Goal: Task Accomplishment & Management: Complete application form

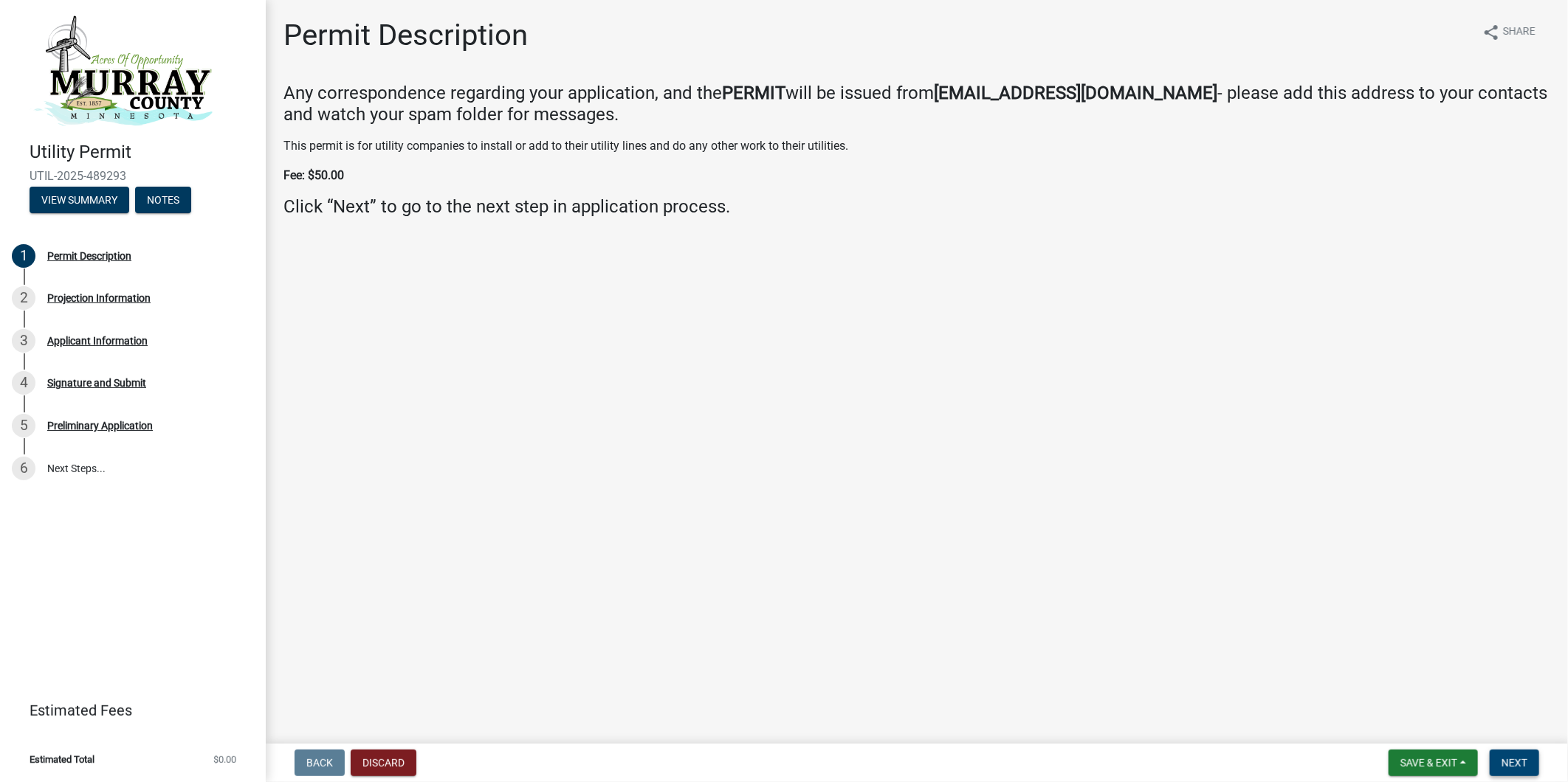
click at [1527, 758] on button "Next" at bounding box center [1514, 763] width 49 height 26
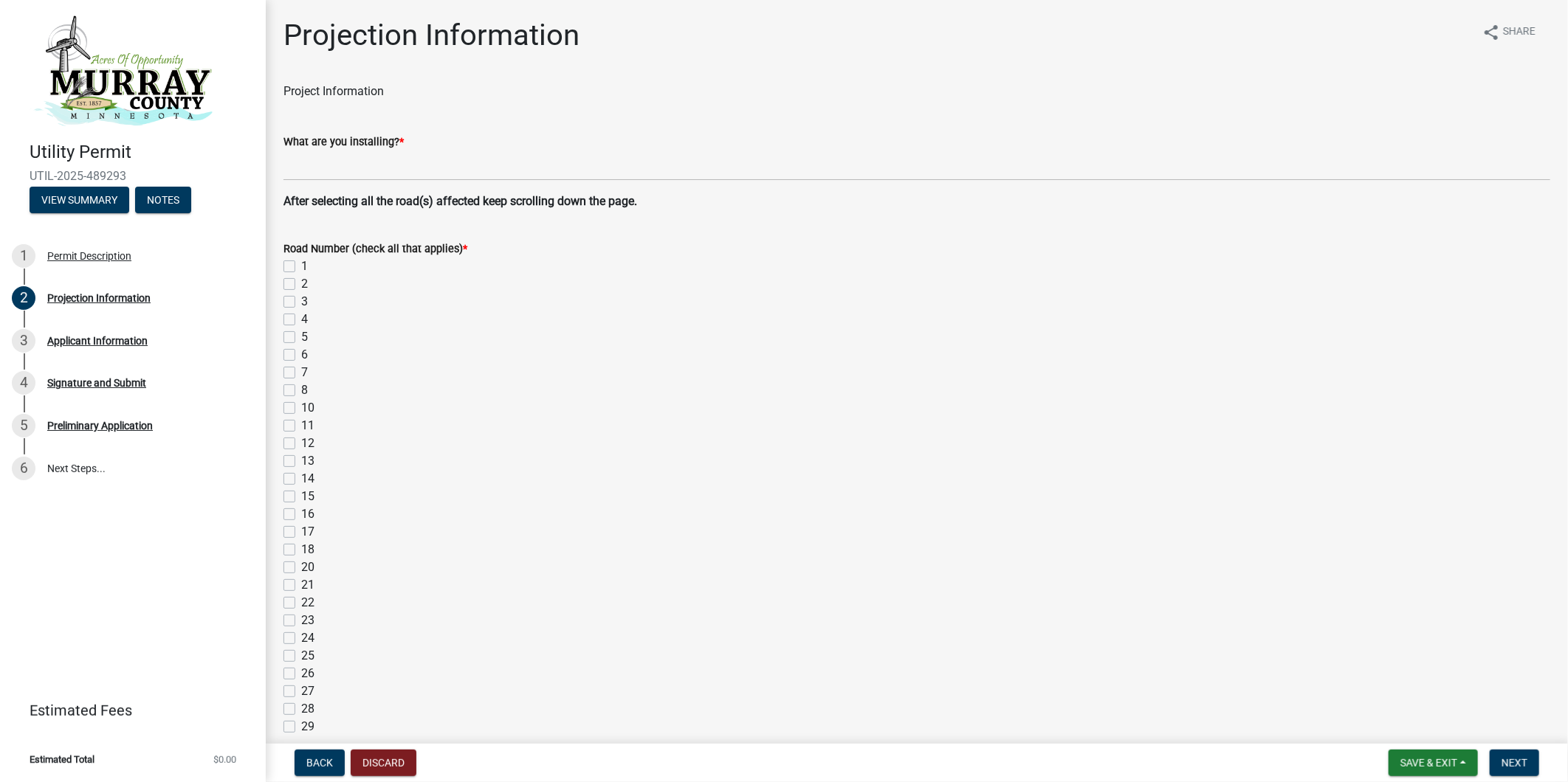
click at [301, 586] on label "21" at bounding box center [308, 585] width 14 height 18
click at [301, 586] on input "21" at bounding box center [306, 581] width 9 height 9
checkbox input "true"
checkbox input "false"
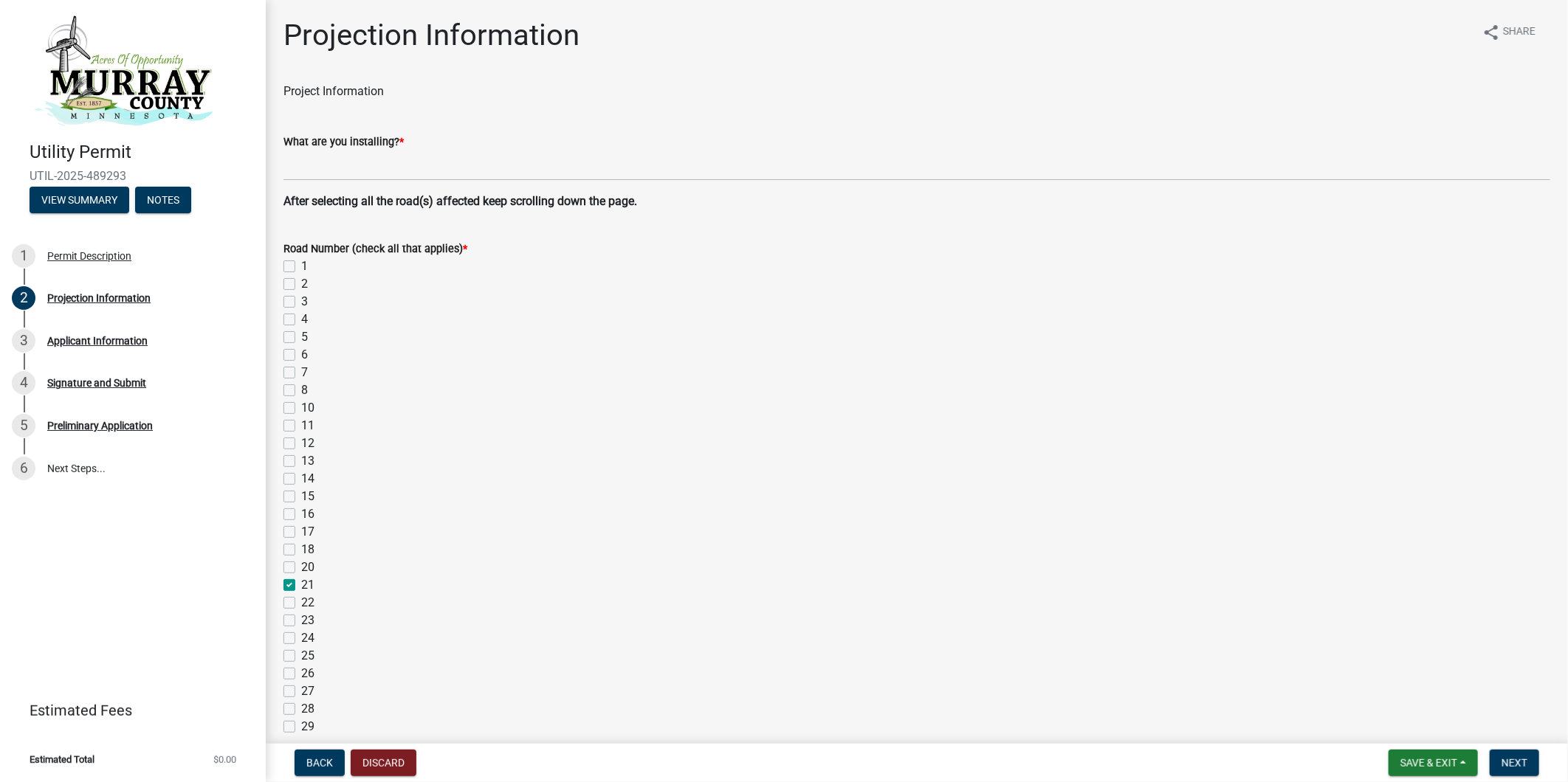
checkbox input "false"
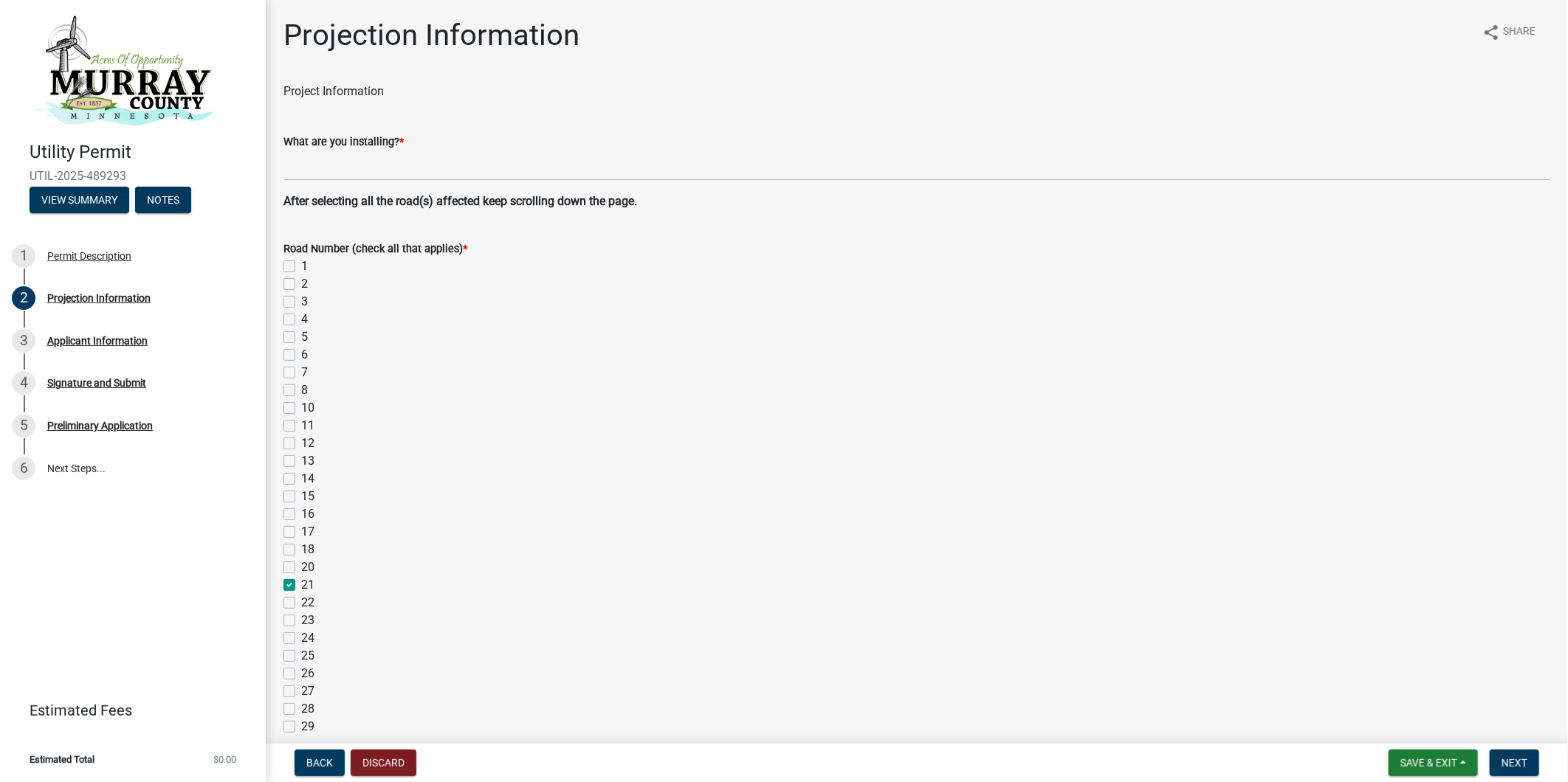
checkbox input "false"
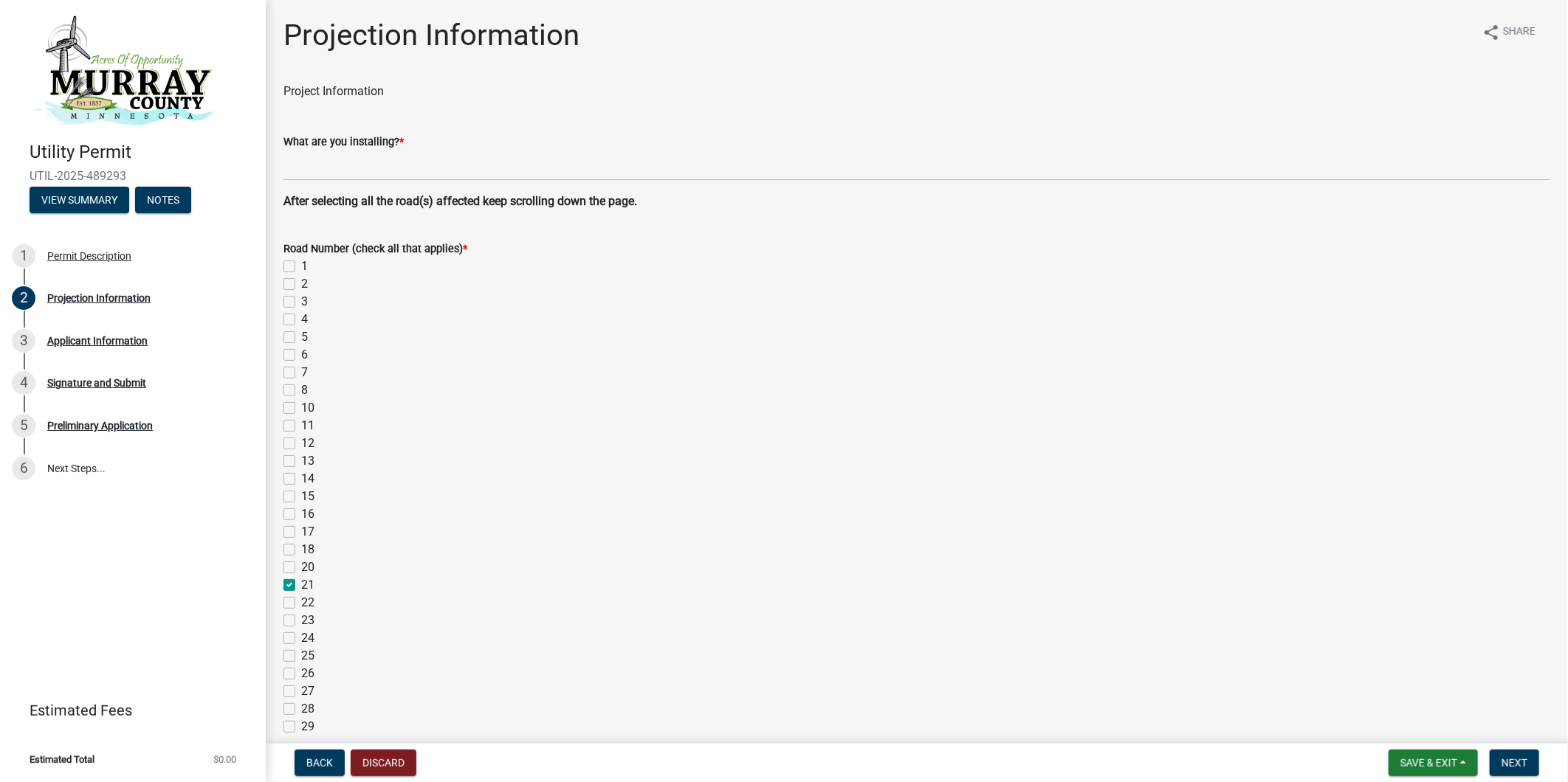
checkbox input "false"
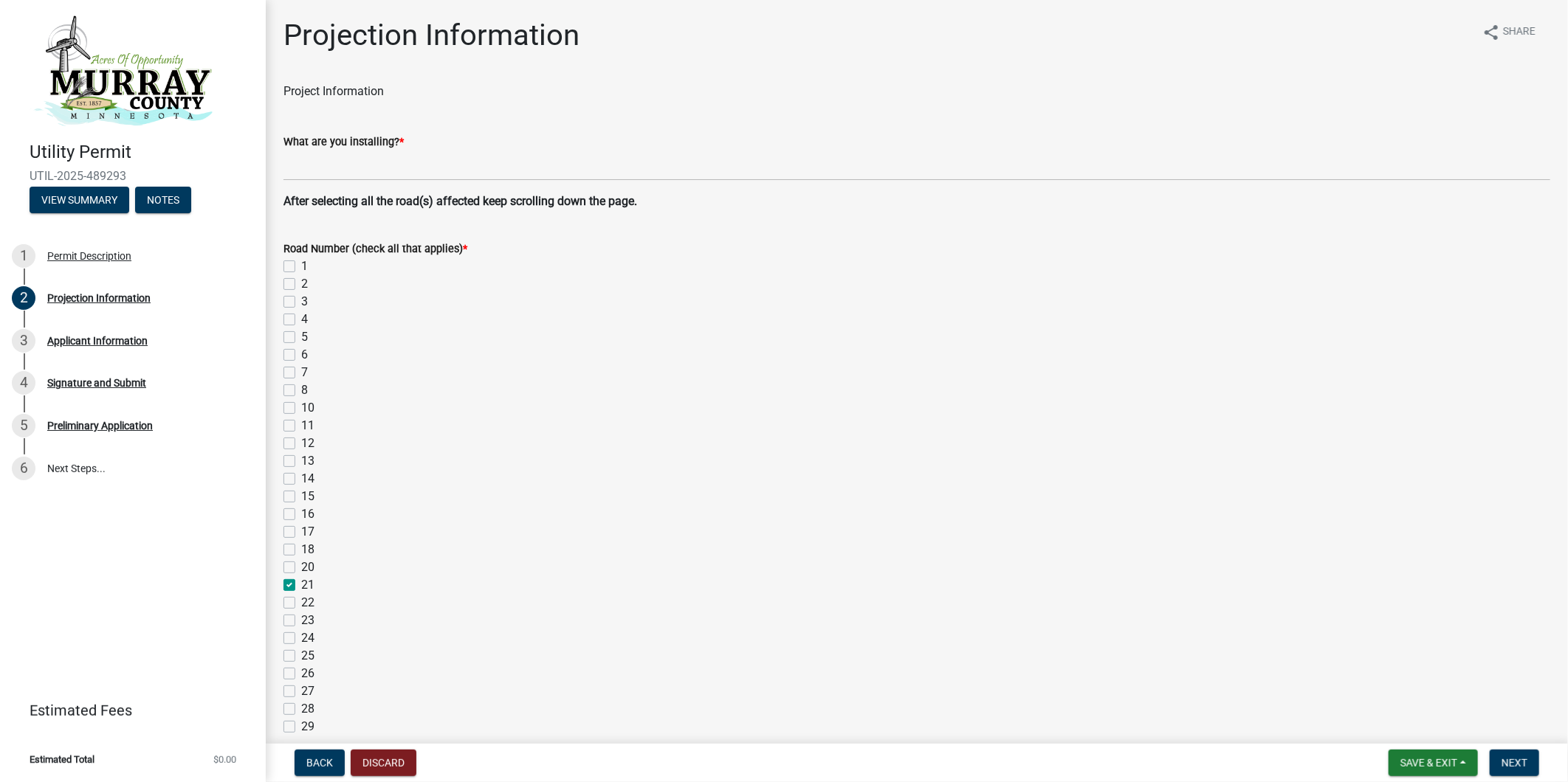
checkbox input "false"
checkbox input "true"
checkbox input "false"
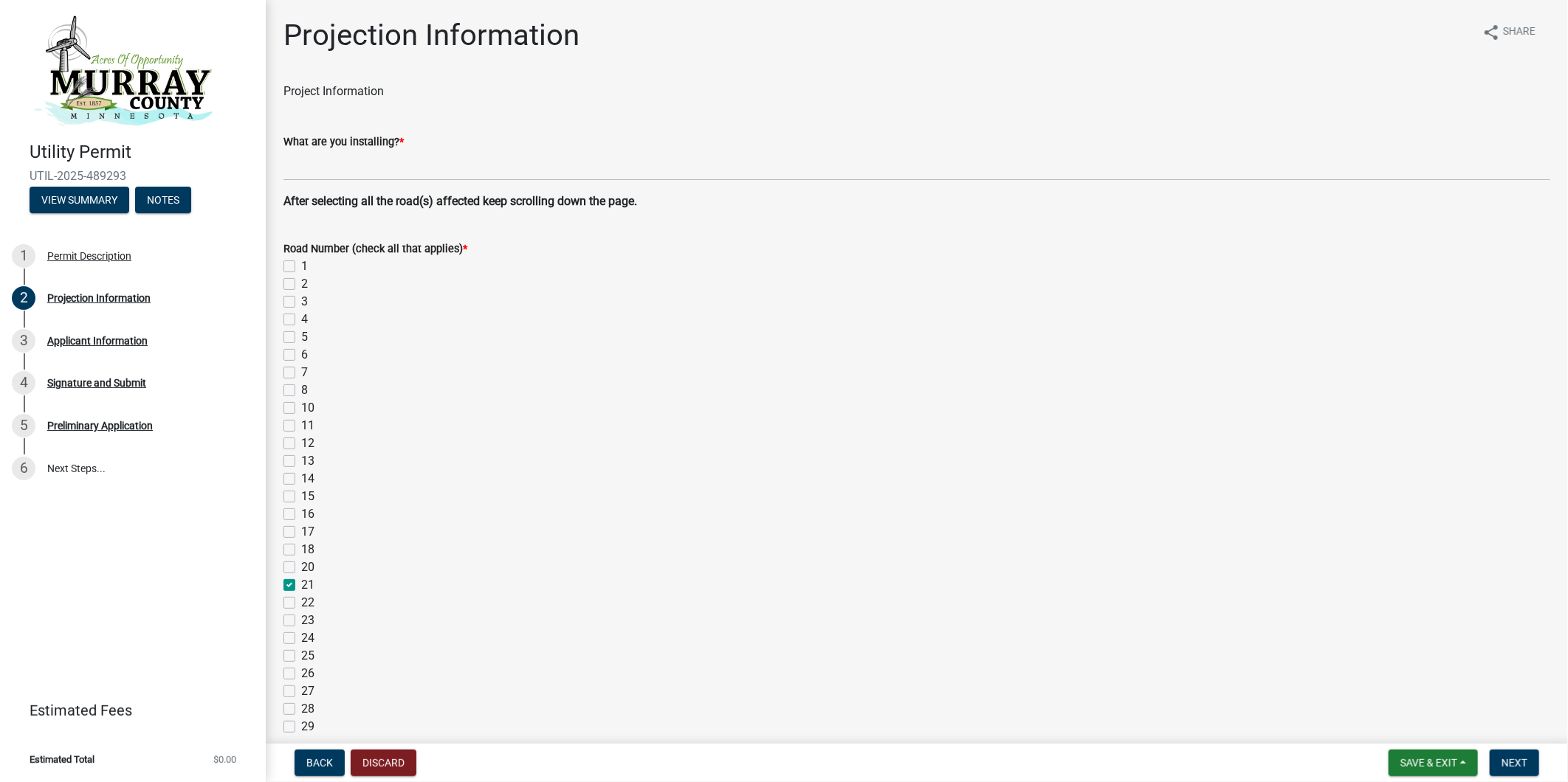
checkbox input "false"
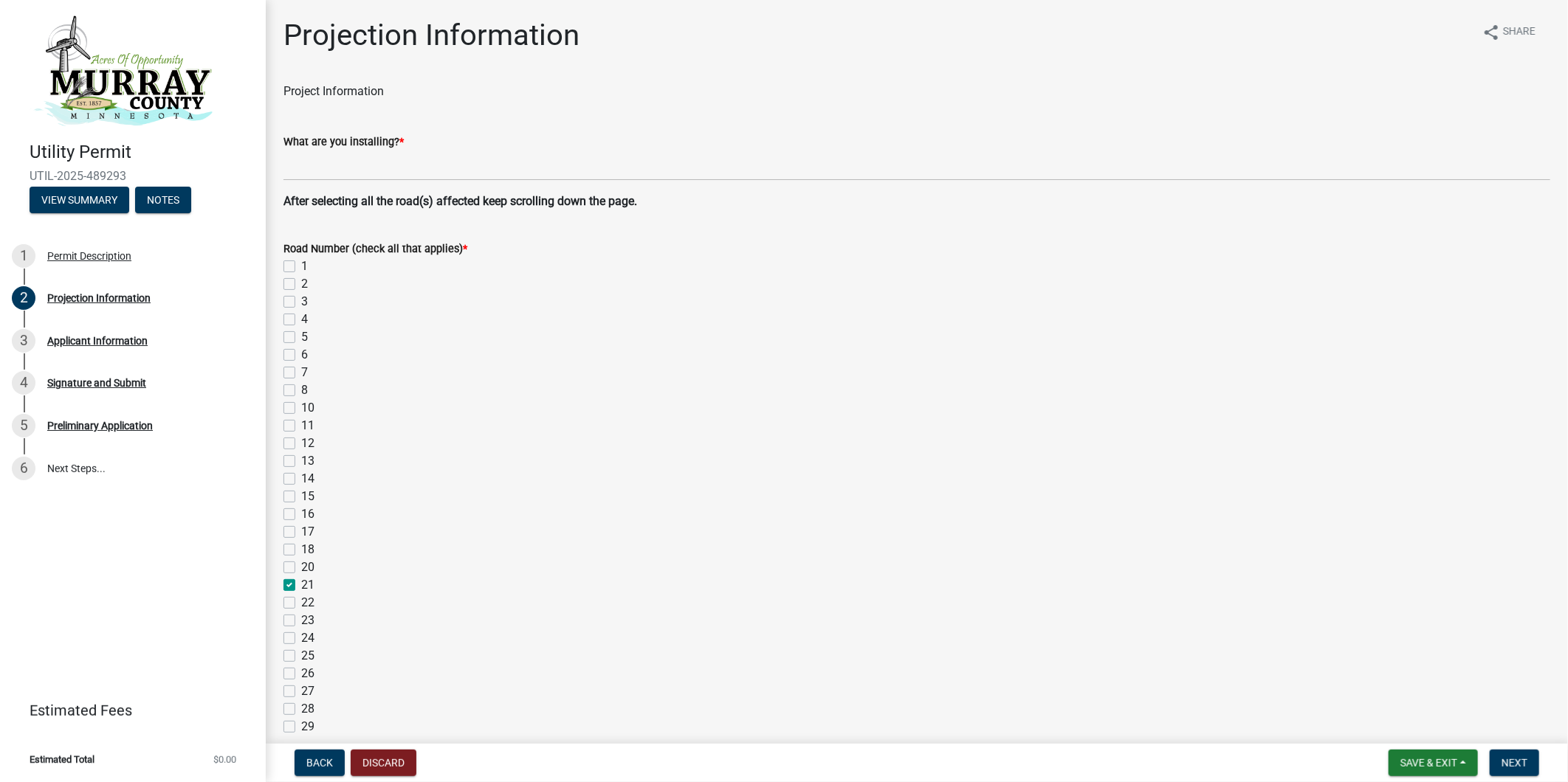
checkbox input "false"
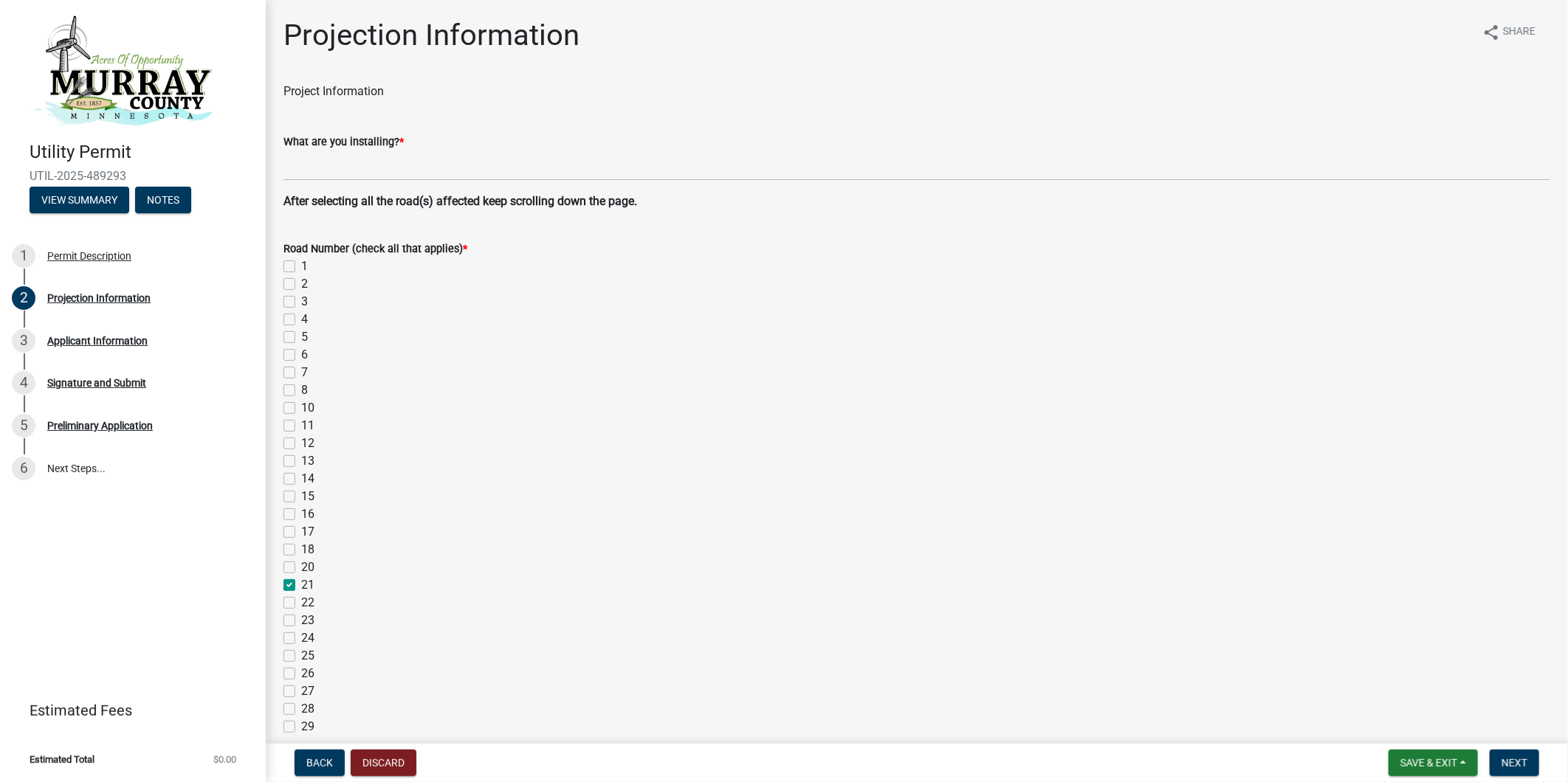
checkbox input "false"
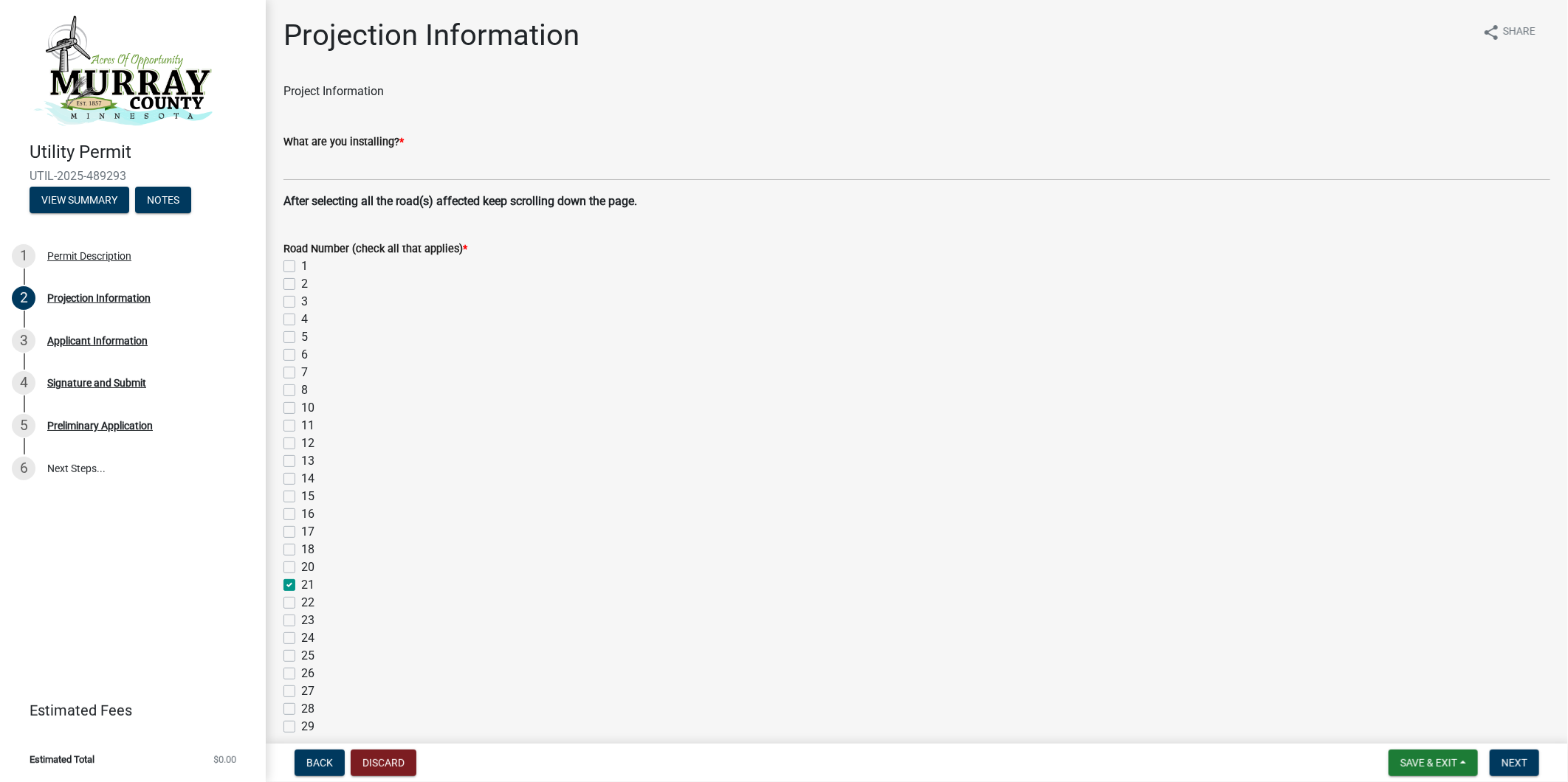
checkbox input "false"
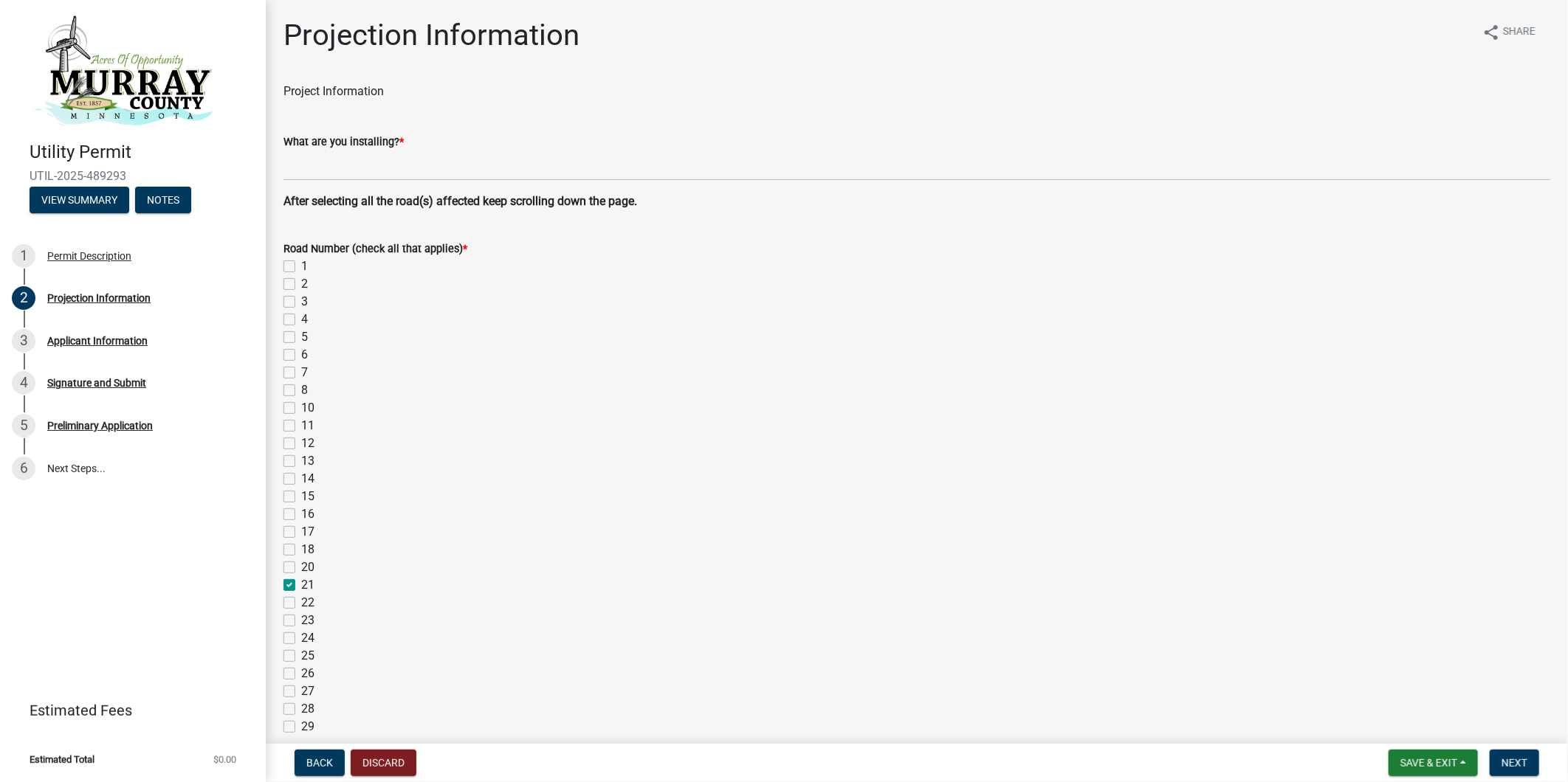
checkbox input "false"
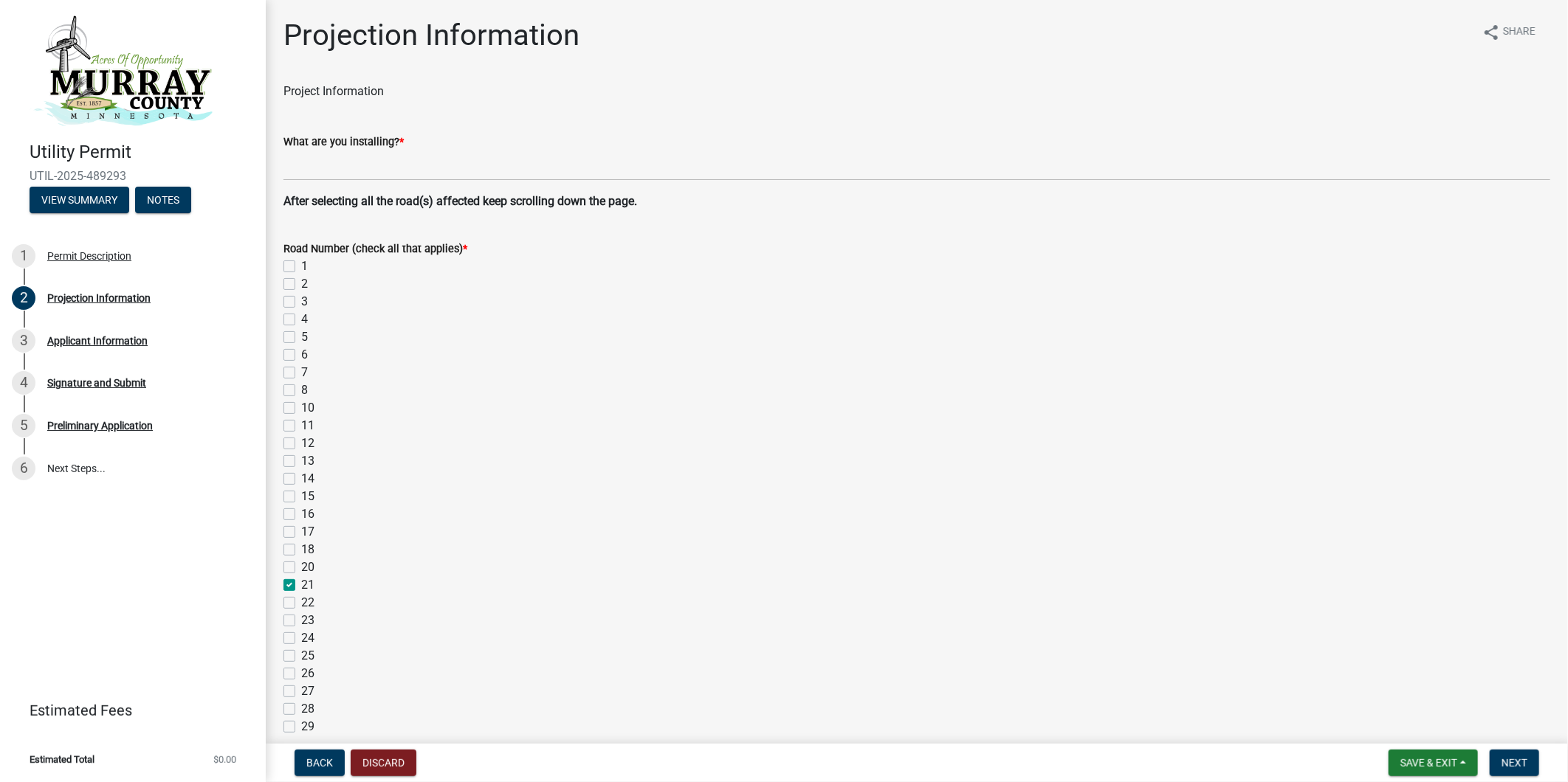
checkbox input "false"
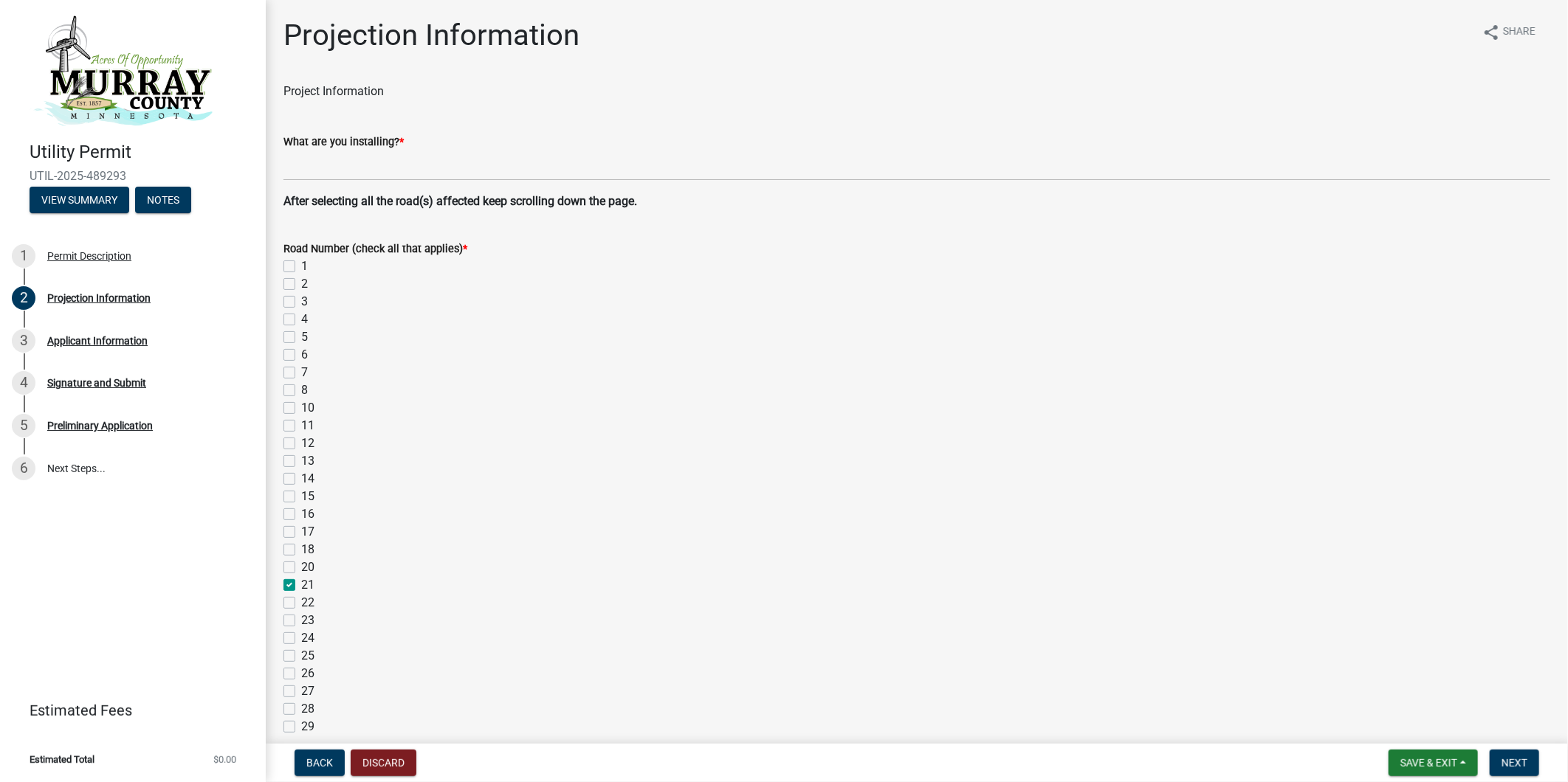
checkbox input "false"
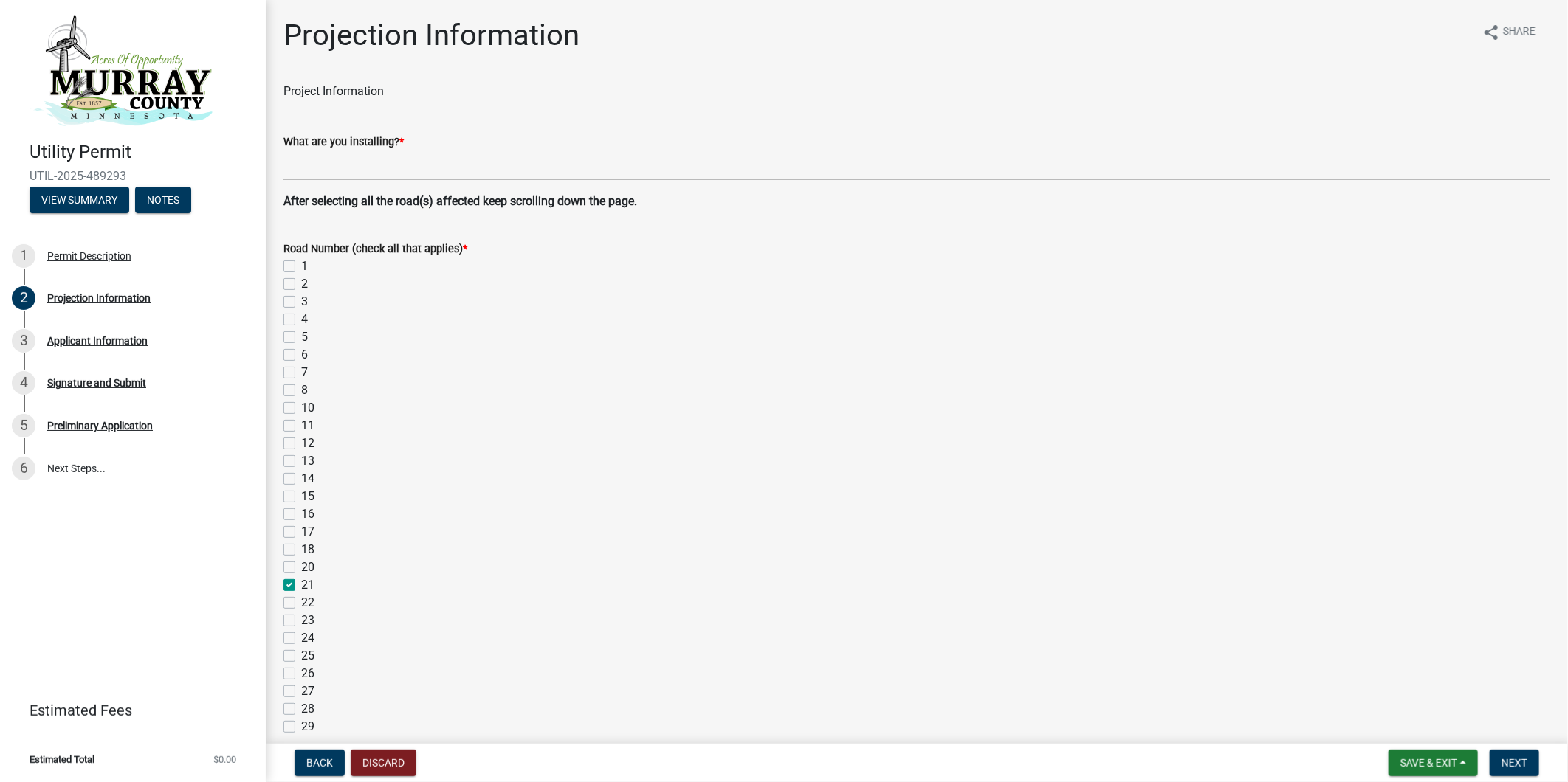
checkbox input "false"
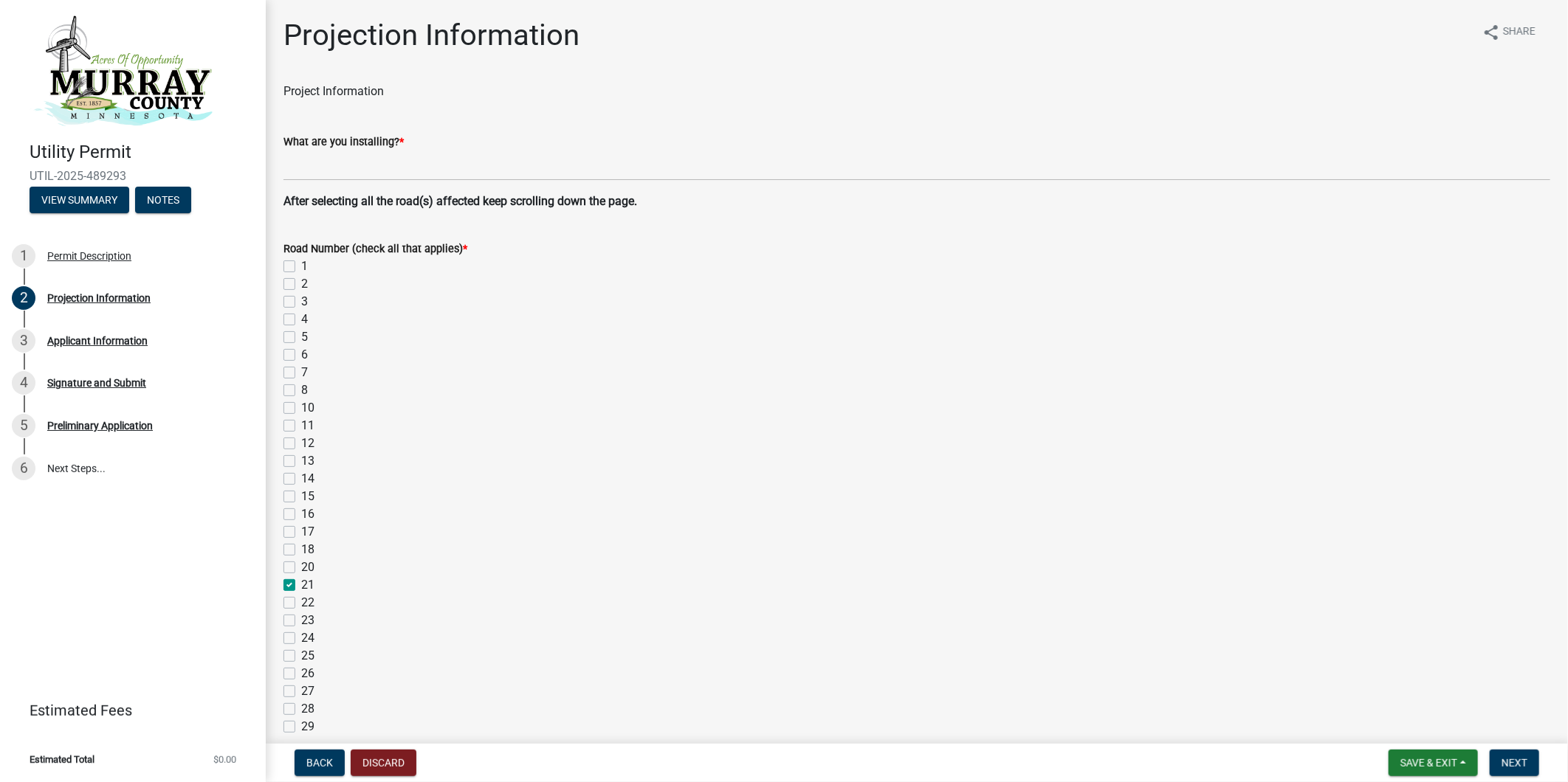
checkbox input "false"
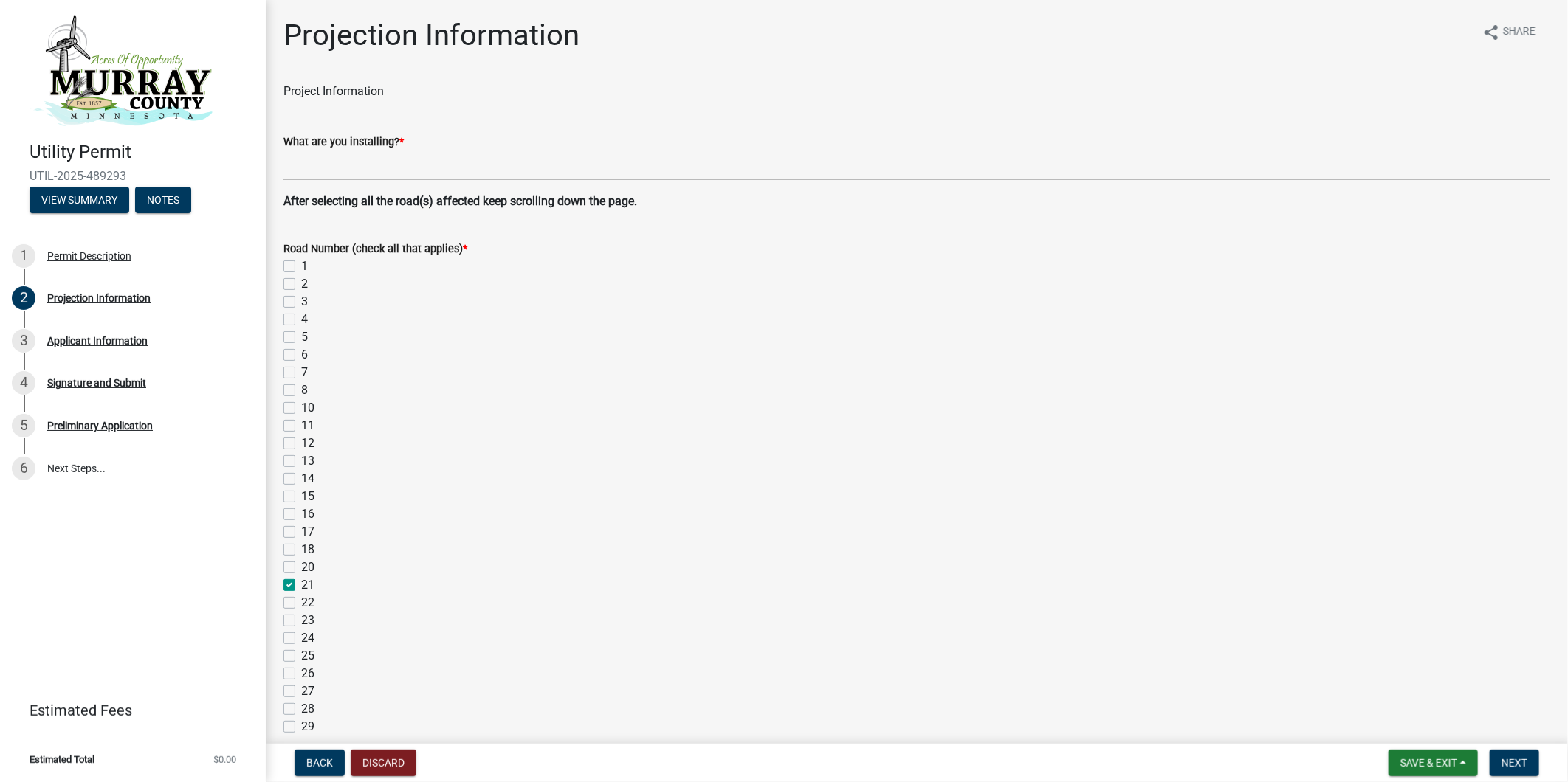
checkbox input "false"
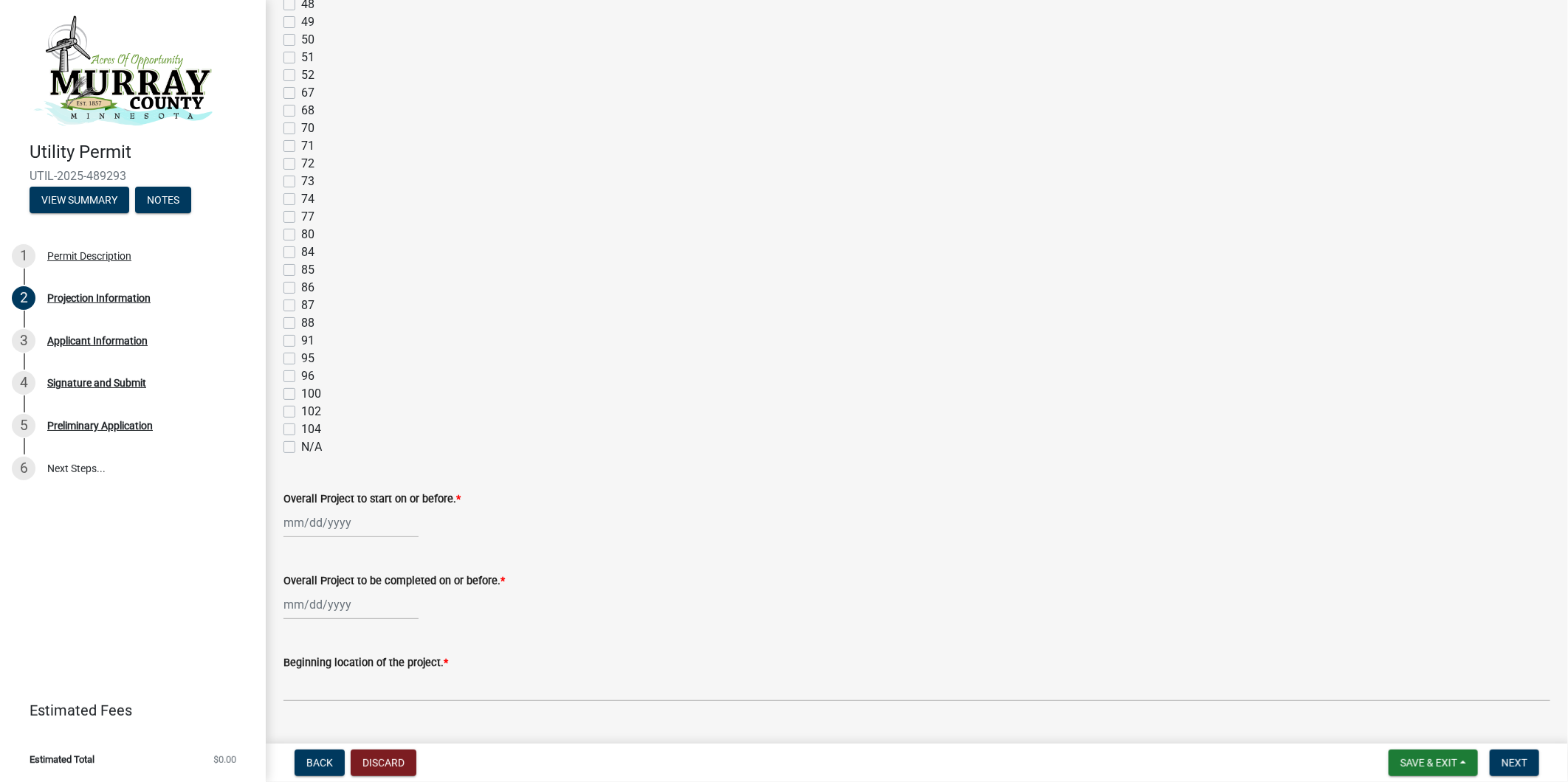
scroll to position [1066, 0]
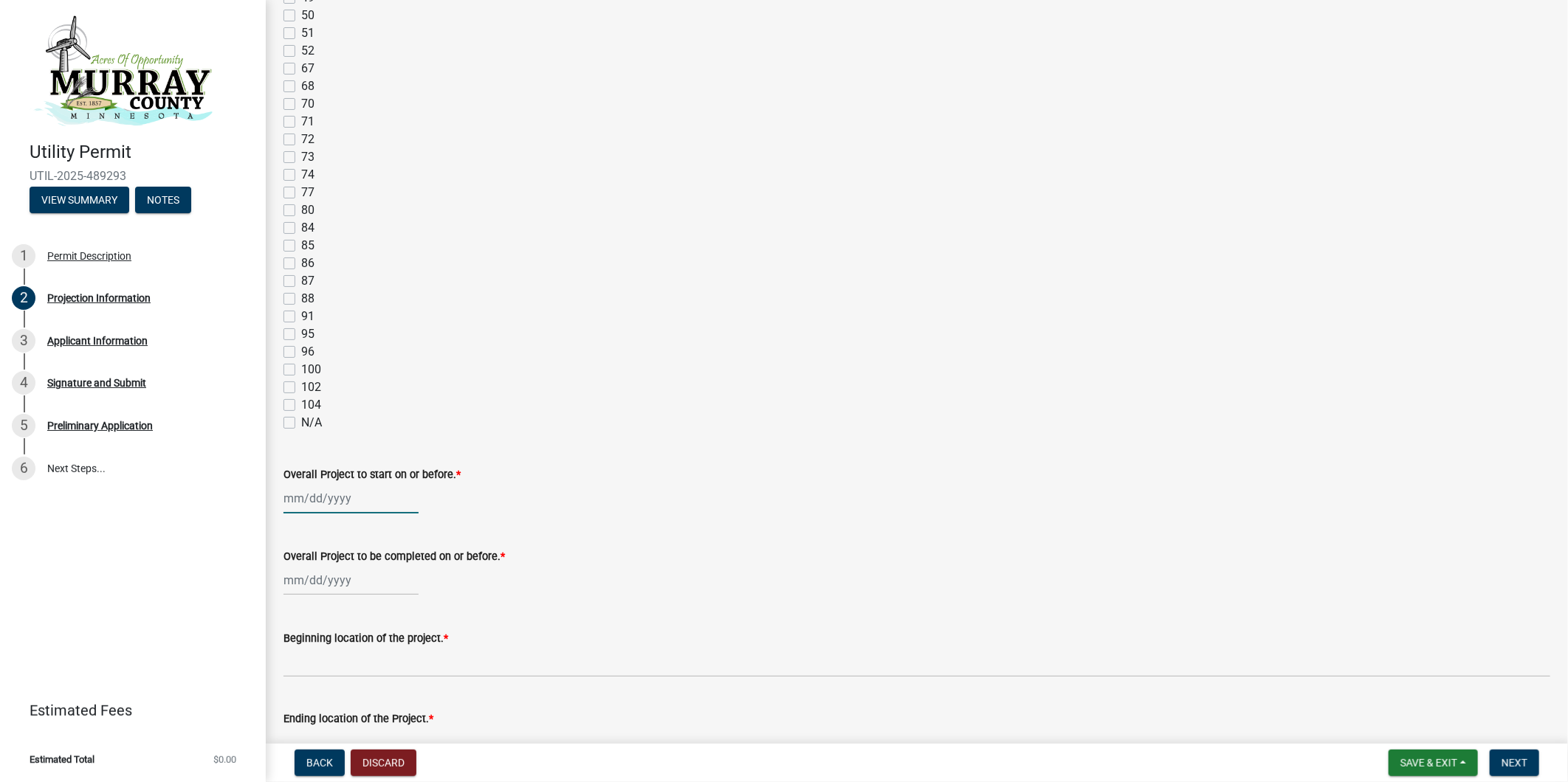
click at [350, 498] on div at bounding box center [351, 498] width 135 height 30
select select "10"
select select "2025"
click at [439, 528] on span "Next month" at bounding box center [439, 528] width 11 height 11
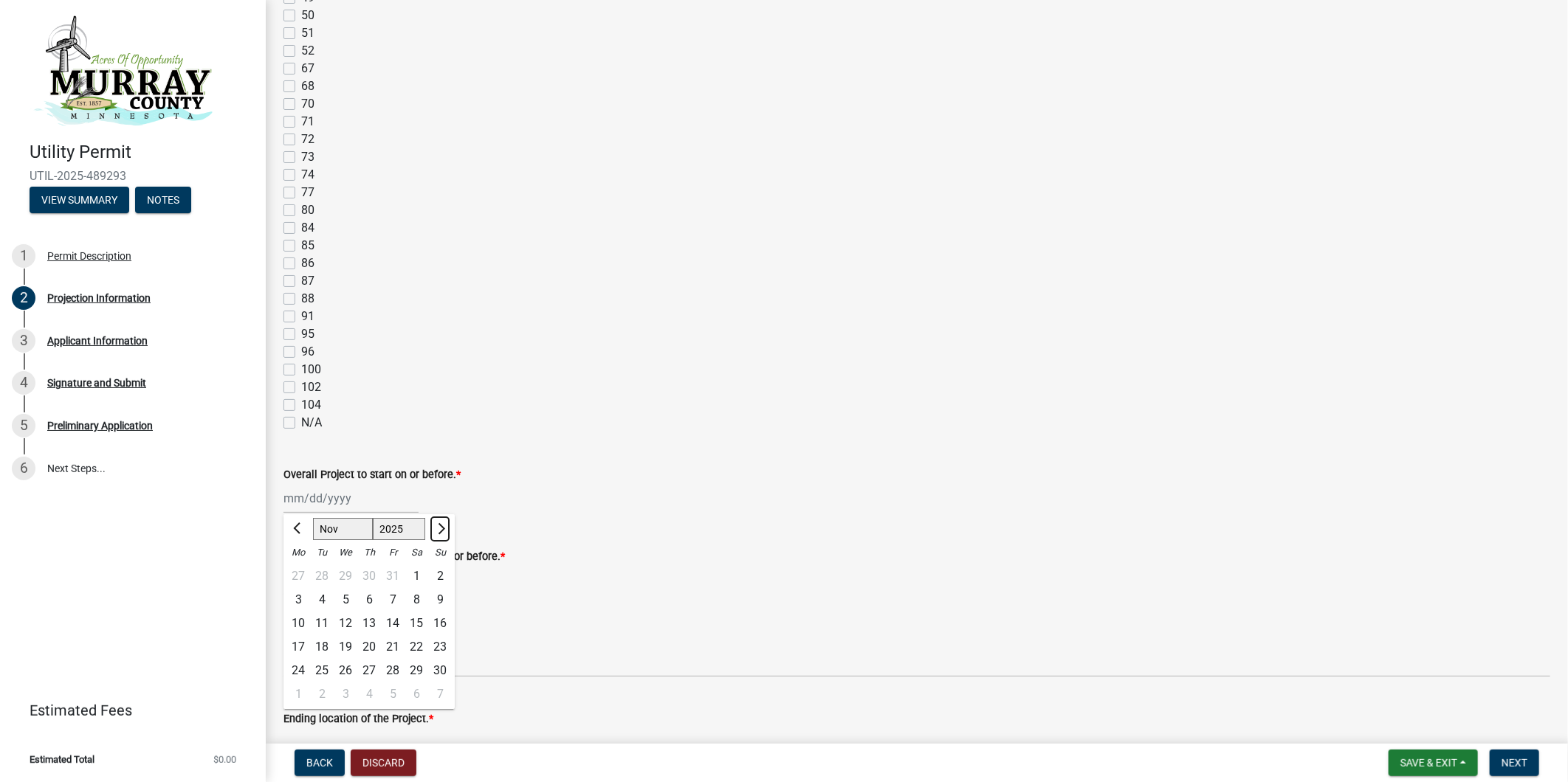
select select "12"
click at [295, 577] on div "1" at bounding box center [298, 576] width 24 height 24
type input "[DATE]"
click at [382, 584] on div at bounding box center [351, 581] width 135 height 30
select select "10"
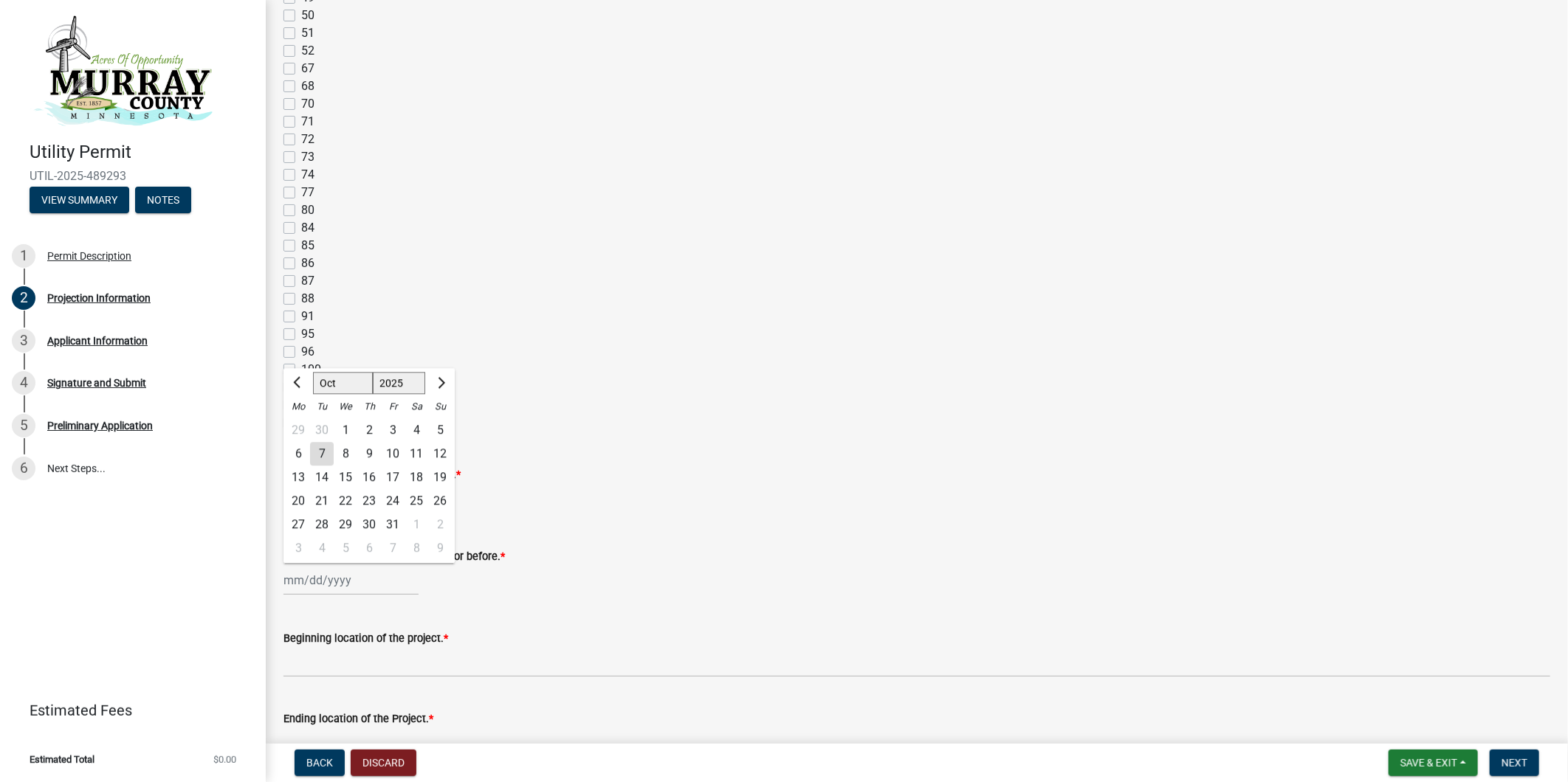
click at [410, 383] on select "1525 1526 1527 1528 1529 1530 1531 1532 1533 1534 1535 1536 1537 1538 1539 1540…" at bounding box center [399, 383] width 53 height 22
select select "2026"
click at [373, 372] on select "1525 1526 1527 1528 1529 1530 1531 1532 1533 1534 1535 1536 1537 1538 1539 1540…" at bounding box center [399, 383] width 53 height 22
click at [443, 379] on button "Next month" at bounding box center [439, 383] width 18 height 24
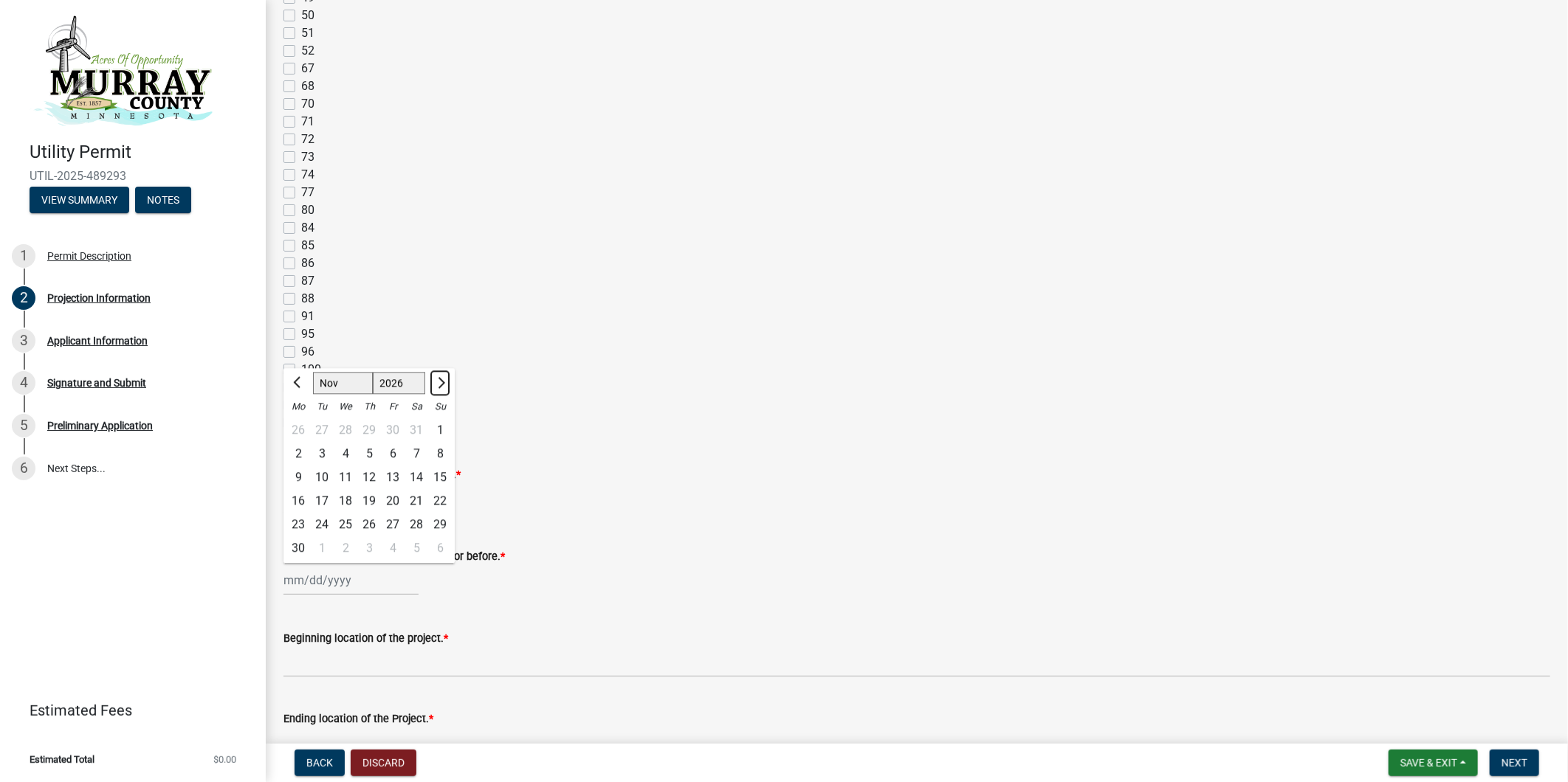
select select "12"
click at [370, 521] on div "31" at bounding box center [369, 526] width 24 height 24
type input "[DATE]"
click at [726, 570] on div "[DATE]" at bounding box center [917, 581] width 1267 height 30
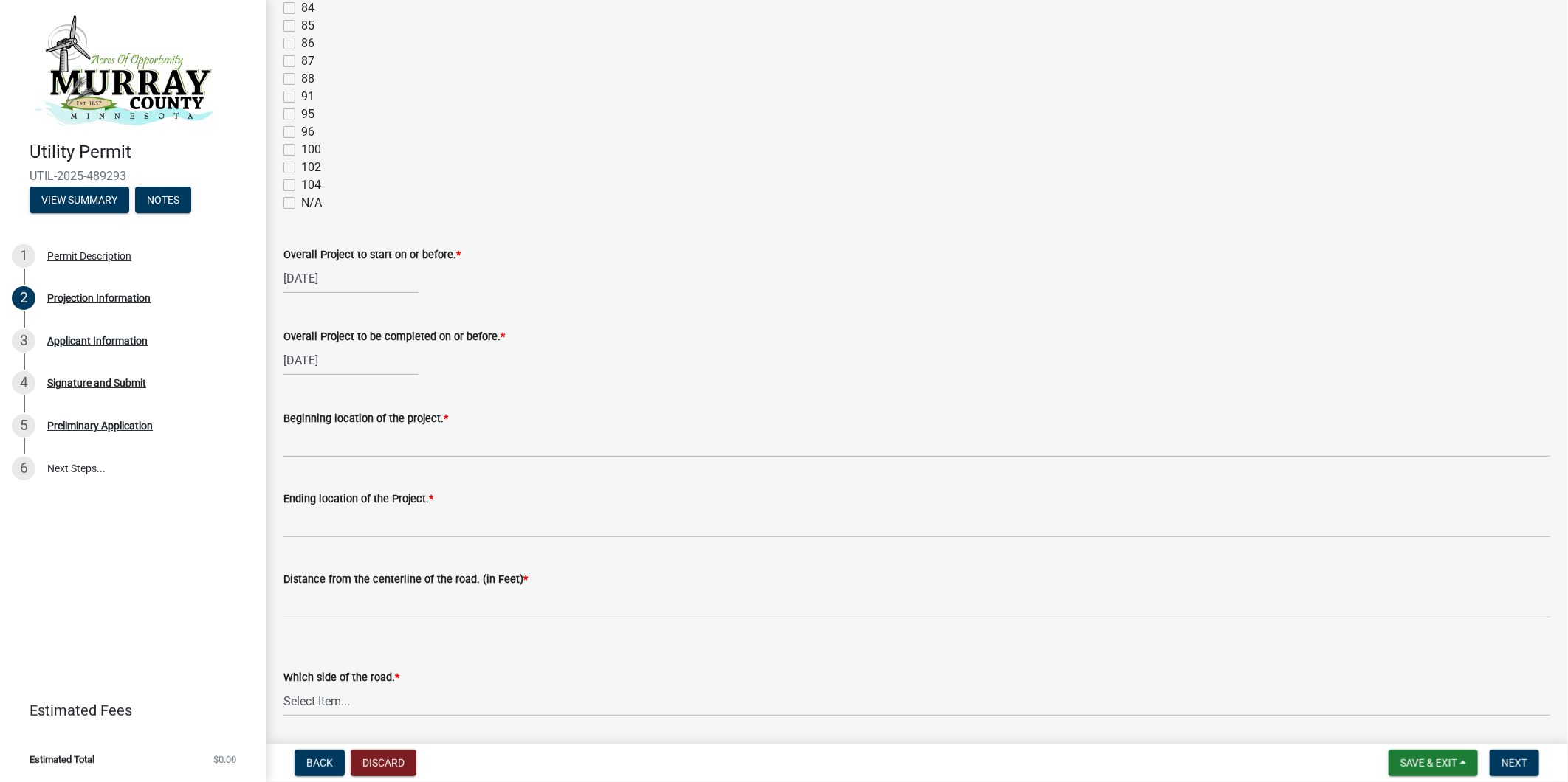
scroll to position [1311, 0]
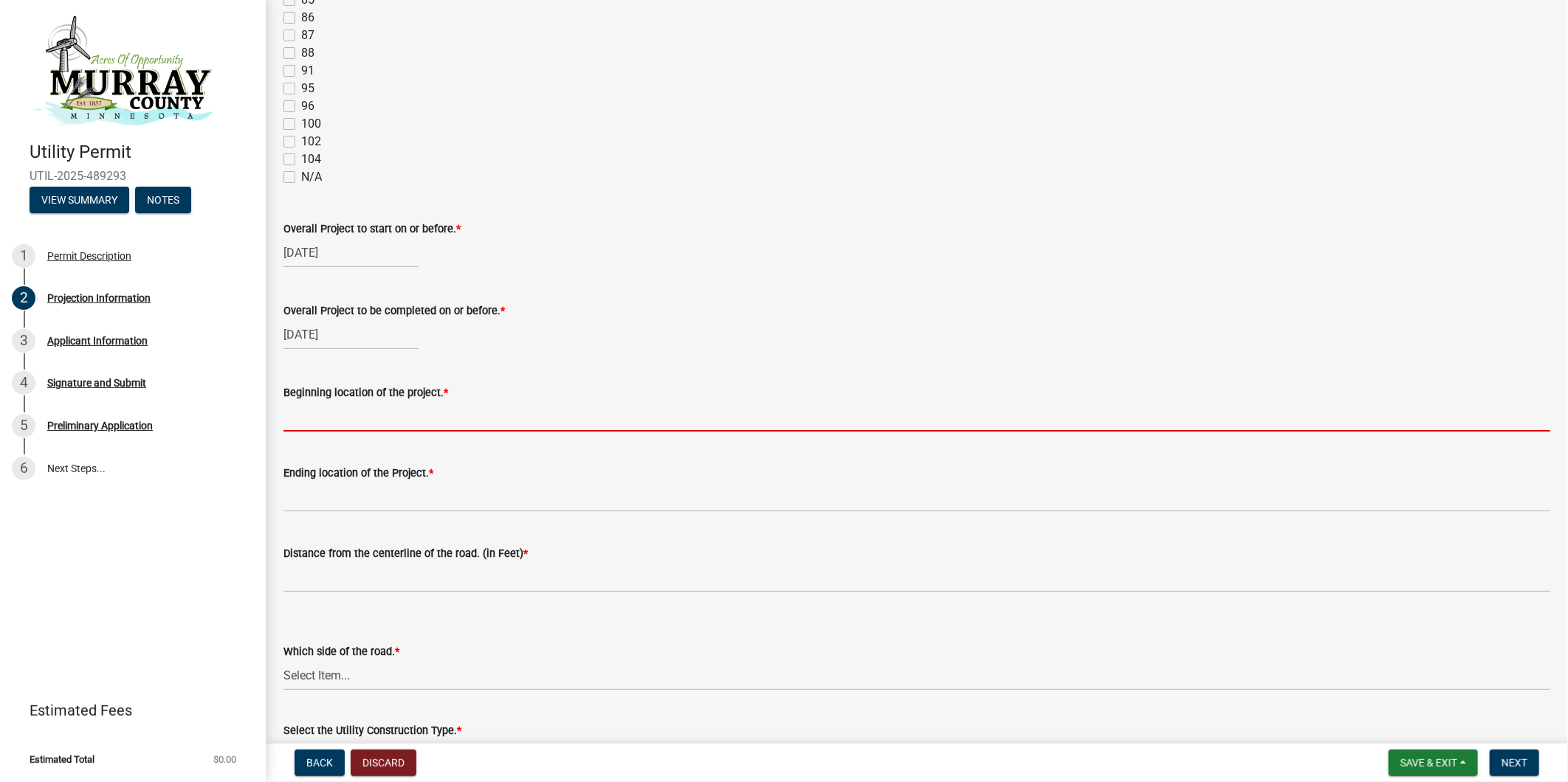
click at [389, 417] on input "Beginning location of the project. *" at bounding box center [917, 416] width 1267 height 30
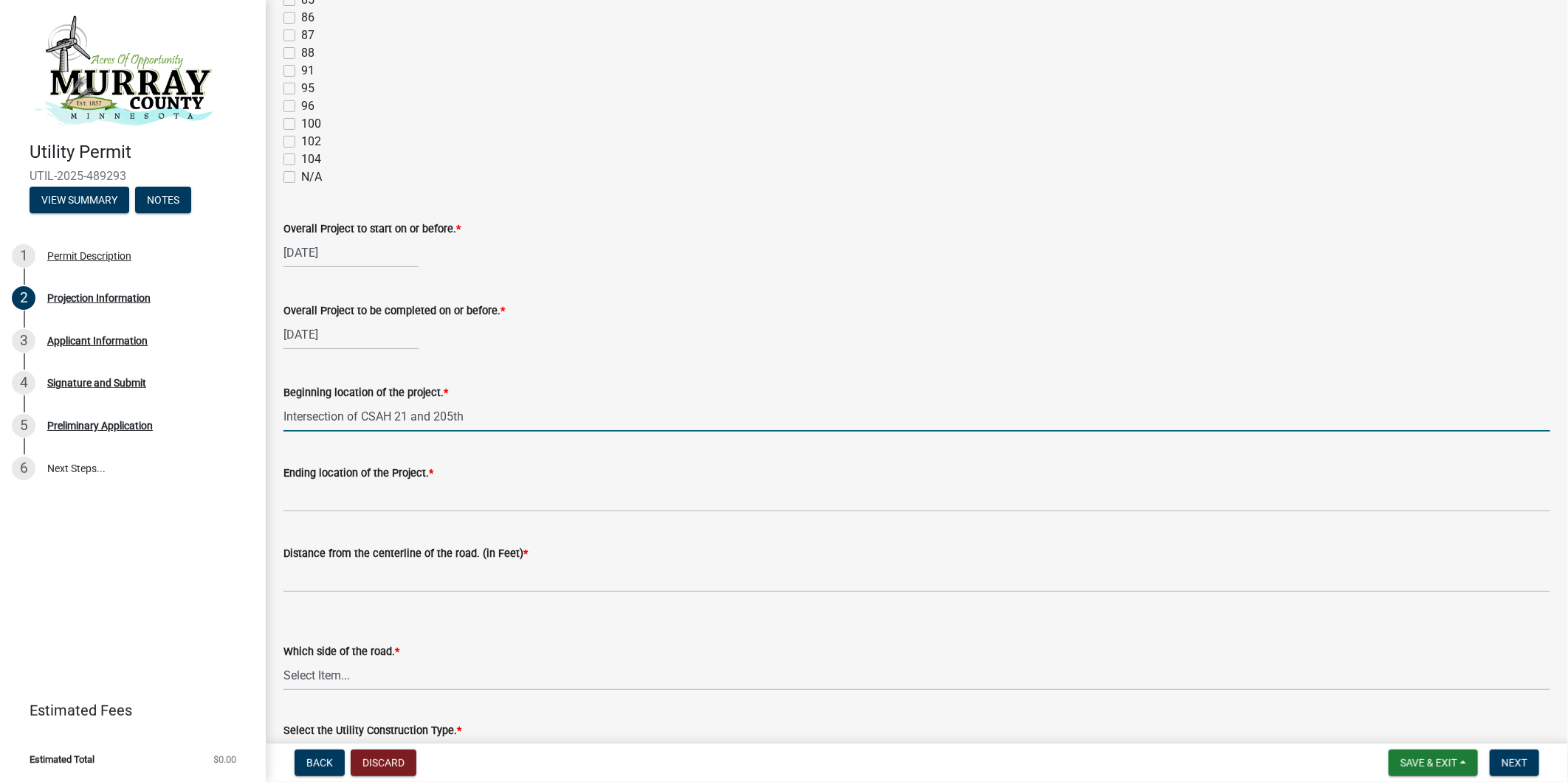
click at [481, 409] on input "Intersection of CSAH 21 and 205th" at bounding box center [917, 416] width 1267 height 30
drag, startPoint x: 483, startPoint y: 409, endPoint x: 272, endPoint y: 409, distance: 211.0
click at [273, 409] on div "Beginning location of the project. * Intersection of CSAH 21 and 205th" at bounding box center [917, 397] width 1289 height 69
type input "Intersection of CSAH 21 and 205th"
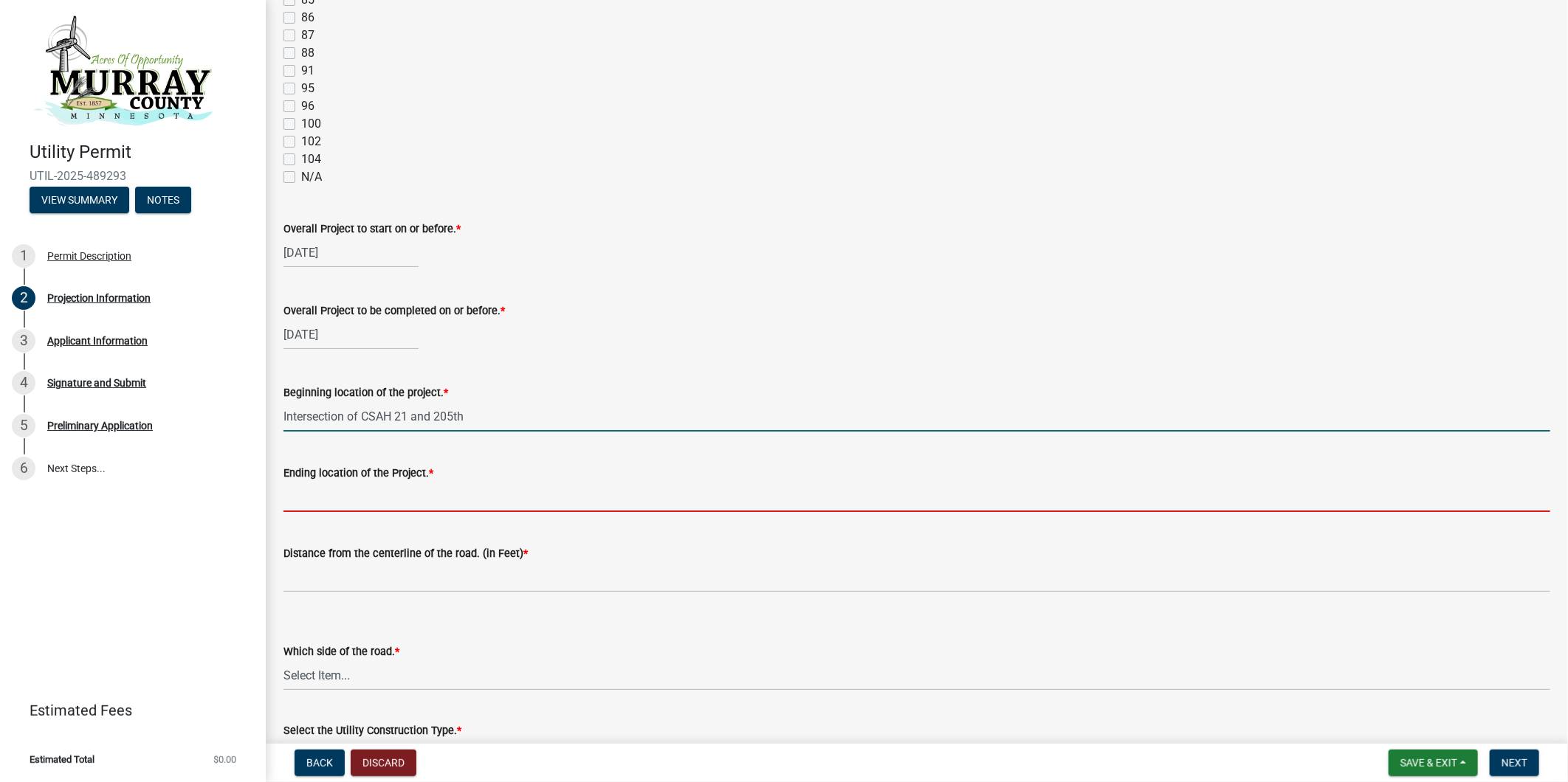
click at [386, 495] on input "Ending location of the Project. *" at bounding box center [917, 497] width 1267 height 30
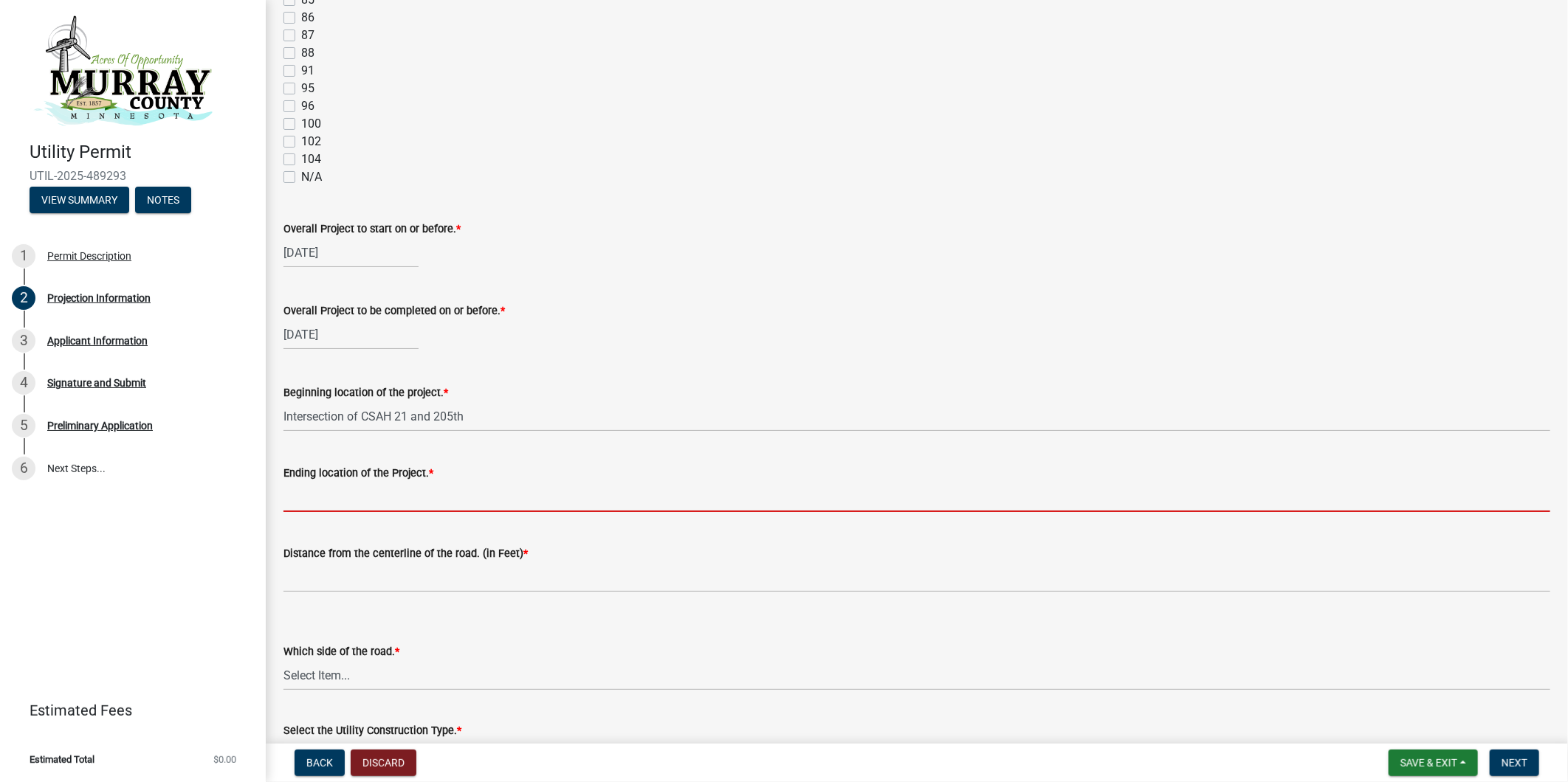
paste input "Intersection of CSAH 21 and 205th"
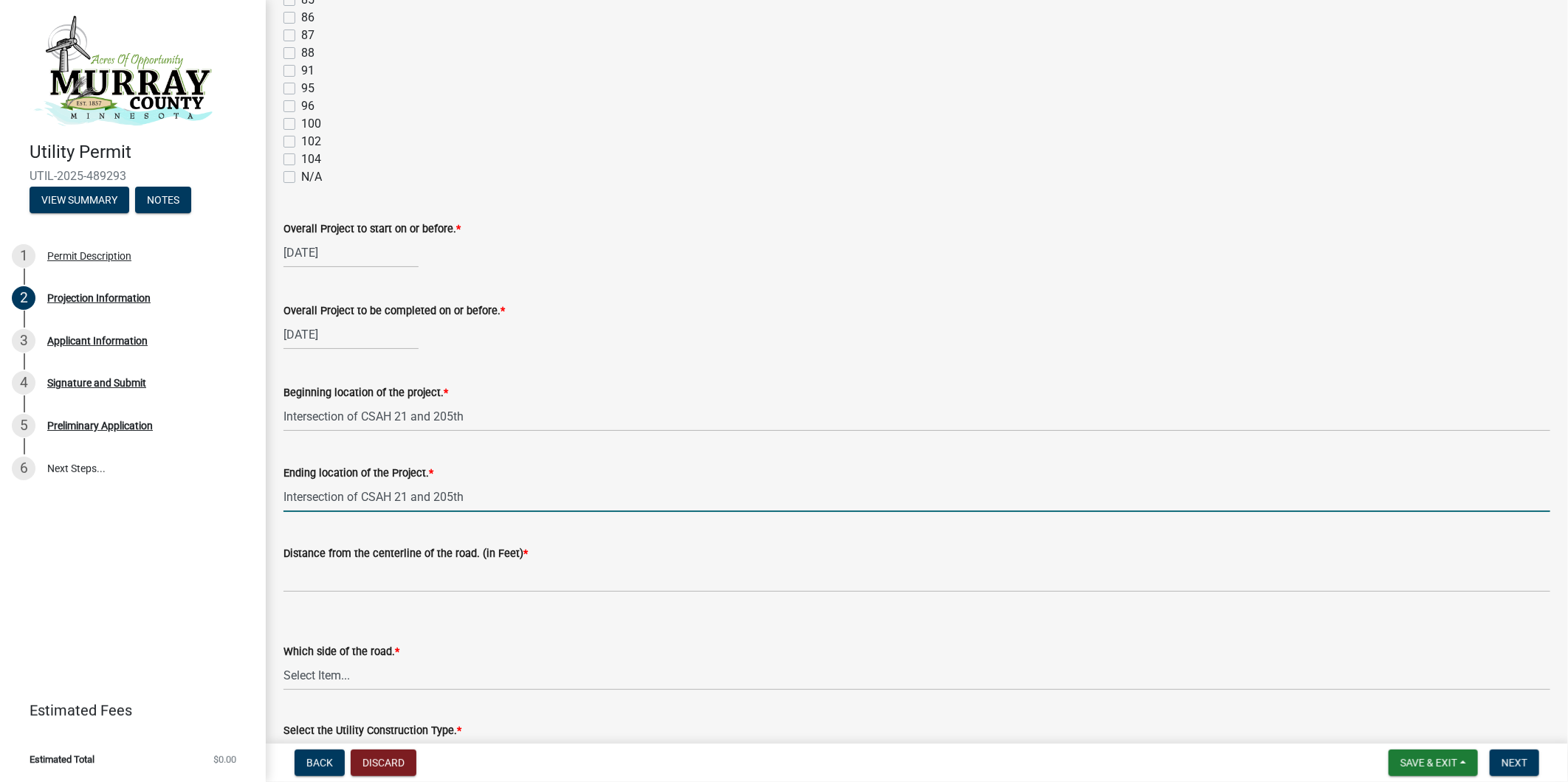
click at [668, 493] on input "Intersection of CSAH 21 and 205th" at bounding box center [917, 497] width 1267 height 30
type input "Intersection of CSAH 21 and 205th"
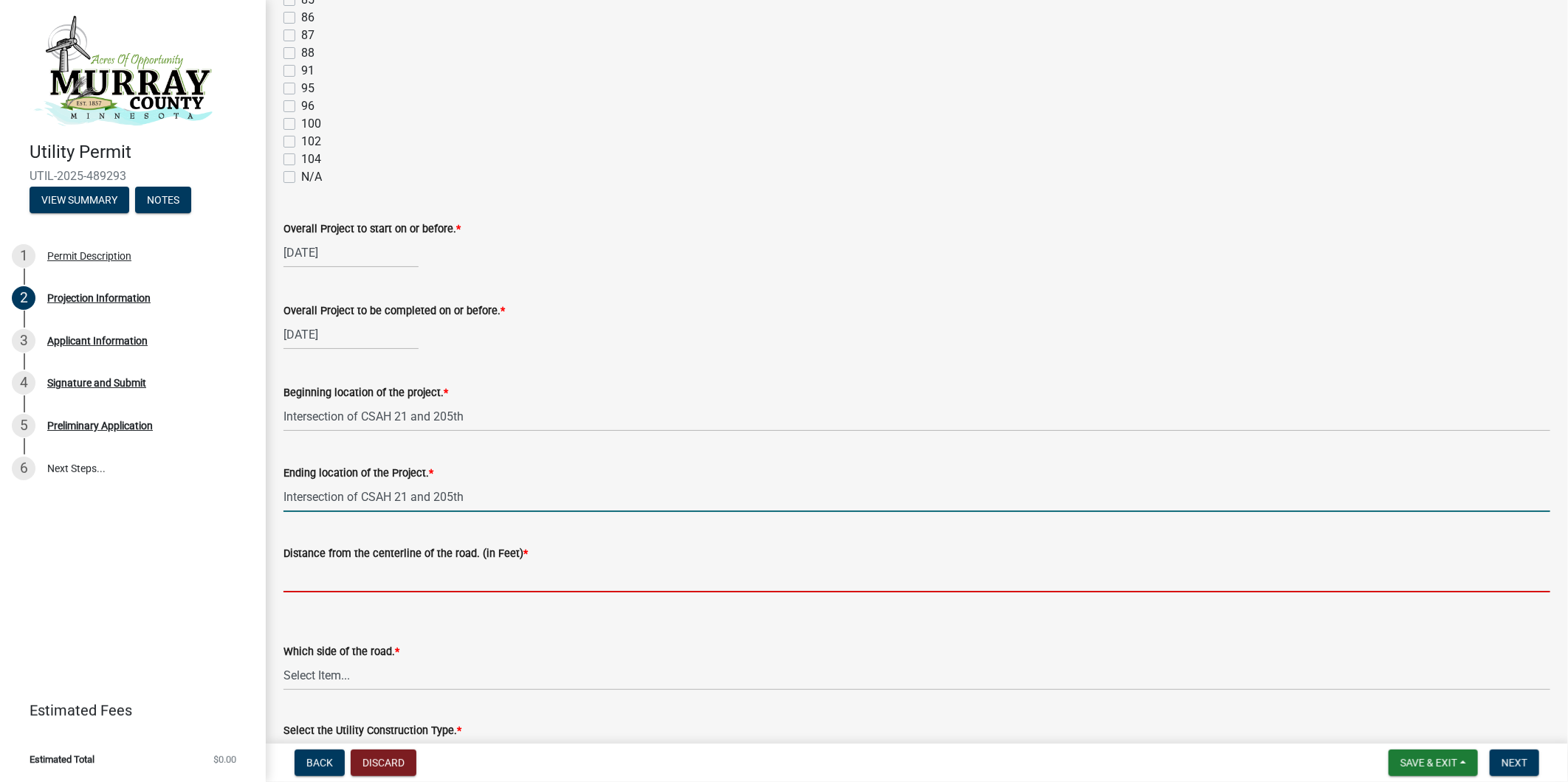
click at [392, 583] on input "Distance from the centerline of the road. (in Feet) *" at bounding box center [917, 577] width 1267 height 30
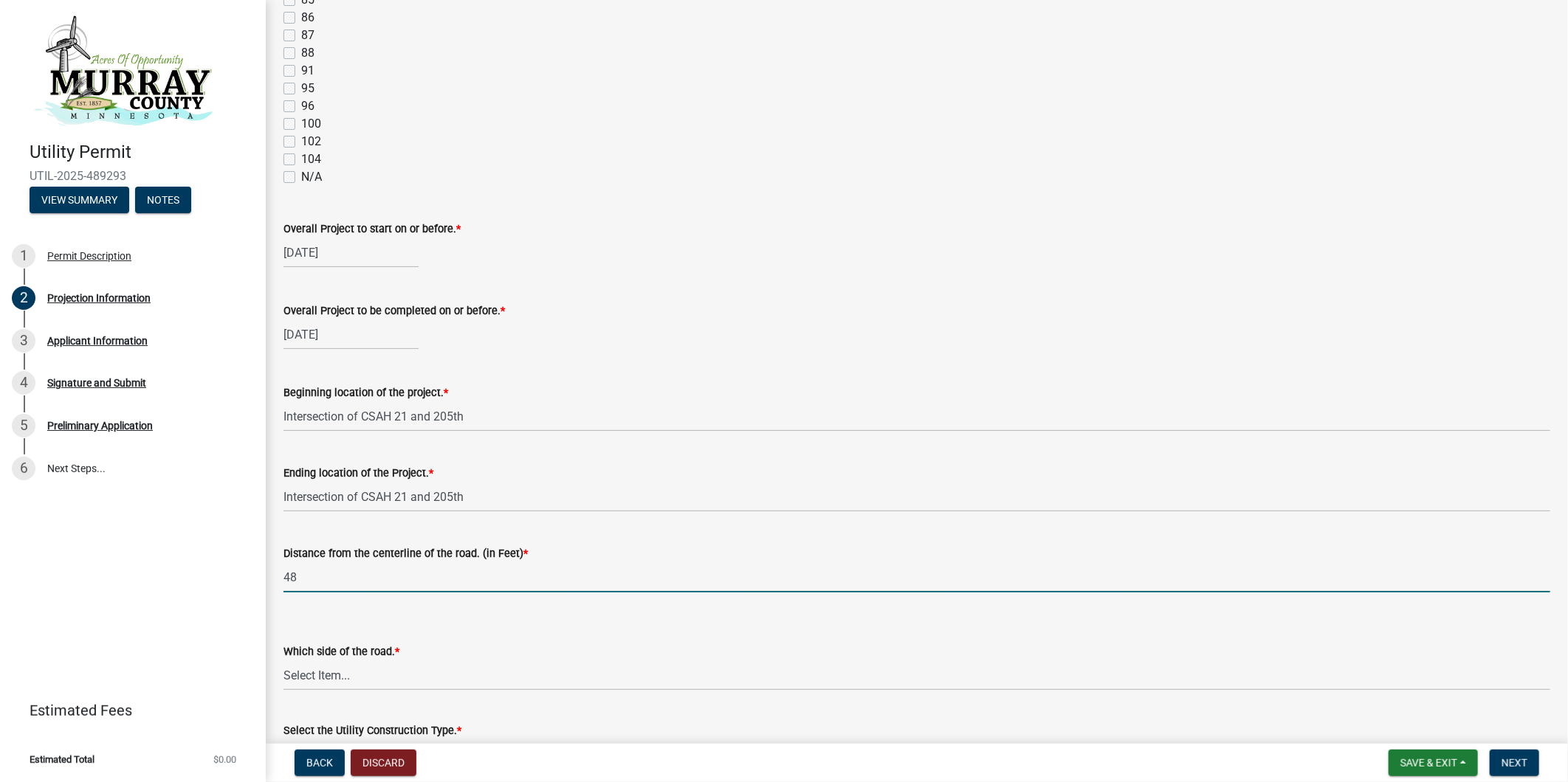
type input "48"
click at [380, 676] on select "Select Item... [GEOGRAPHIC_DATA]" at bounding box center [917, 675] width 1267 height 30
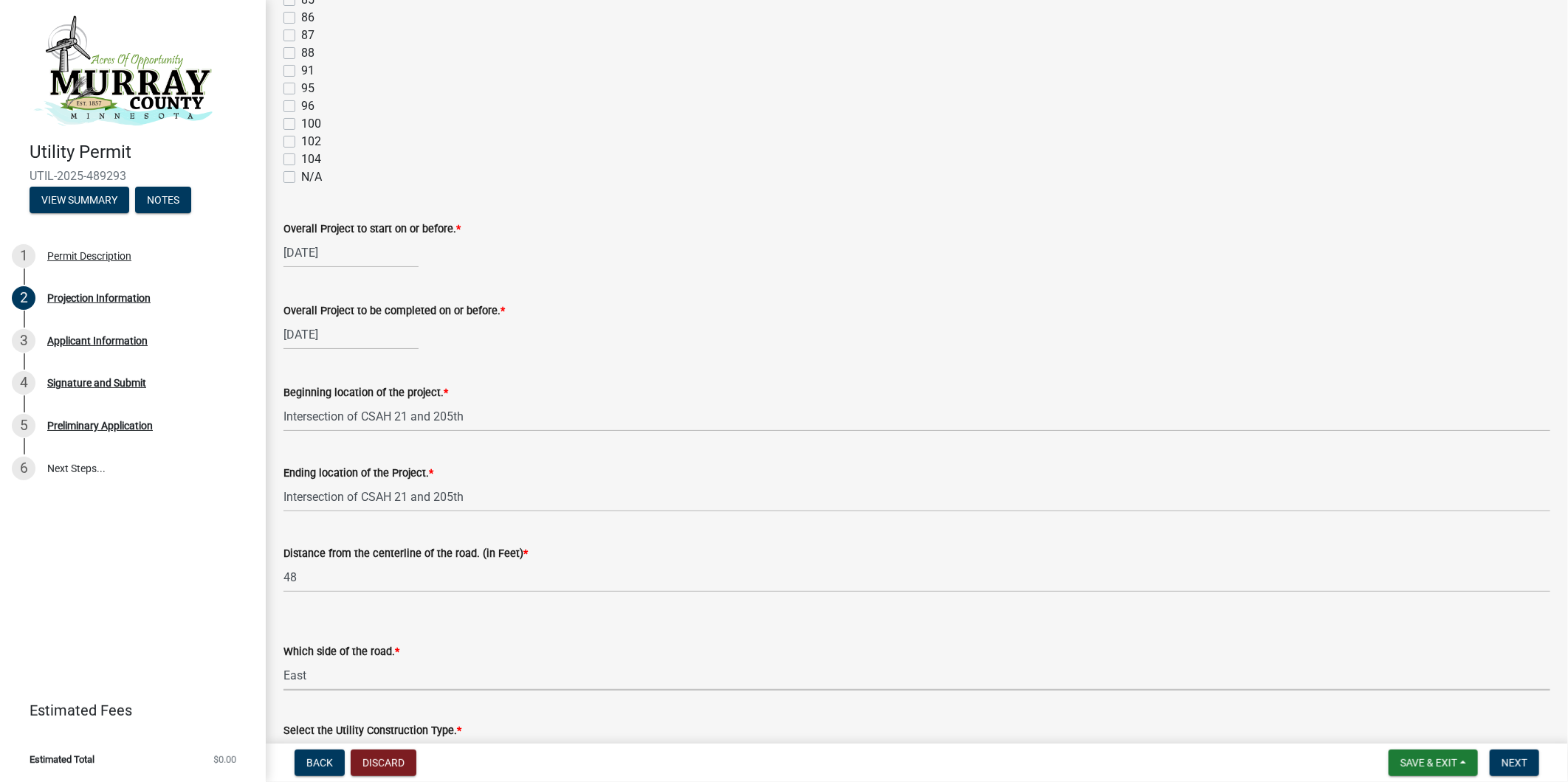
click at [284, 660] on select "Select Item... [GEOGRAPHIC_DATA]" at bounding box center [917, 675] width 1267 height 30
select select "053a6b76-004b-401b-adc7-867b52a9e6e7"
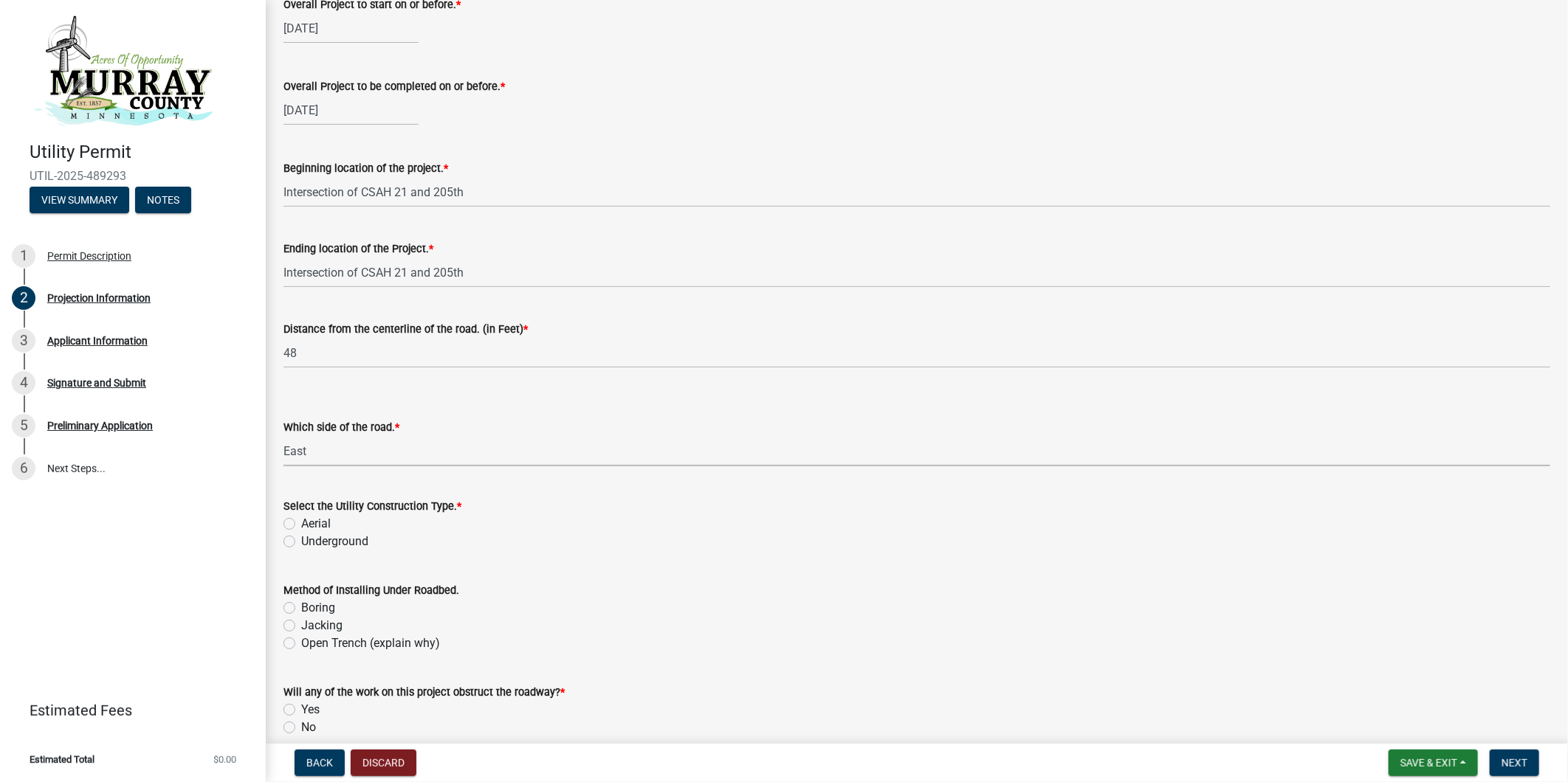
scroll to position [1639, 0]
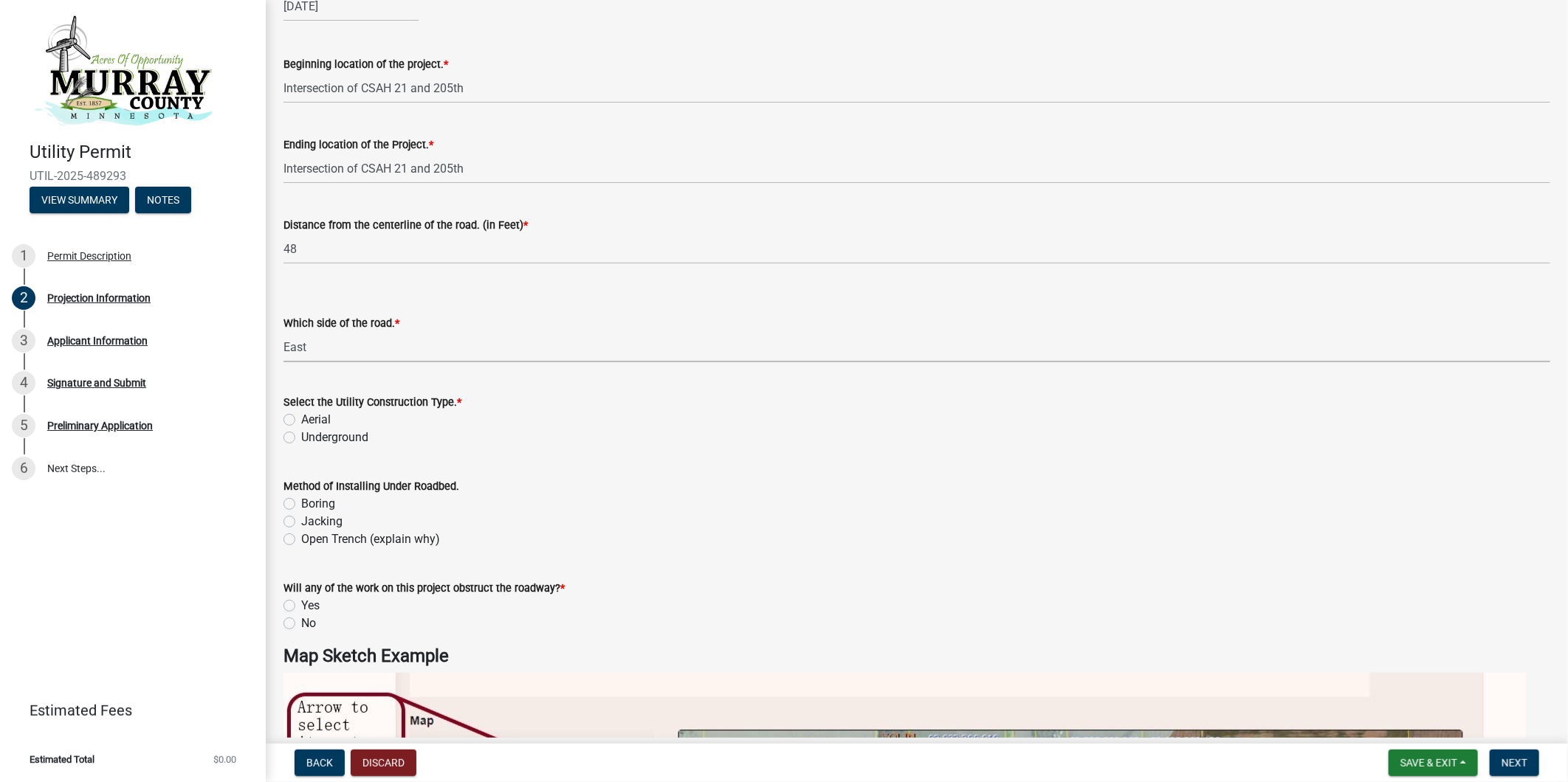
click at [301, 417] on label "Aerial" at bounding box center [316, 420] width 30 height 18
click at [301, 417] on input "Aerial" at bounding box center [306, 416] width 9 height 9
radio input "true"
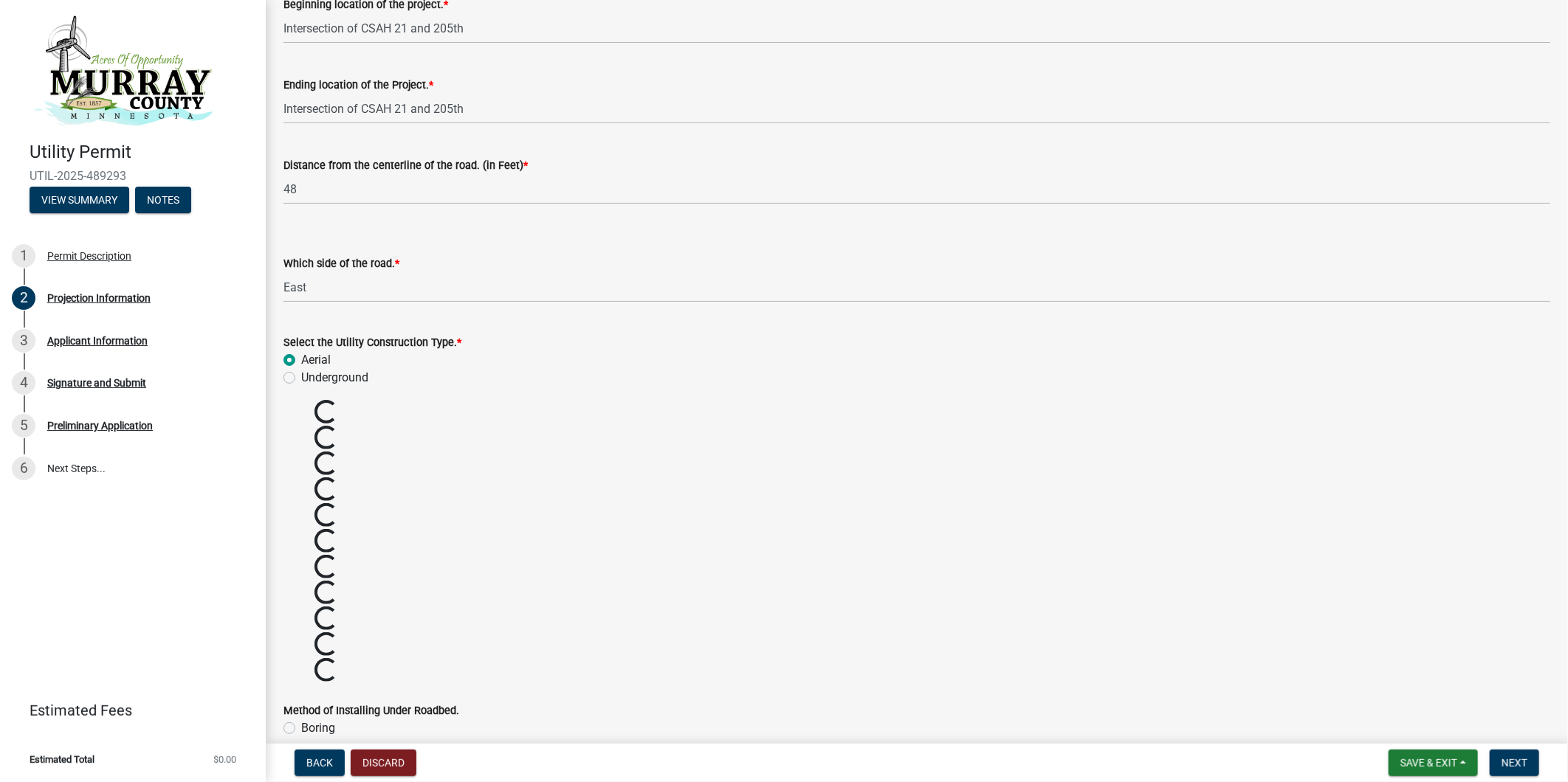
scroll to position [1803, 0]
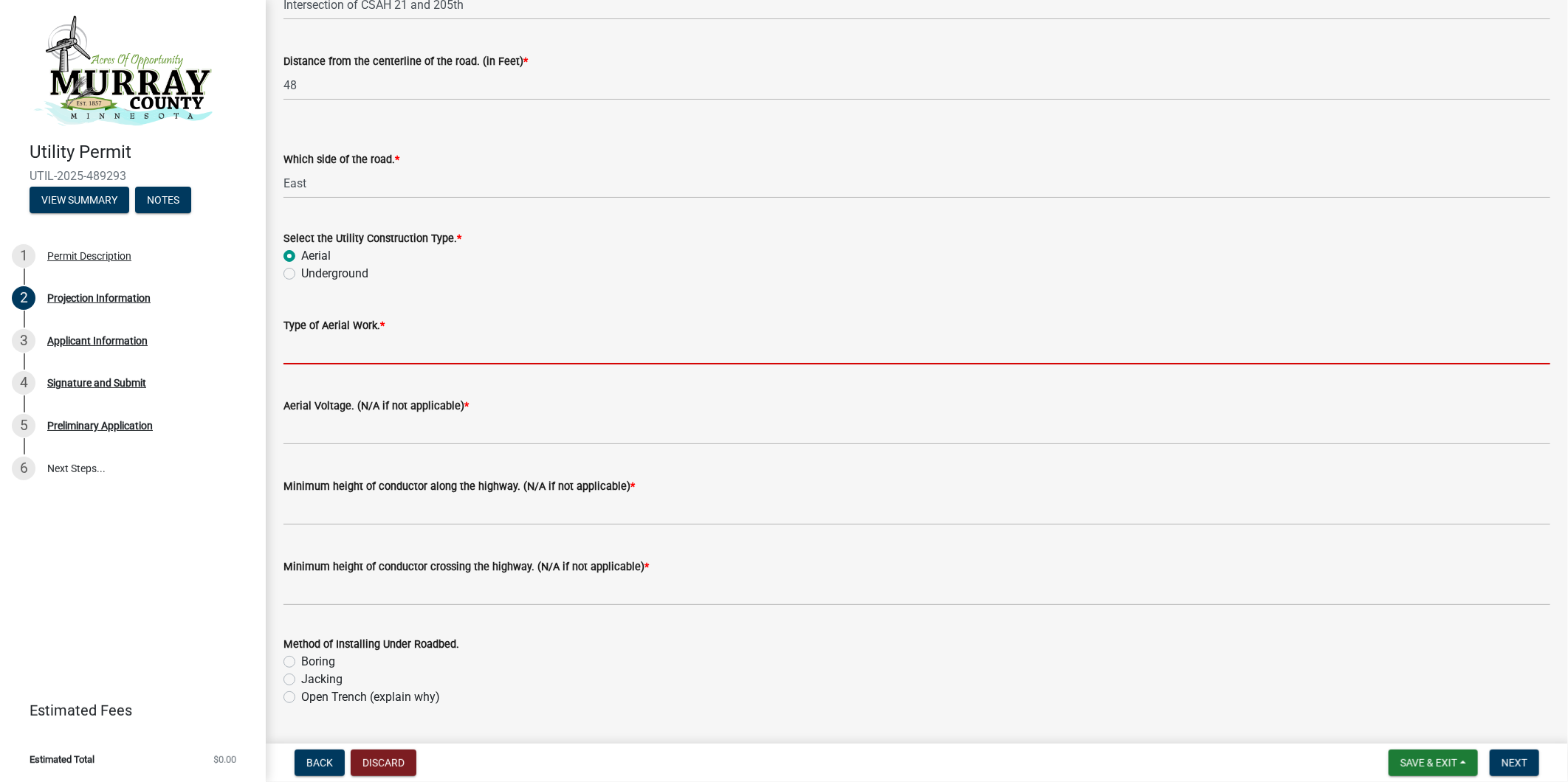
click at [416, 355] on input "Type of Aerial Work. *" at bounding box center [917, 350] width 1267 height 30
type input "replacing existing poles and conductor"
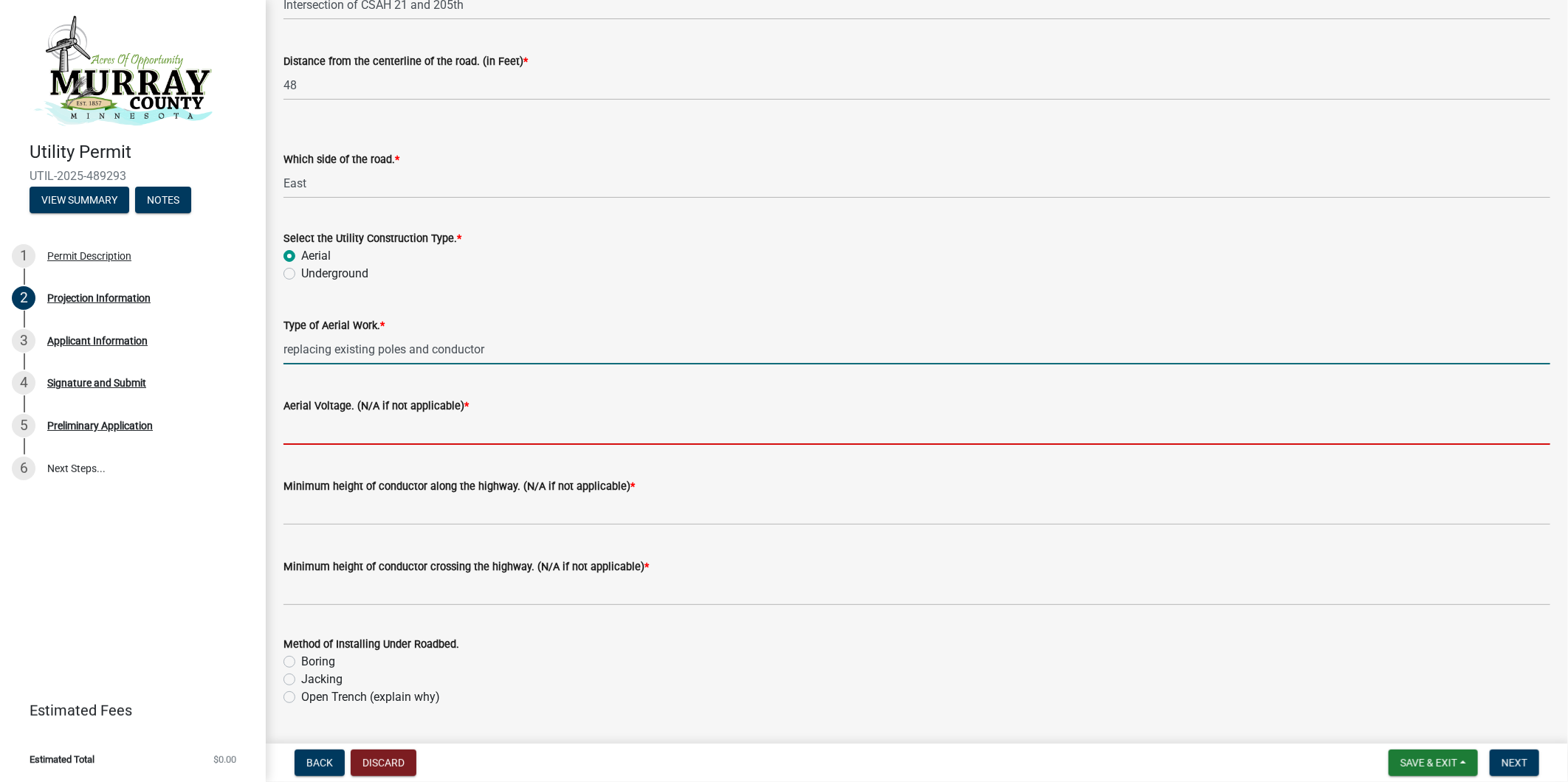
click at [403, 432] on input "Aerial Voltage. (N/A if not applicable) *" at bounding box center [917, 430] width 1267 height 30
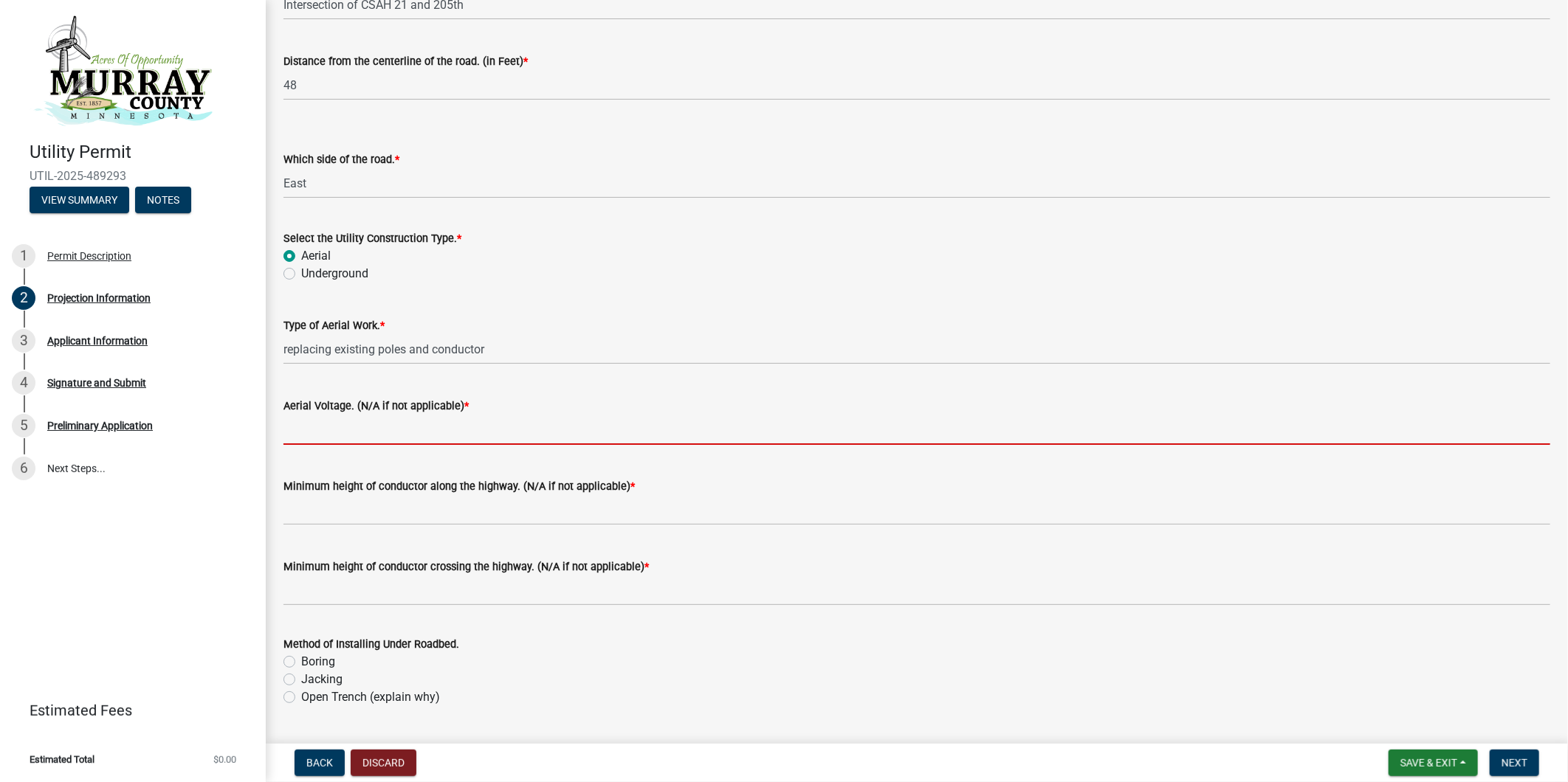
type input "69"
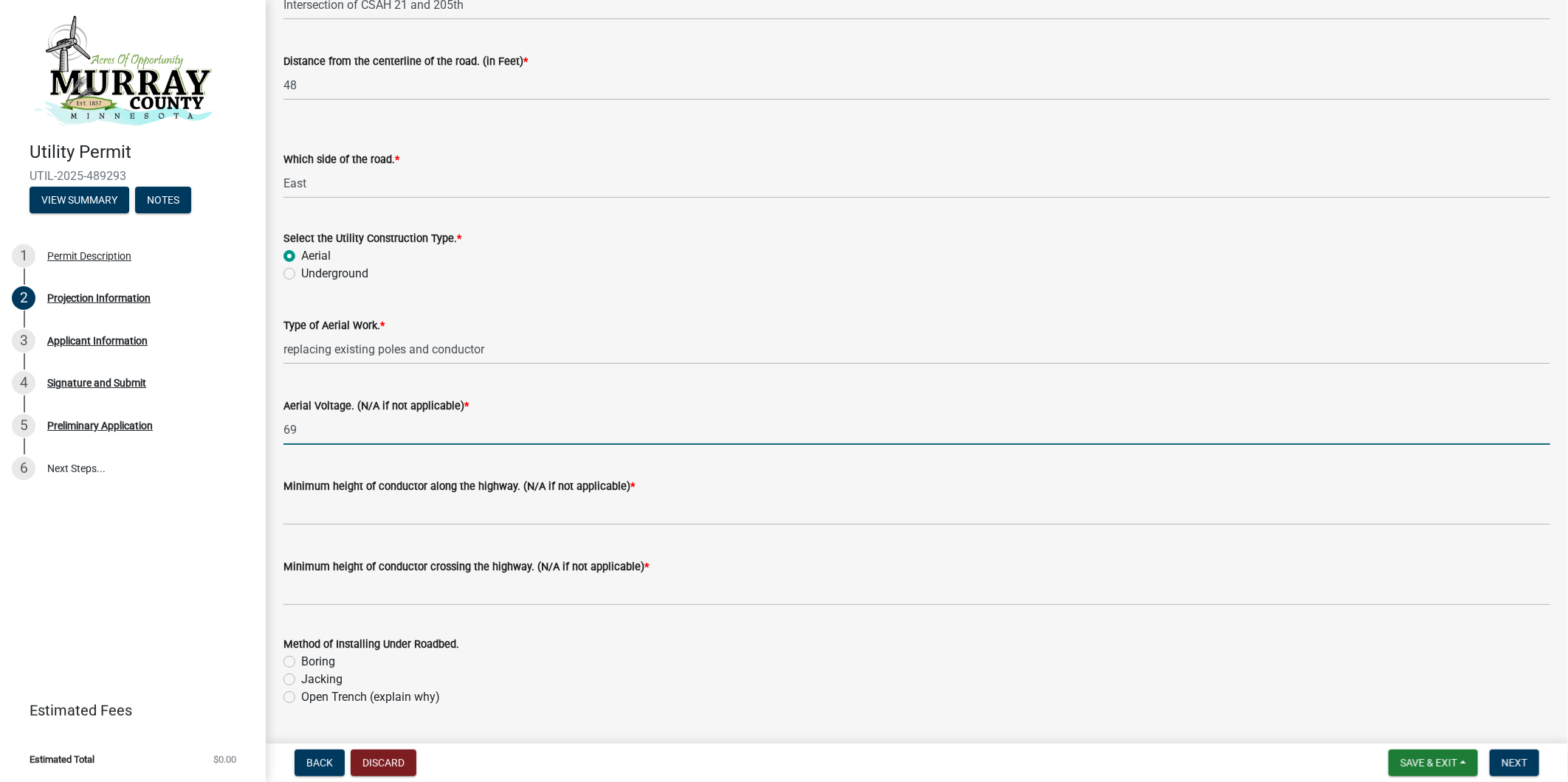
type input "Rebuilding existing overhead 69 kV transmission line. the location of this line…"
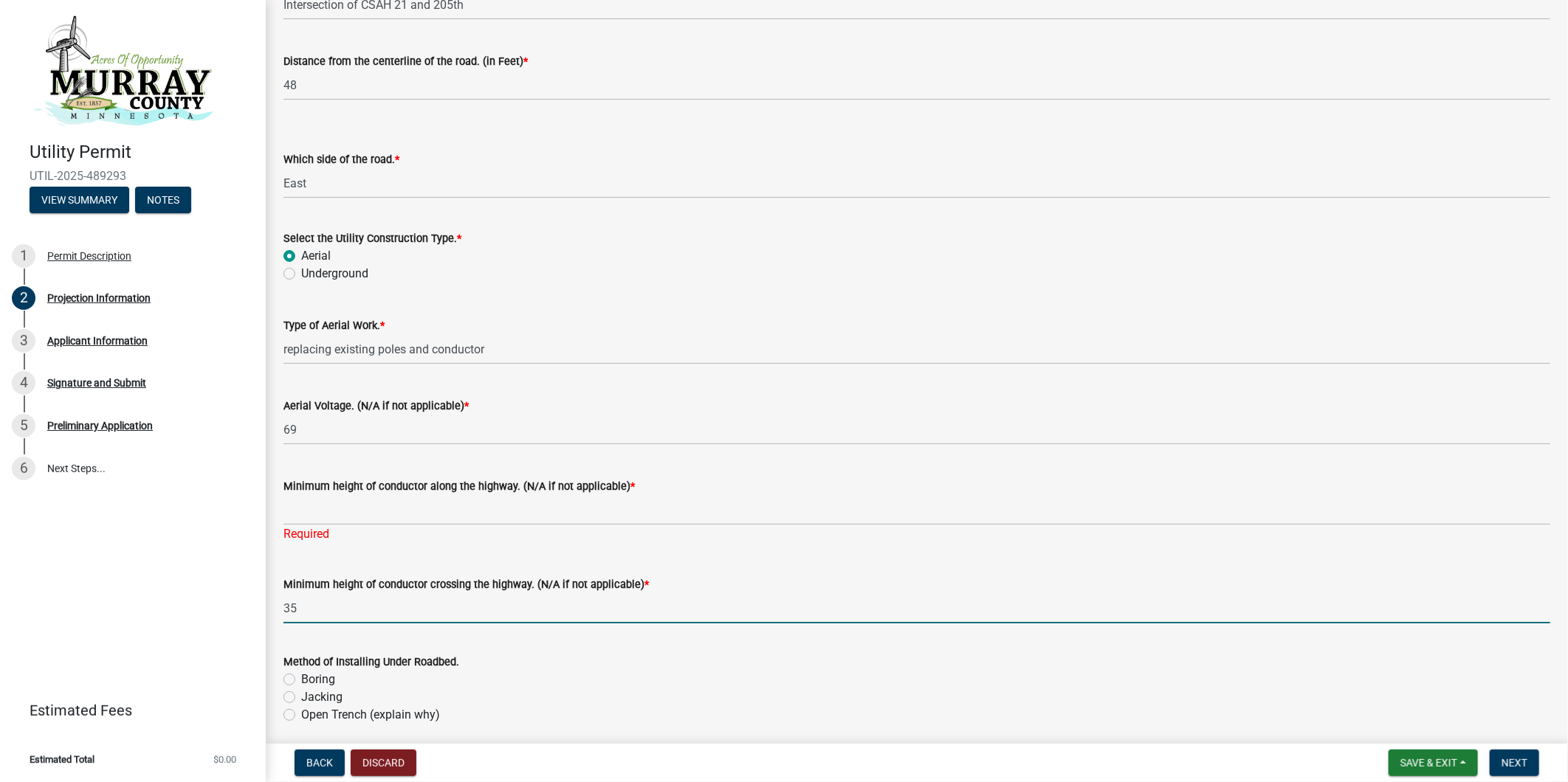
drag, startPoint x: 308, startPoint y: 601, endPoint x: 246, endPoint y: 601, distance: 62.0
click at [246, 601] on div "Utility Permit UTIL-2025-489293 View Summary Notes 1 Permit Description 2 Proje…" at bounding box center [784, 391] width 1568 height 782
type input "25"
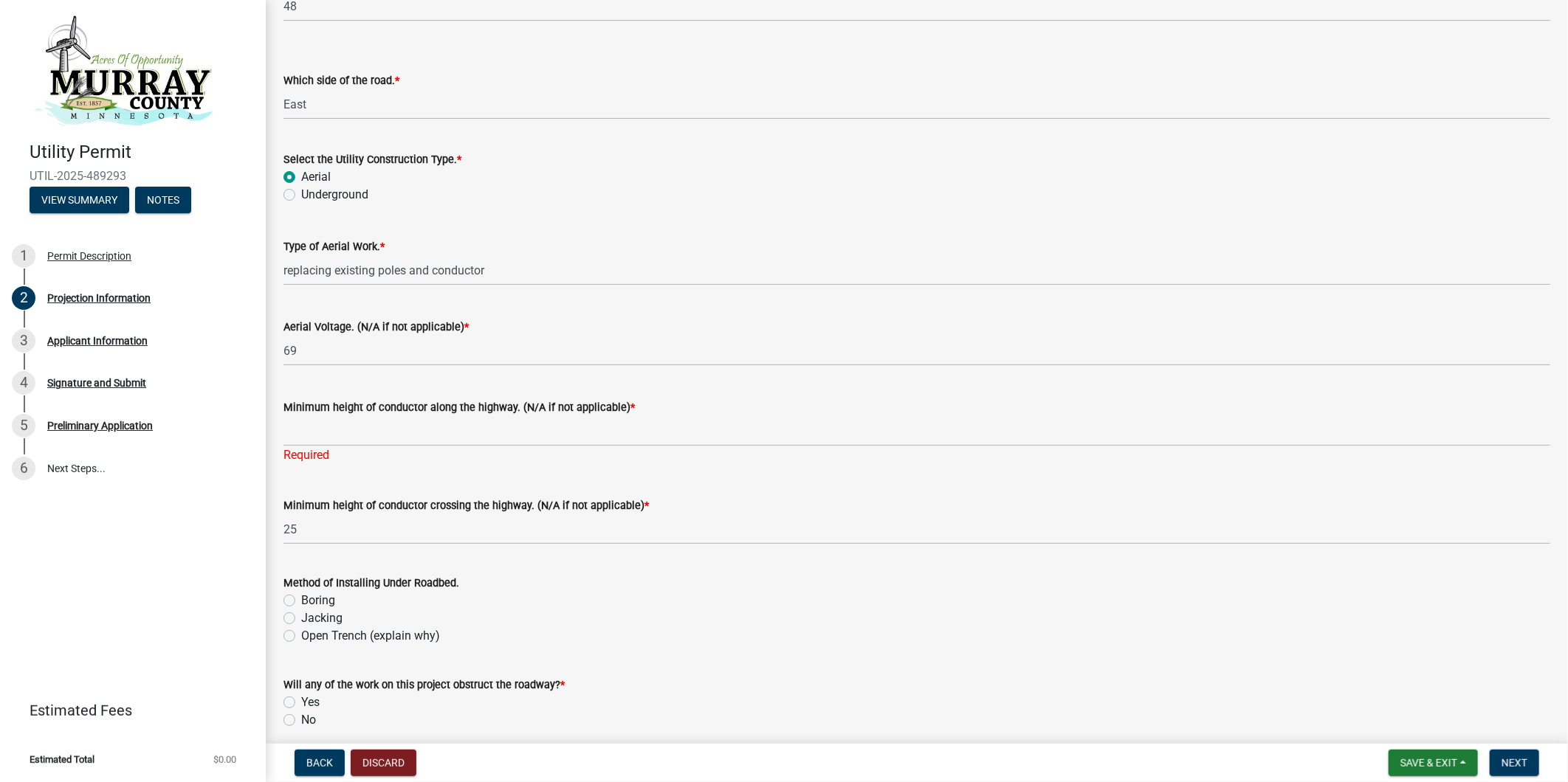
scroll to position [1967, 0]
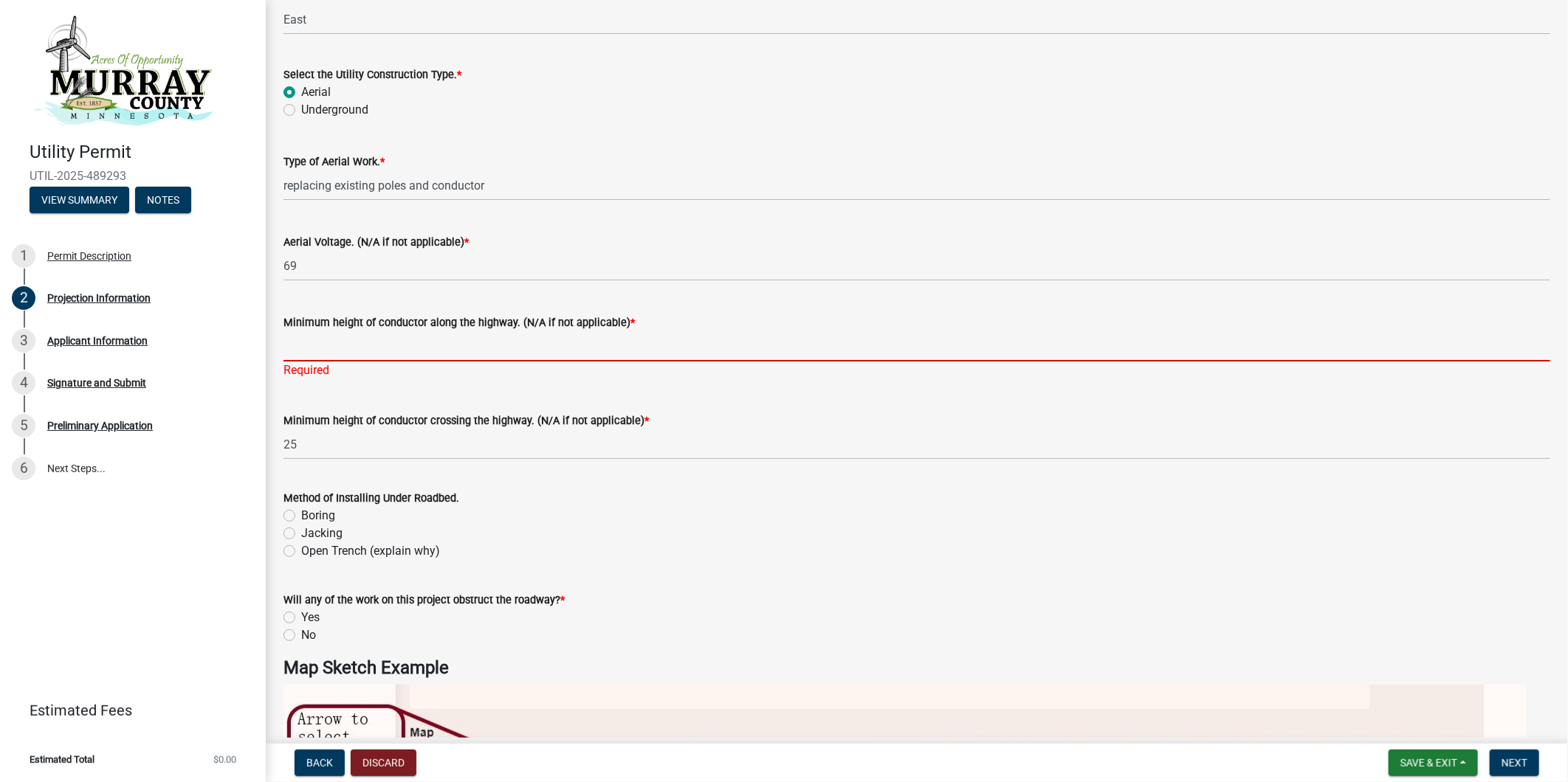
click at [422, 350] on input "Minimum height of conductor along the highway. (N/A if not applicable) *" at bounding box center [917, 346] width 1267 height 30
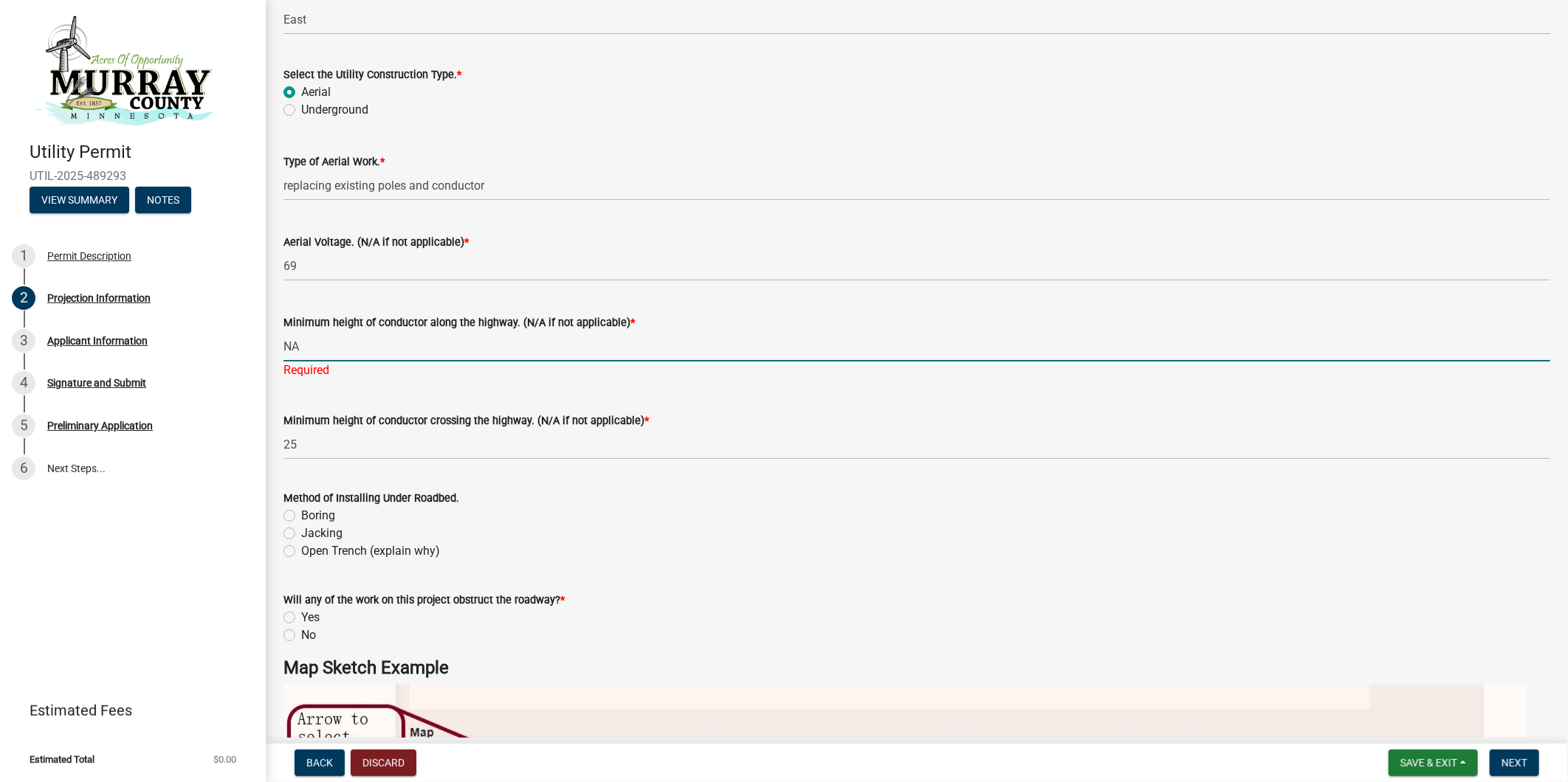
drag, startPoint x: 400, startPoint y: 358, endPoint x: 267, endPoint y: 341, distance: 134.1
type input "NA"
click at [709, 531] on div "Method of Installing Under Roadbed. Boring Jacking Open Trench (explain why)" at bounding box center [917, 525] width 1267 height 71
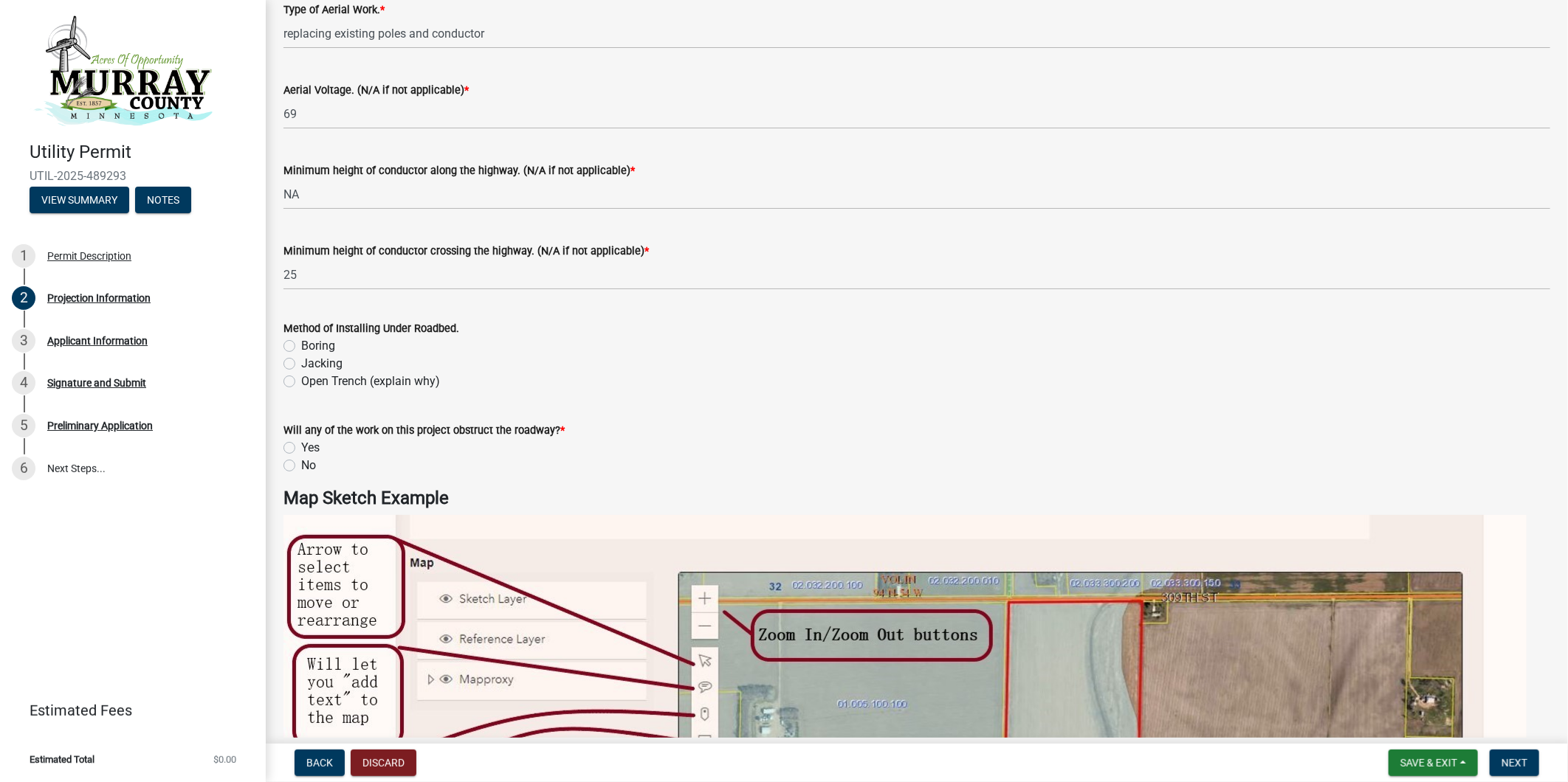
scroll to position [2213, 0]
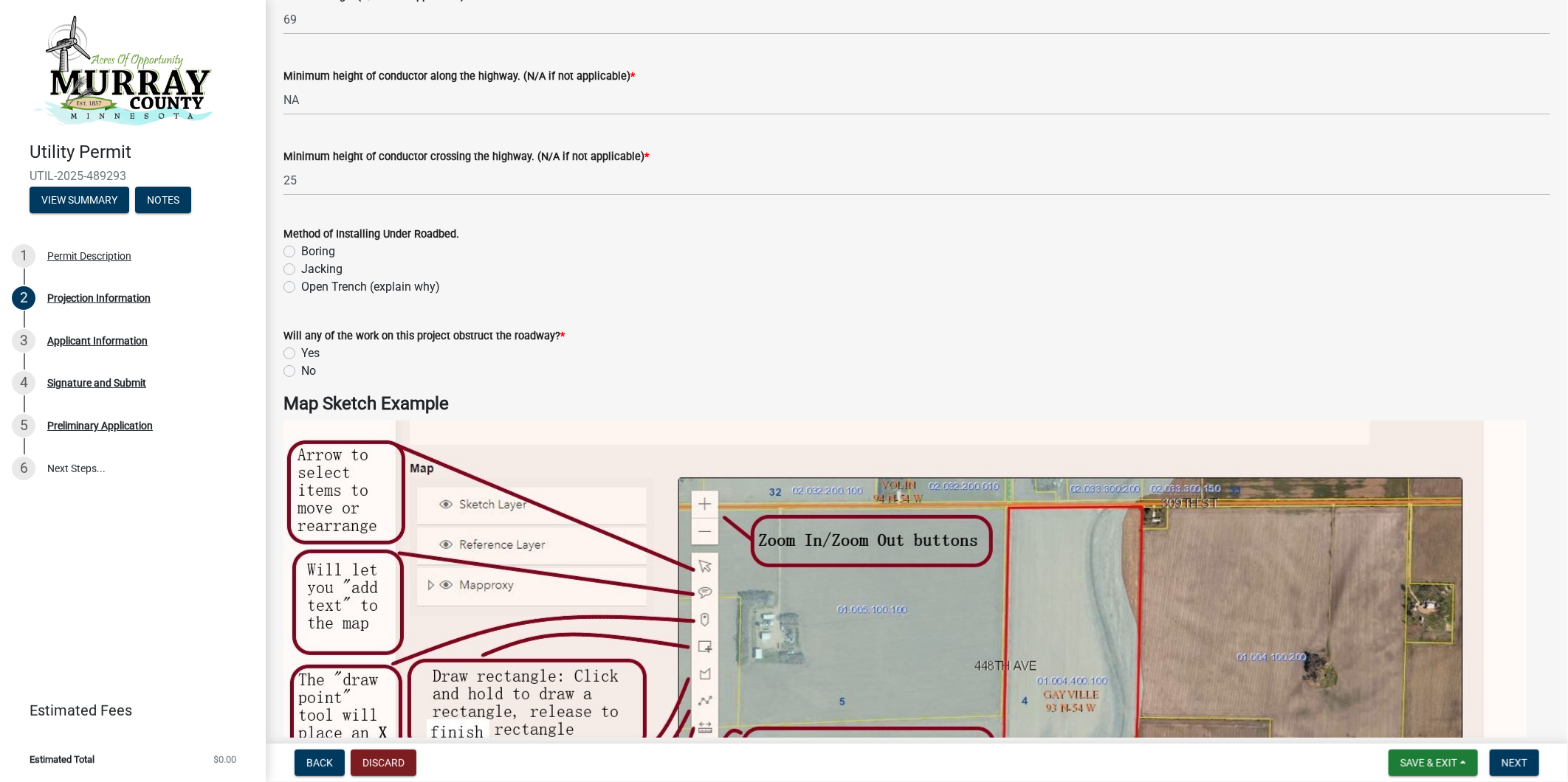
click at [301, 373] on label "No" at bounding box center [308, 371] width 14 height 18
click at [301, 372] on input "No" at bounding box center [306, 366] width 9 height 9
radio input "true"
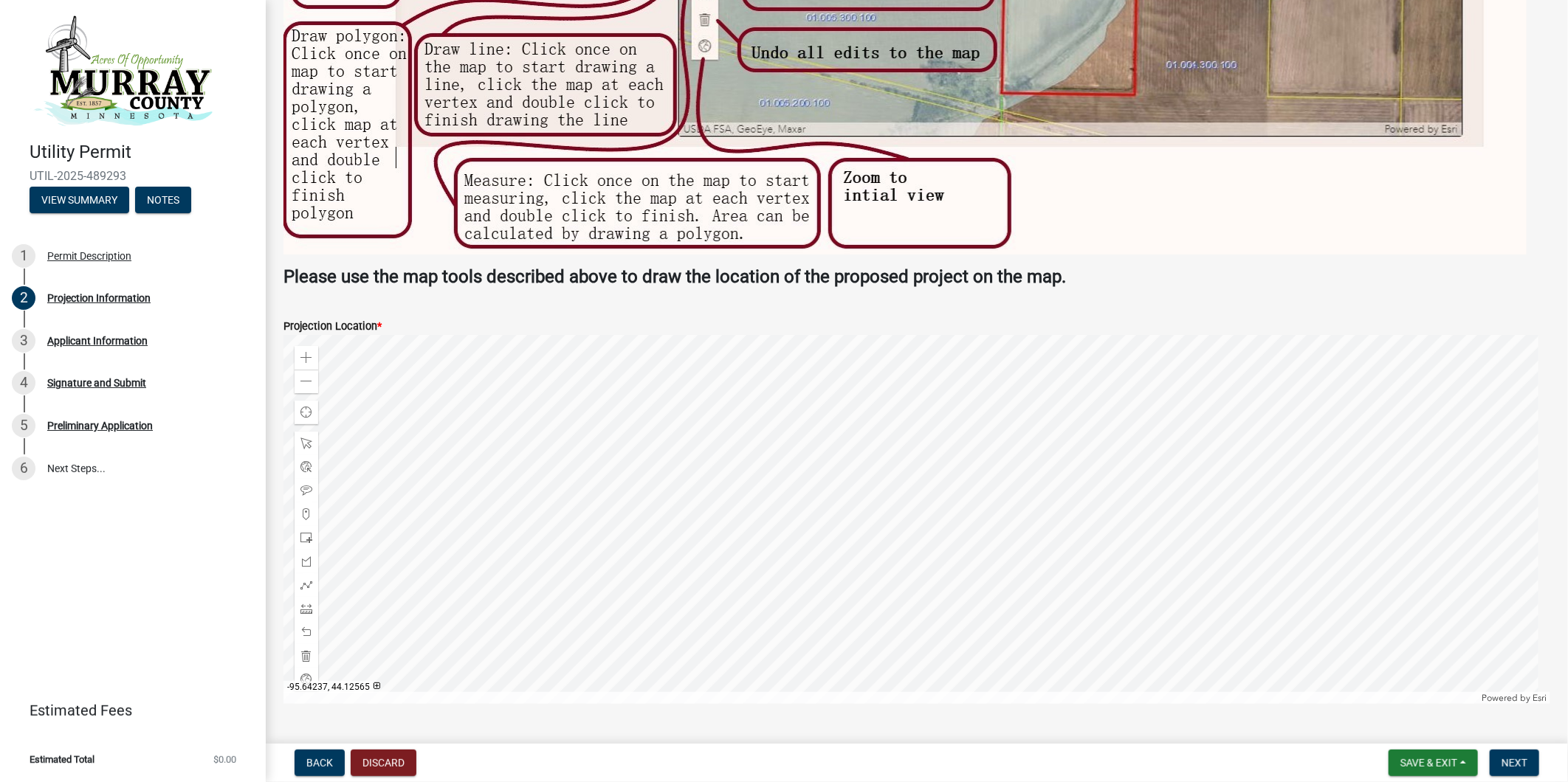
scroll to position [2955, 0]
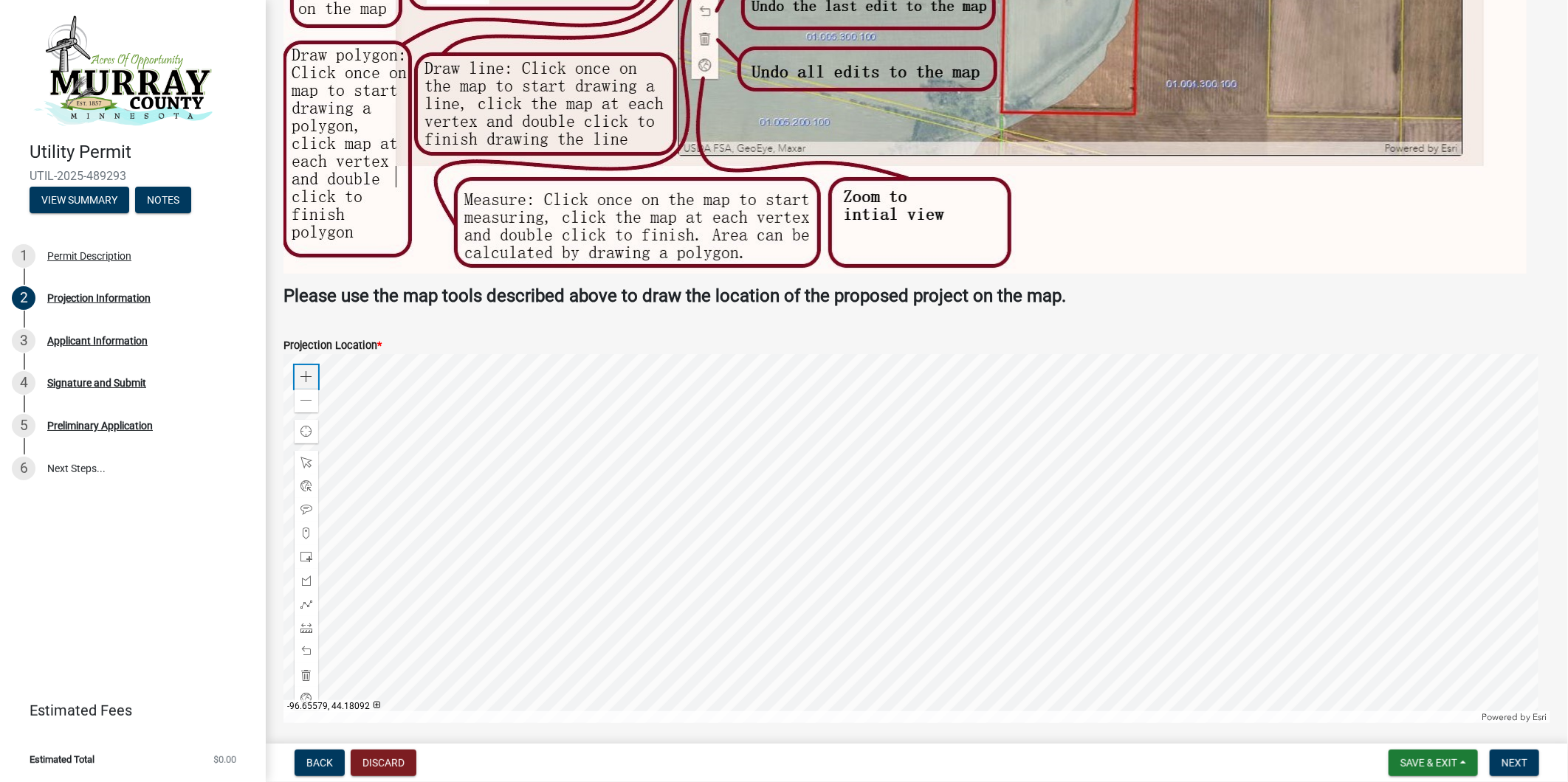
click at [310, 374] on span at bounding box center [306, 377] width 12 height 12
click at [304, 372] on span at bounding box center [306, 377] width 12 height 12
click at [1065, 657] on div at bounding box center [917, 538] width 1267 height 369
click at [1031, 554] on div at bounding box center [917, 538] width 1267 height 369
click at [950, 515] on div at bounding box center [917, 538] width 1267 height 369
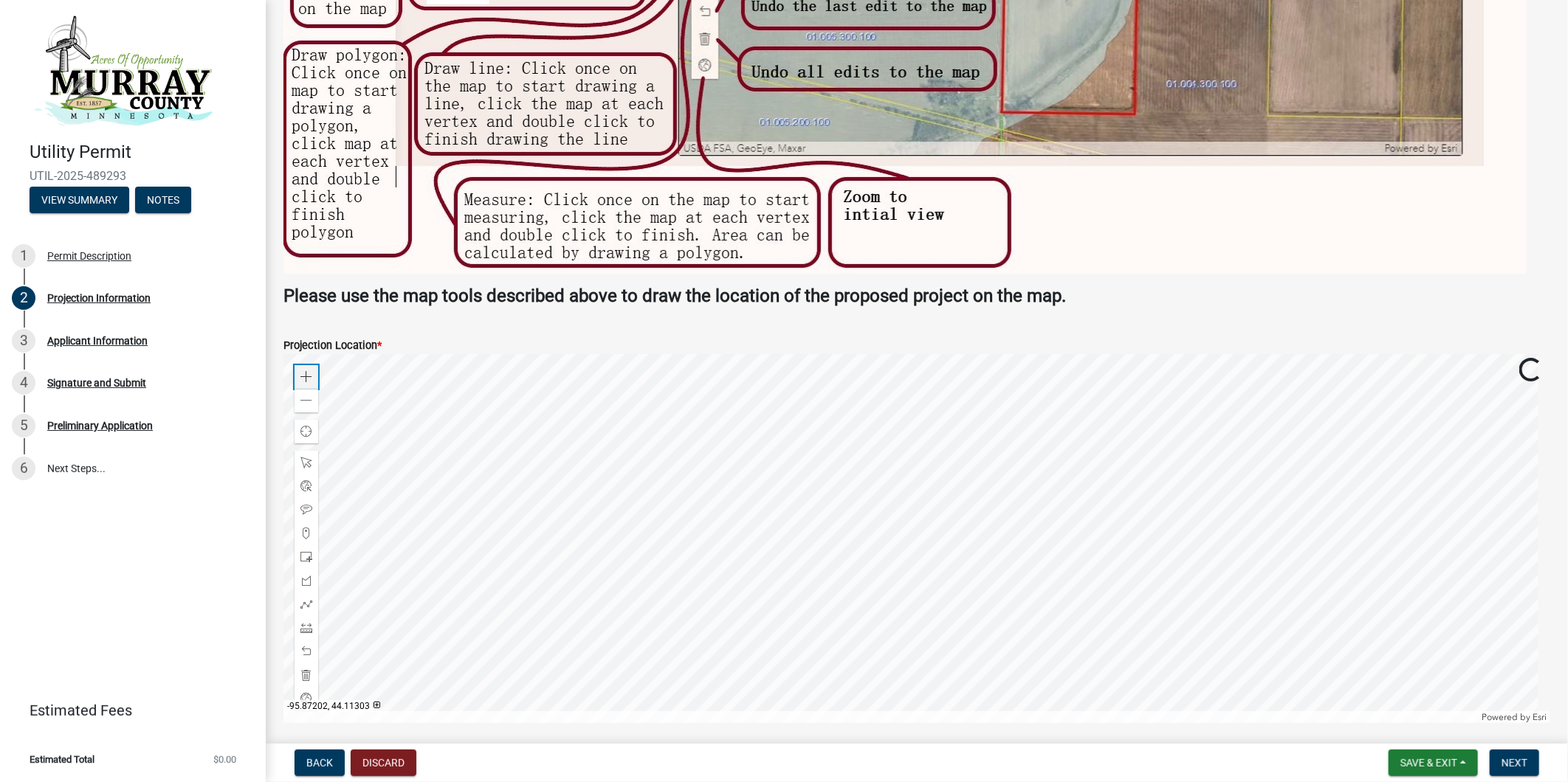
click at [306, 372] on span at bounding box center [306, 377] width 12 height 12
click at [303, 372] on span at bounding box center [306, 377] width 12 height 12
click at [304, 400] on span at bounding box center [306, 400] width 12 height 12
click at [941, 576] on div at bounding box center [917, 538] width 1267 height 369
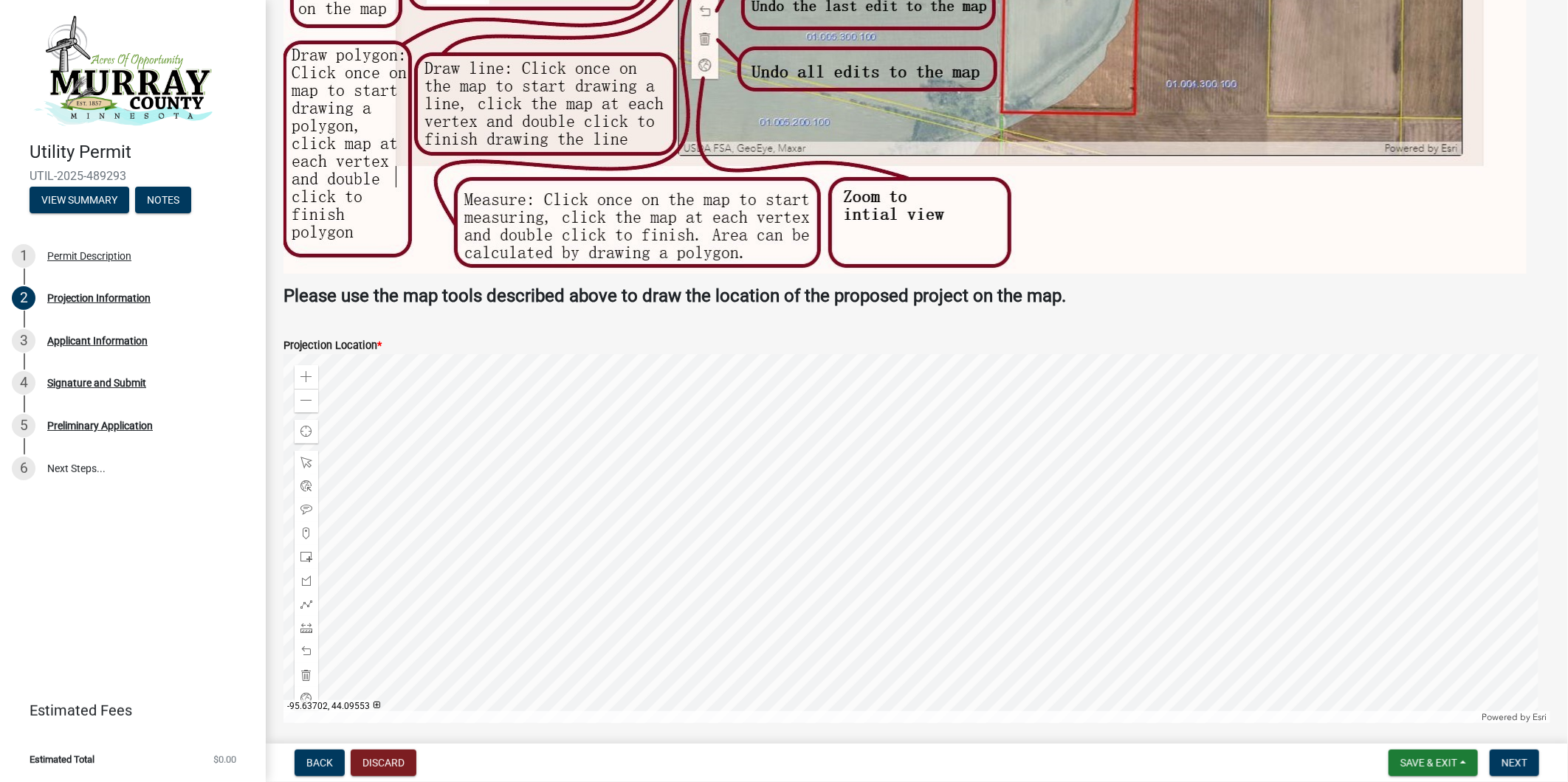
click at [931, 556] on div at bounding box center [917, 538] width 1267 height 369
click at [904, 500] on div at bounding box center [917, 538] width 1267 height 369
click at [304, 377] on span at bounding box center [306, 377] width 12 height 12
click at [906, 570] on div at bounding box center [917, 538] width 1267 height 369
click at [303, 372] on span at bounding box center [306, 377] width 12 height 12
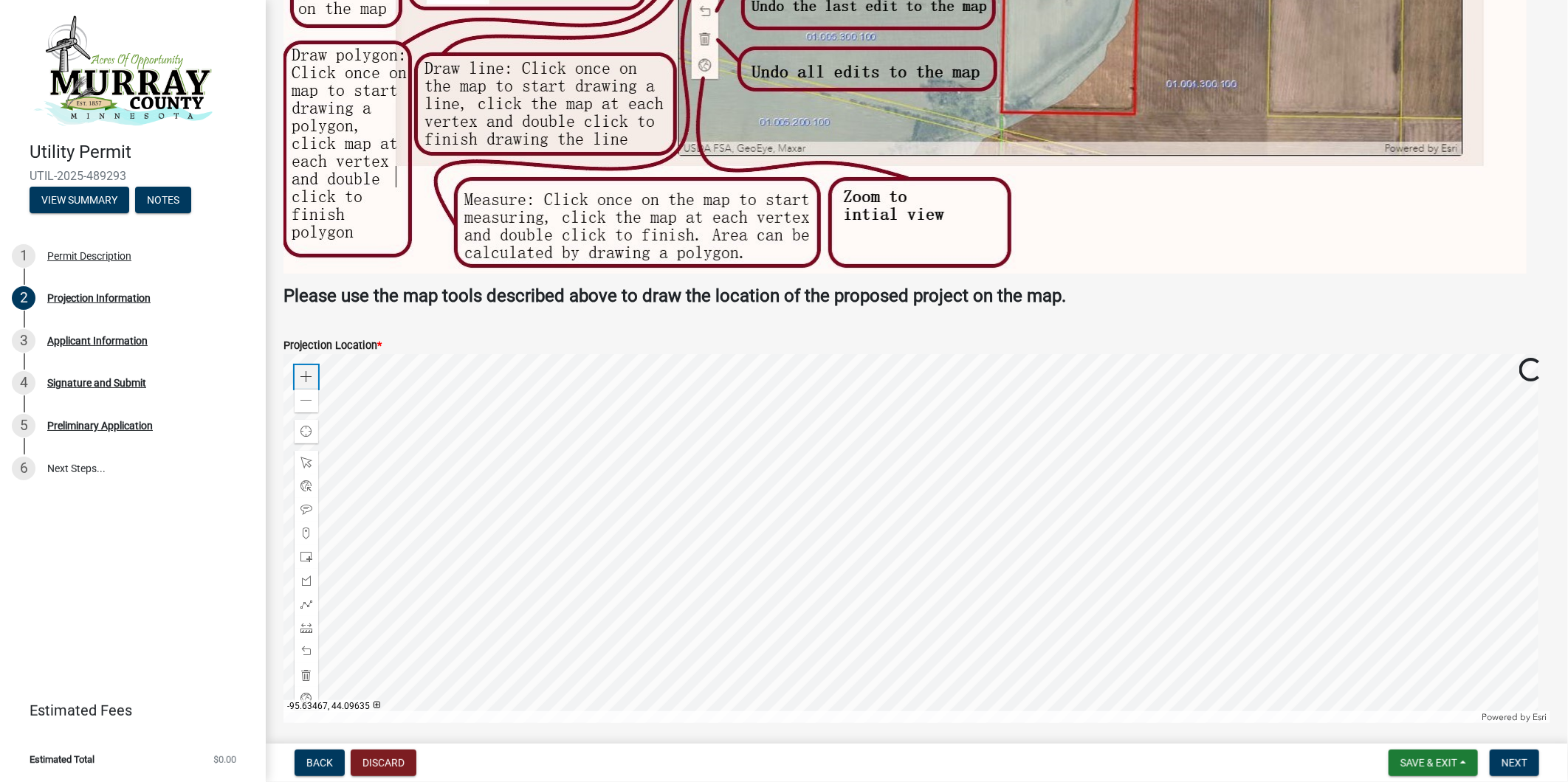
click at [303, 372] on span at bounding box center [306, 377] width 12 height 12
click at [866, 544] on div at bounding box center [917, 538] width 1267 height 369
click at [840, 595] on div at bounding box center [917, 538] width 1267 height 369
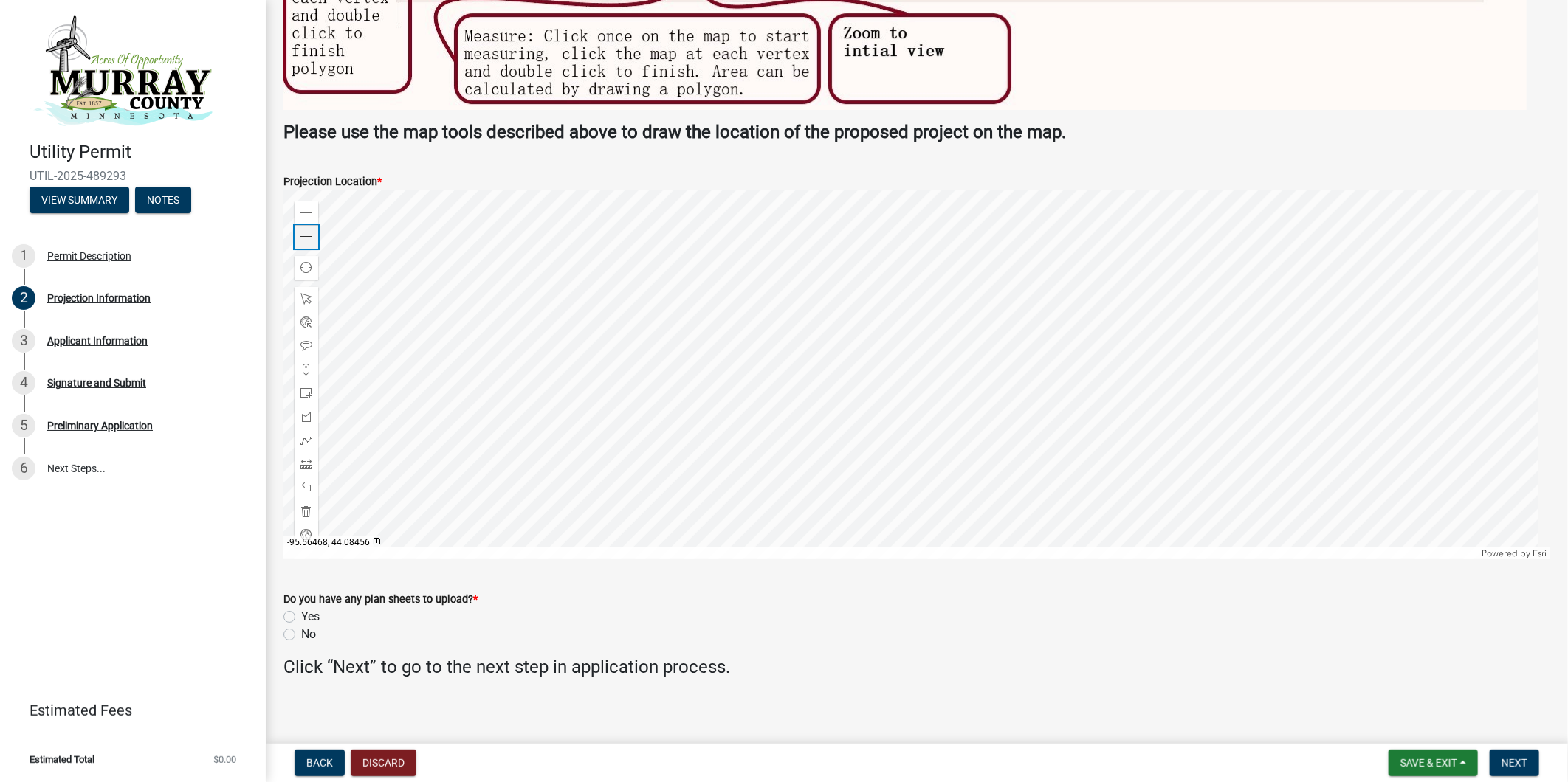
click at [308, 232] on span at bounding box center [306, 237] width 12 height 12
click at [1000, 408] on div at bounding box center [917, 375] width 1267 height 369
click at [958, 421] on div at bounding box center [917, 375] width 1267 height 369
click at [997, 335] on div at bounding box center [917, 375] width 1267 height 369
click at [301, 215] on span at bounding box center [306, 213] width 12 height 12
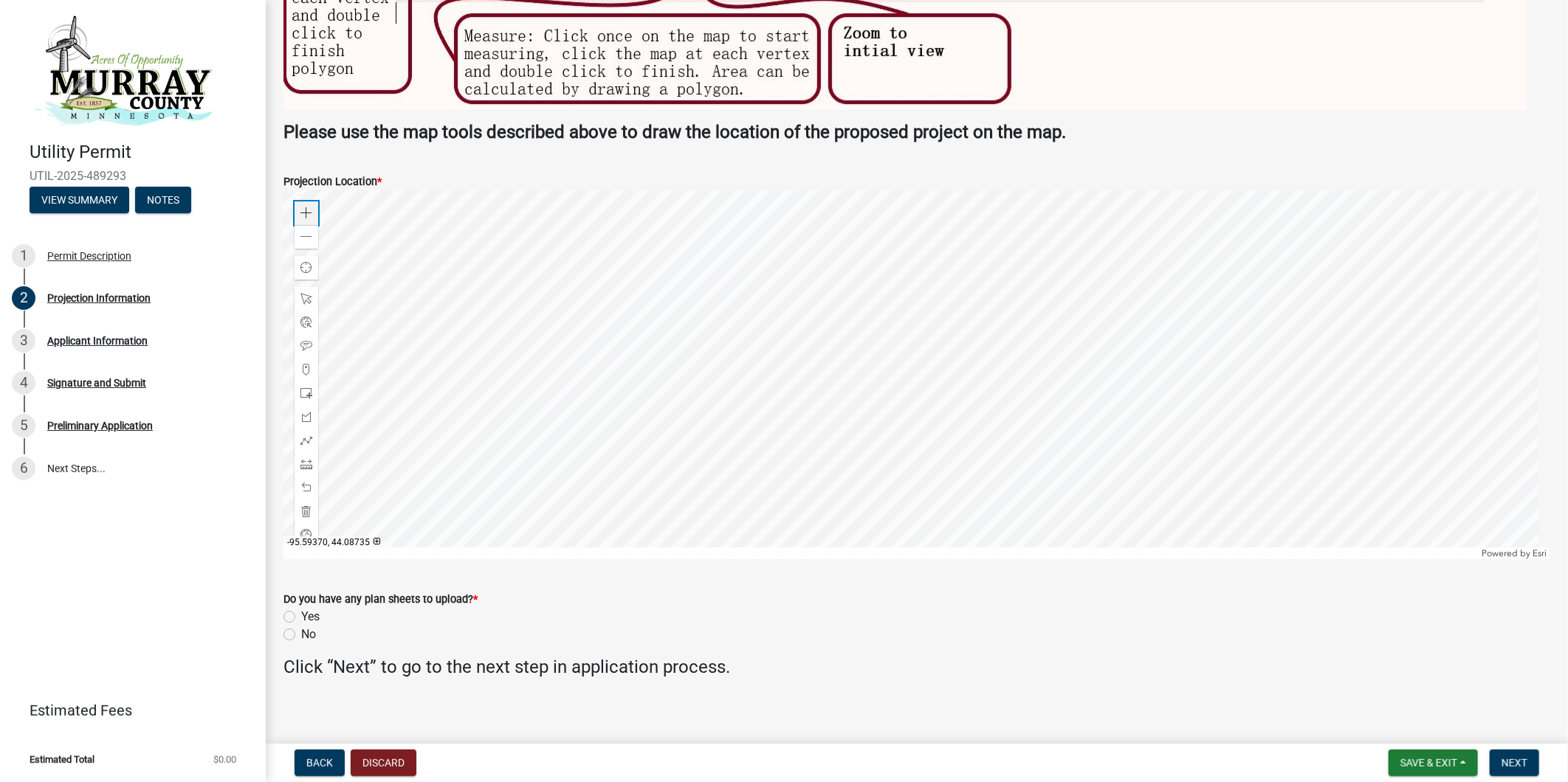
click at [302, 214] on span at bounding box center [306, 213] width 12 height 12
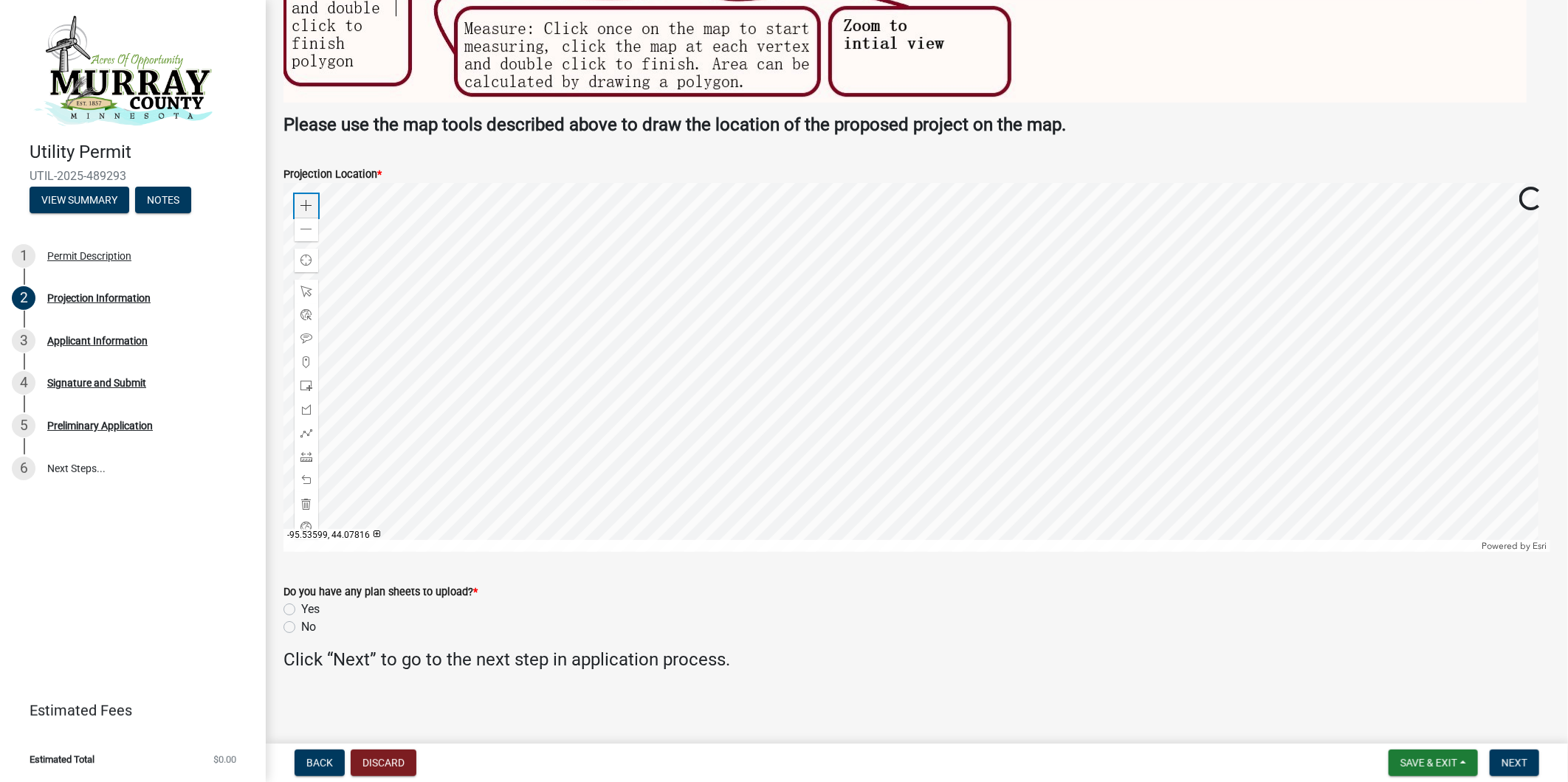
scroll to position [3129, 0]
click at [299, 226] on div "Zoom out" at bounding box center [306, 228] width 24 height 24
click at [300, 226] on div "Zoom out" at bounding box center [306, 228] width 24 height 24
click at [301, 226] on span at bounding box center [306, 228] width 12 height 12
click at [969, 407] on div at bounding box center [917, 366] width 1267 height 369
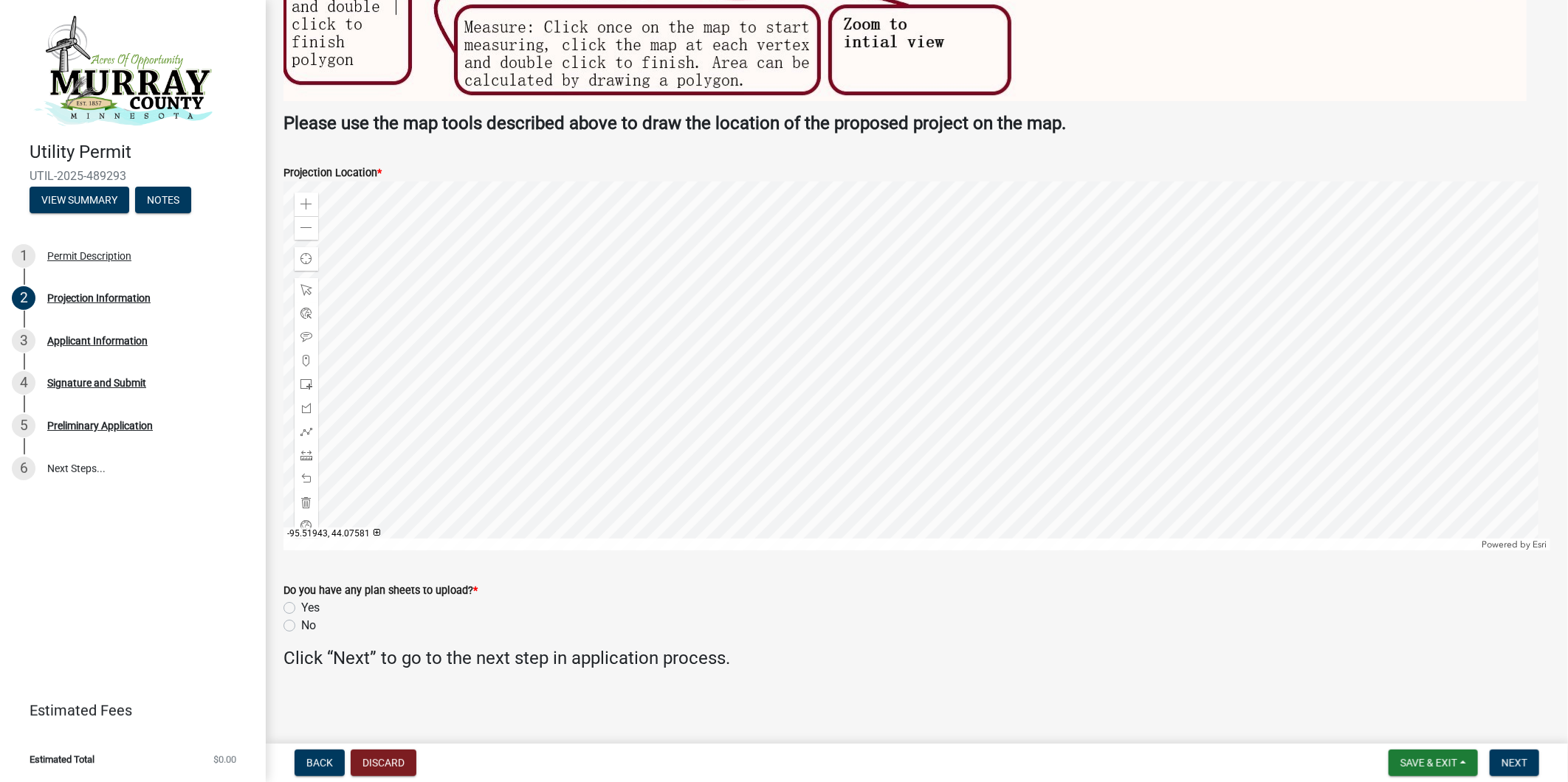
click at [1096, 384] on div at bounding box center [917, 366] width 1267 height 369
click at [1067, 361] on div at bounding box center [917, 366] width 1267 height 369
click at [849, 394] on div at bounding box center [917, 366] width 1267 height 369
click at [927, 385] on div at bounding box center [917, 366] width 1267 height 369
click at [861, 389] on div at bounding box center [917, 366] width 1267 height 369
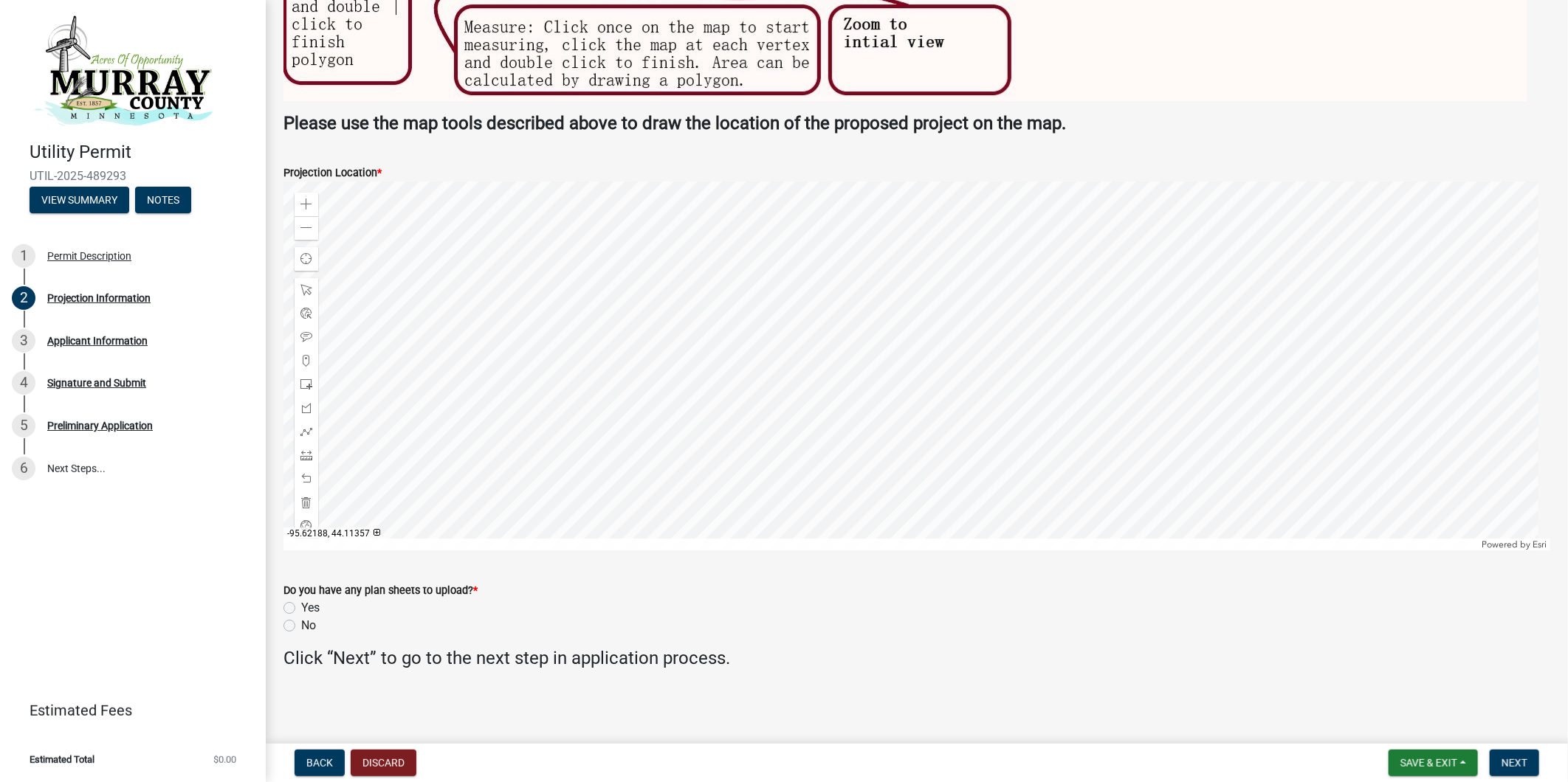
click at [989, 417] on div at bounding box center [917, 366] width 1267 height 369
click at [870, 408] on div at bounding box center [917, 366] width 1267 height 369
click at [860, 401] on div at bounding box center [917, 366] width 1267 height 369
click at [905, 322] on div at bounding box center [917, 366] width 1267 height 369
click at [301, 204] on span at bounding box center [306, 204] width 12 height 12
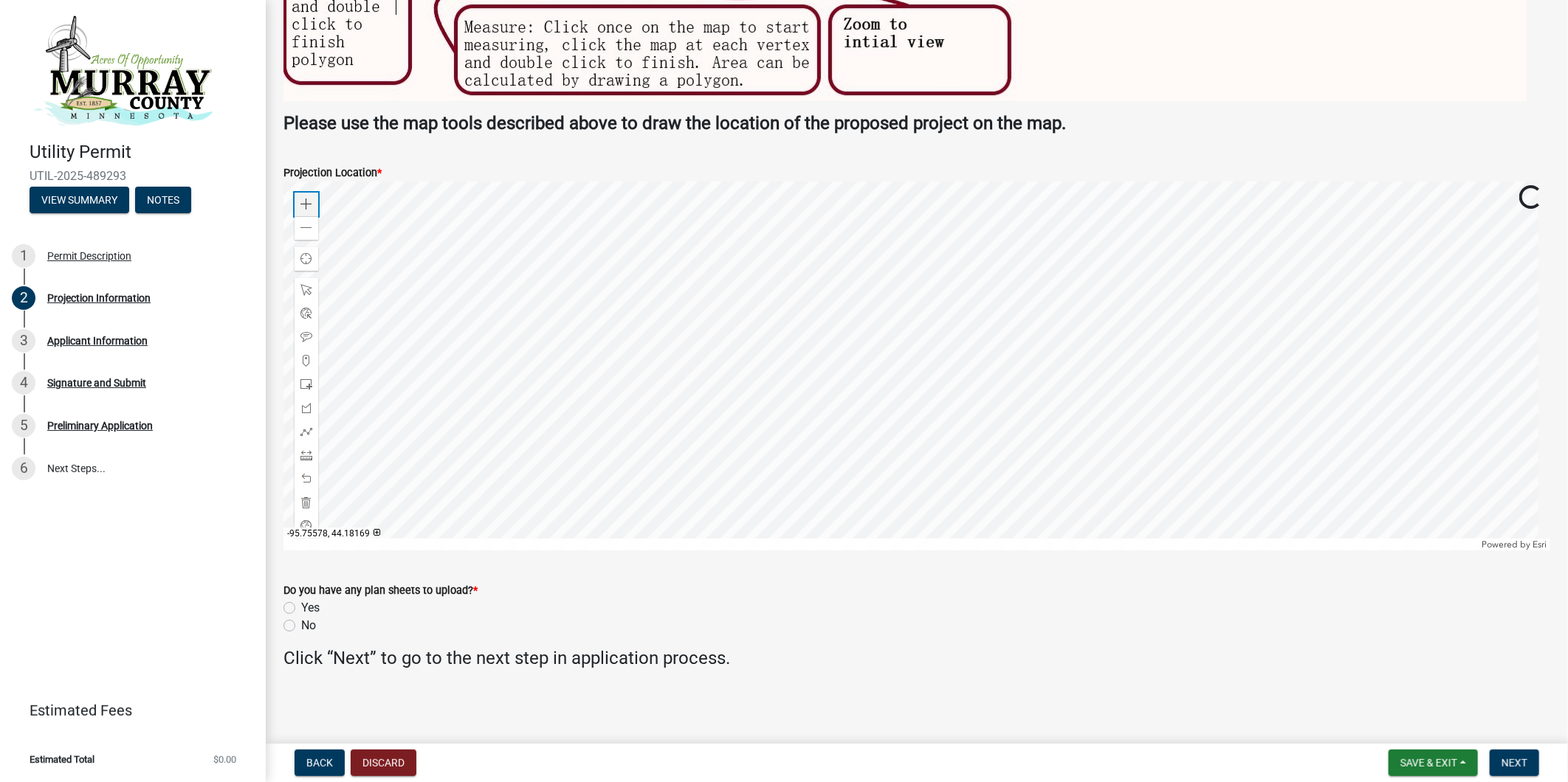
click at [301, 204] on span at bounding box center [306, 204] width 12 height 12
click at [857, 354] on div at bounding box center [917, 366] width 1267 height 369
click at [303, 410] on span at bounding box center [306, 408] width 12 height 12
click at [848, 296] on div at bounding box center [917, 366] width 1267 height 369
click at [847, 333] on div at bounding box center [917, 366] width 1267 height 369
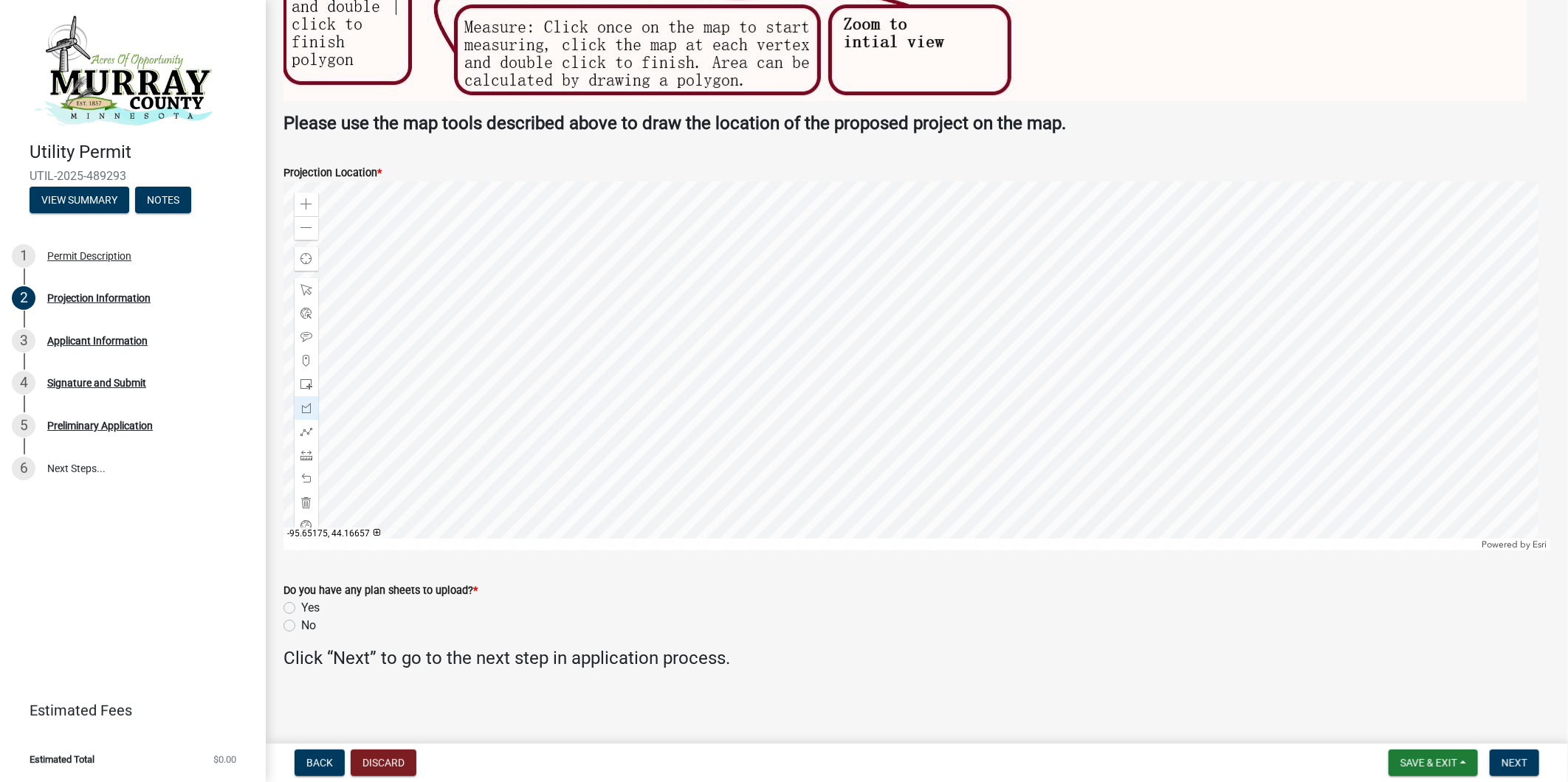
click at [895, 332] on div at bounding box center [917, 366] width 1267 height 369
click at [889, 294] on div at bounding box center [917, 366] width 1267 height 369
click at [847, 296] on div at bounding box center [917, 366] width 1267 height 369
click at [883, 293] on div at bounding box center [917, 366] width 1267 height 369
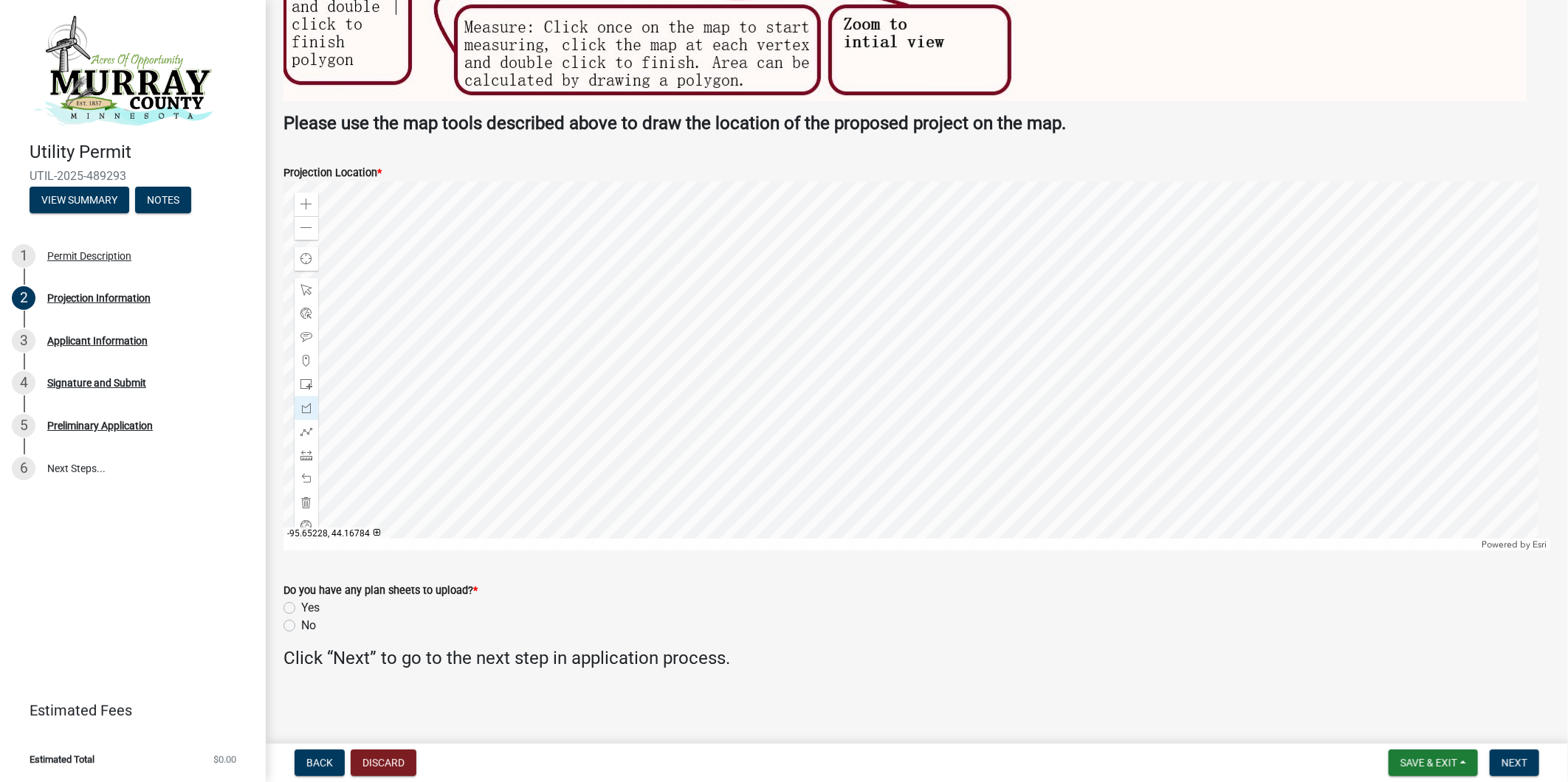
click at [883, 293] on div at bounding box center [917, 366] width 1267 height 369
click at [849, 333] on div at bounding box center [917, 366] width 1267 height 369
click at [1041, 603] on div "Yes" at bounding box center [917, 608] width 1267 height 18
click at [305, 498] on span at bounding box center [306, 503] width 12 height 12
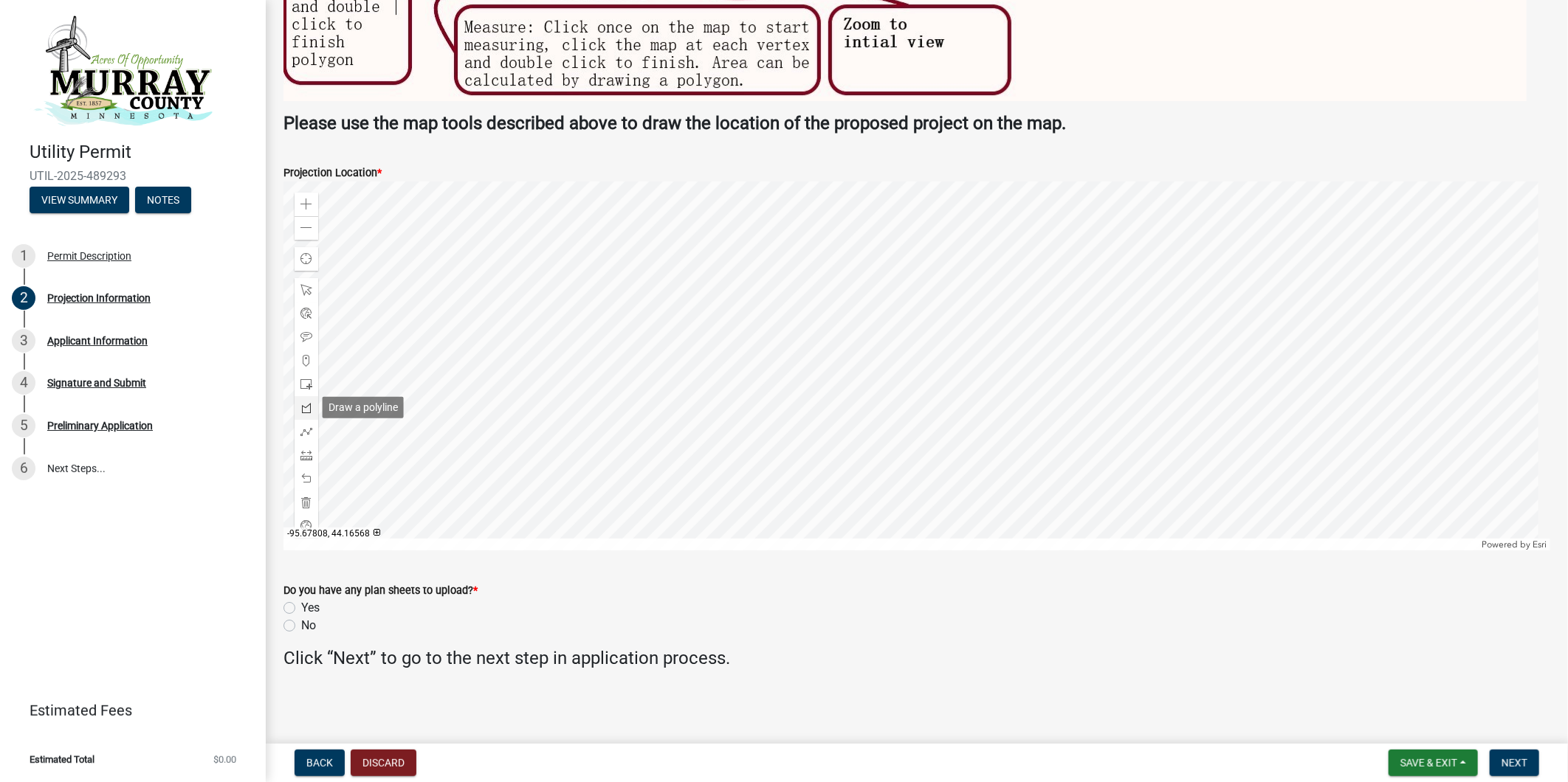
click at [307, 411] on span at bounding box center [306, 408] width 12 height 12
click at [847, 299] on div at bounding box center [917, 366] width 1267 height 369
click at [883, 299] on div at bounding box center [917, 366] width 1267 height 369
click at [882, 331] on div at bounding box center [917, 366] width 1267 height 369
click at [845, 329] on div at bounding box center [917, 366] width 1267 height 369
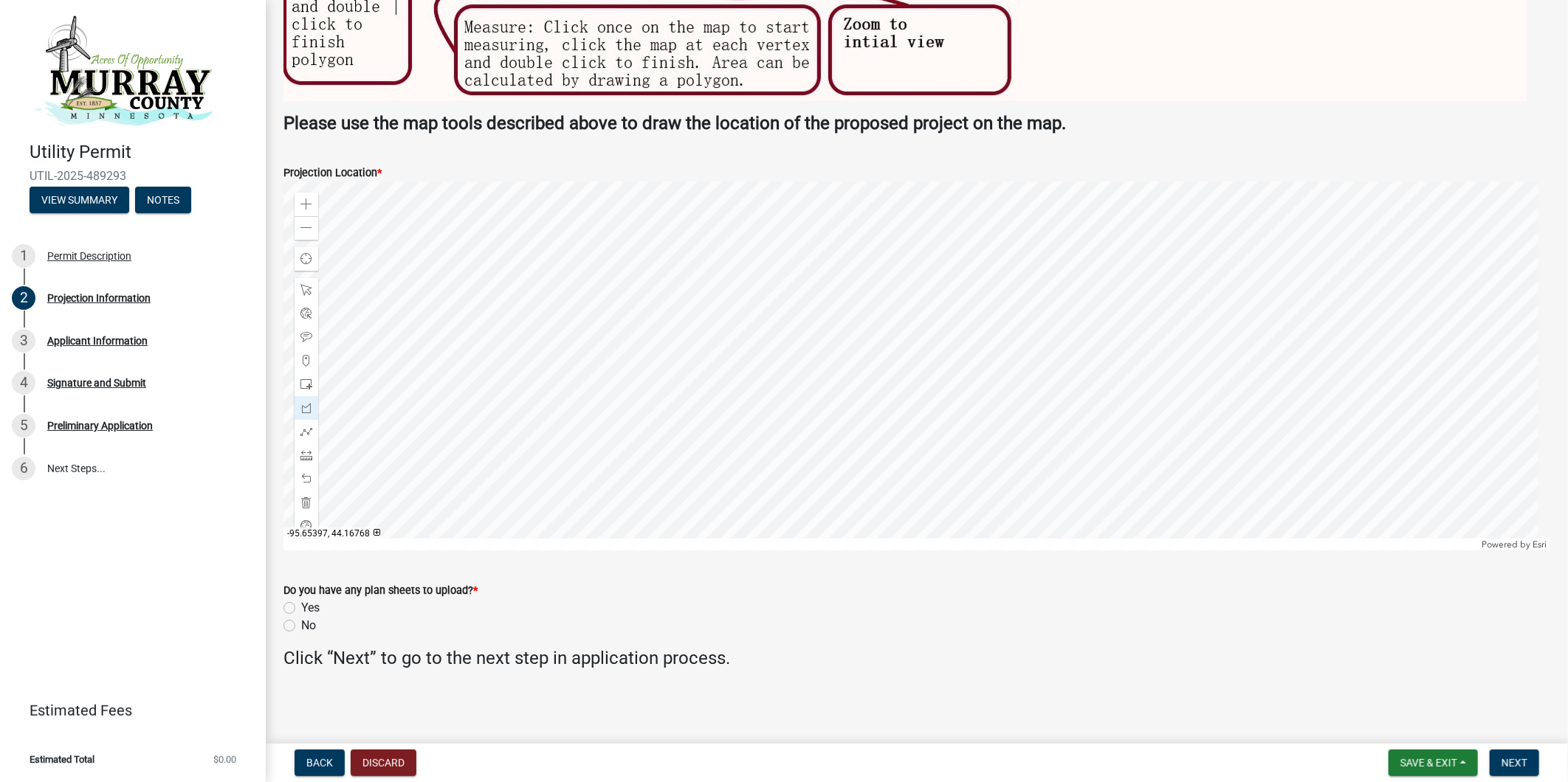
click at [846, 298] on div at bounding box center [917, 366] width 1267 height 369
click at [847, 297] on div at bounding box center [917, 366] width 1267 height 369
click at [846, 322] on div at bounding box center [917, 366] width 1267 height 369
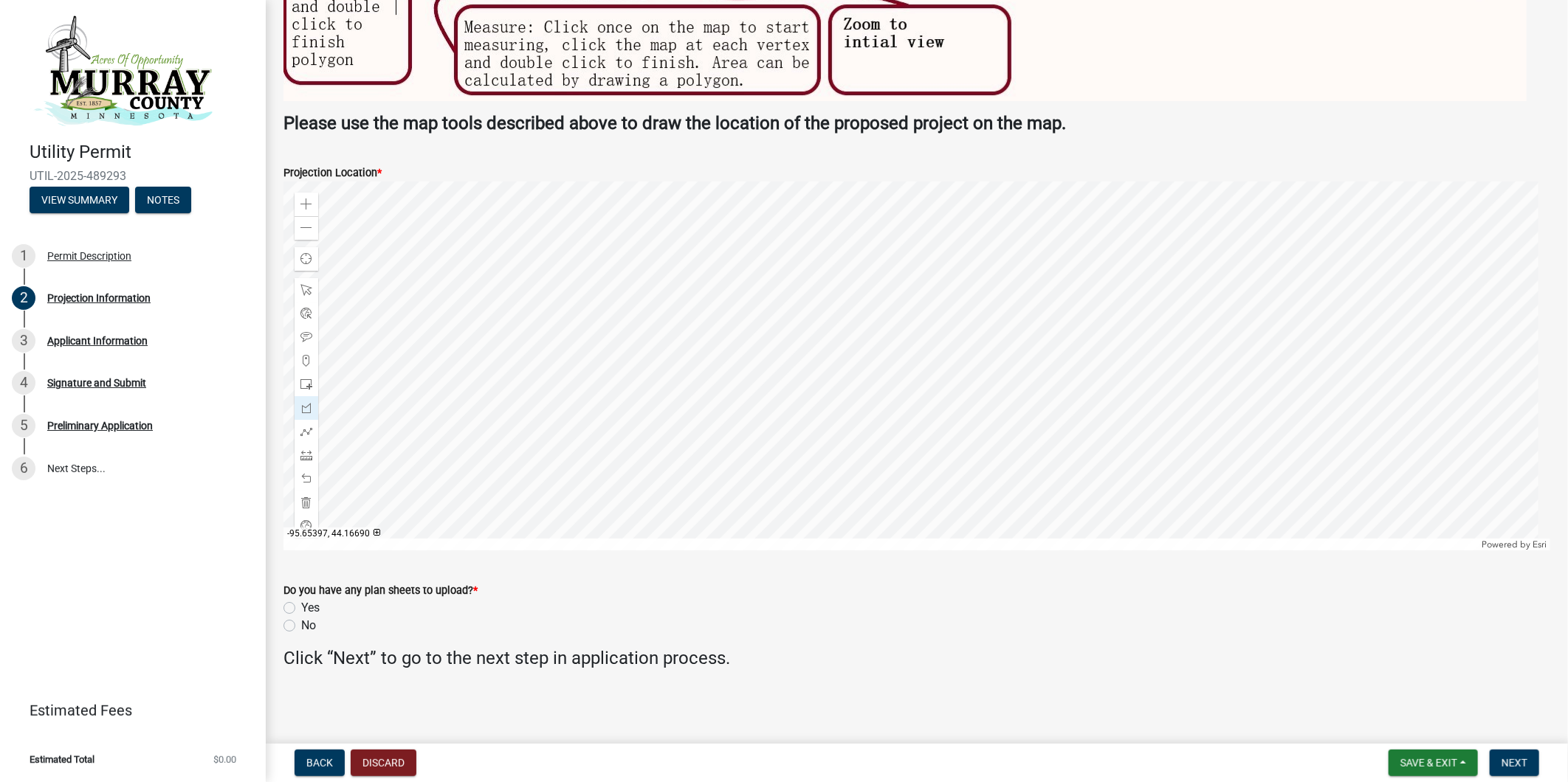
click at [846, 322] on div at bounding box center [917, 366] width 1267 height 369
click at [1092, 595] on div "Do you have any plan sheets to upload? *" at bounding box center [917, 590] width 1267 height 18
click at [301, 603] on label "Yes" at bounding box center [311, 608] width 19 height 18
click at [301, 603] on input "Yes" at bounding box center [306, 603] width 9 height 9
radio input "true"
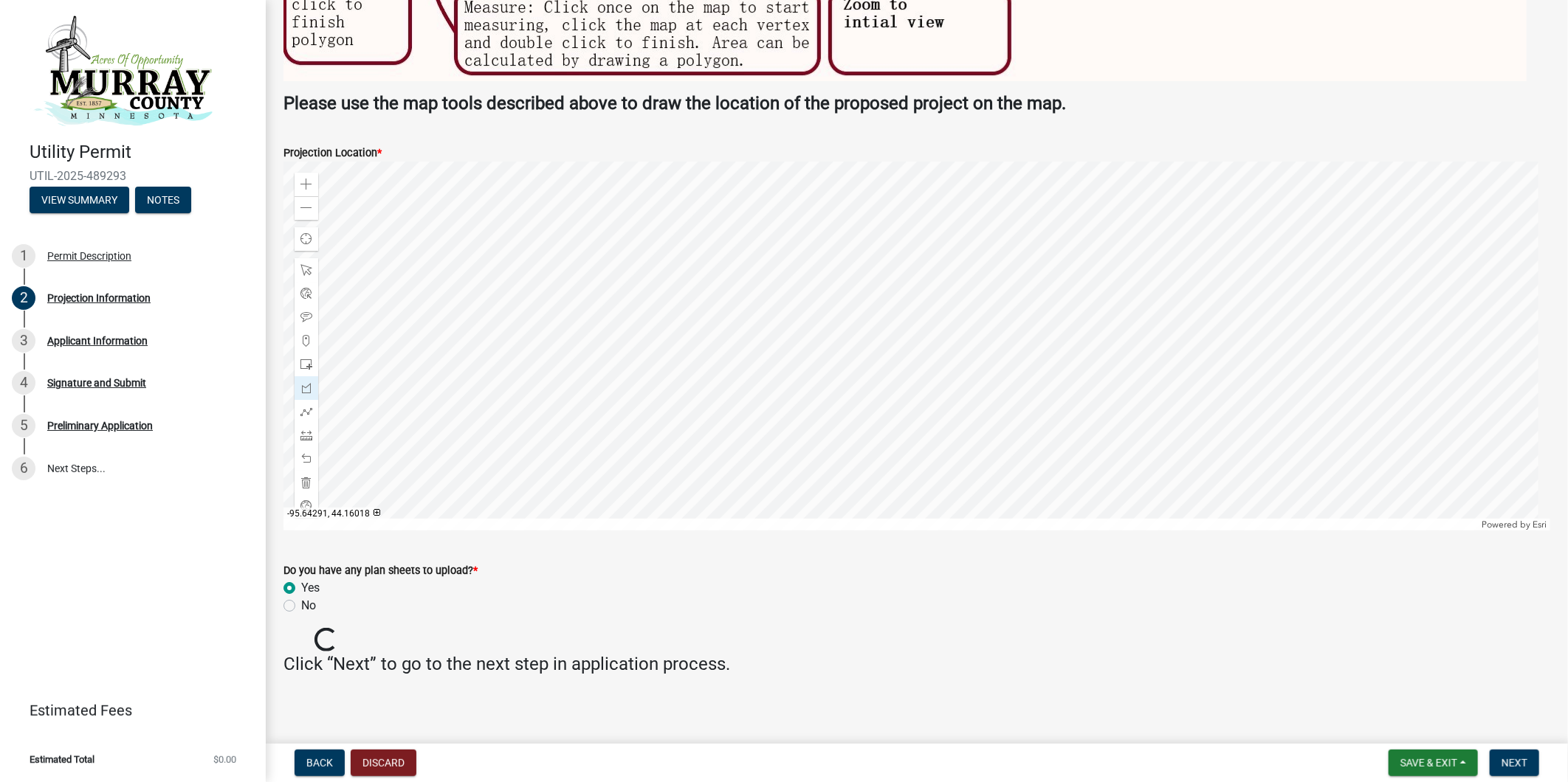
scroll to position [3154, 0]
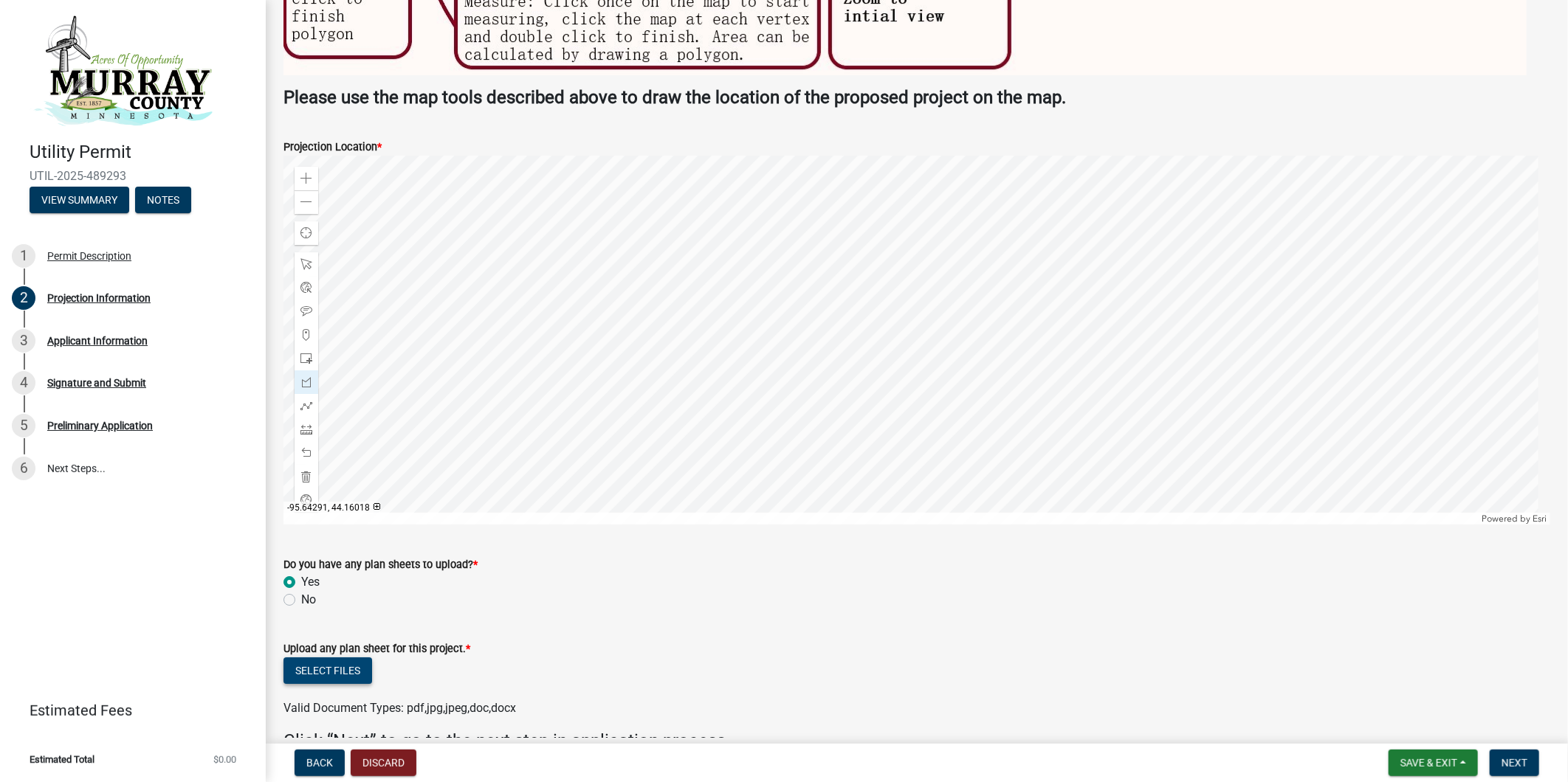
click at [359, 673] on button "Select files" at bounding box center [328, 670] width 89 height 26
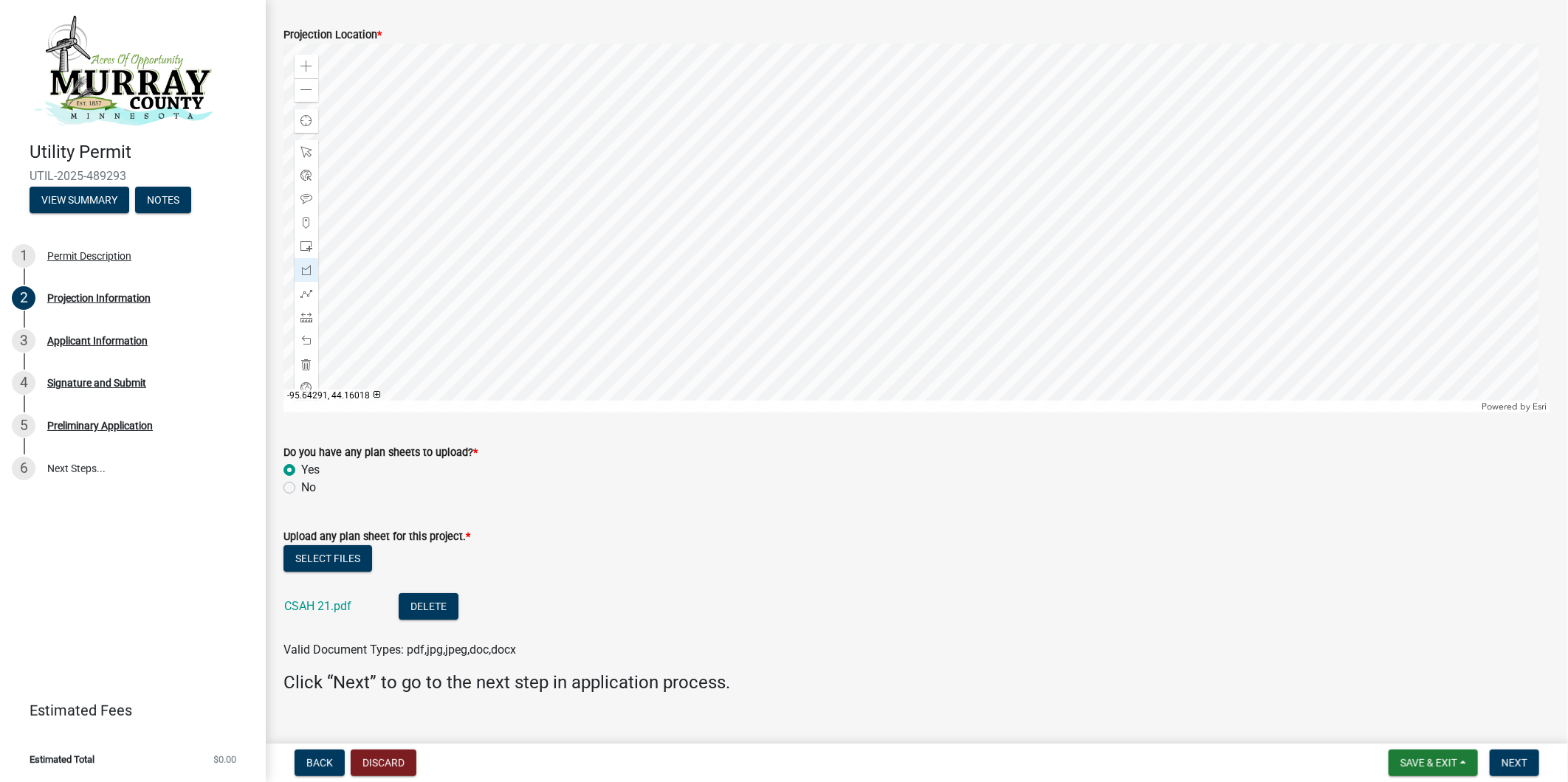
scroll to position [3291, 0]
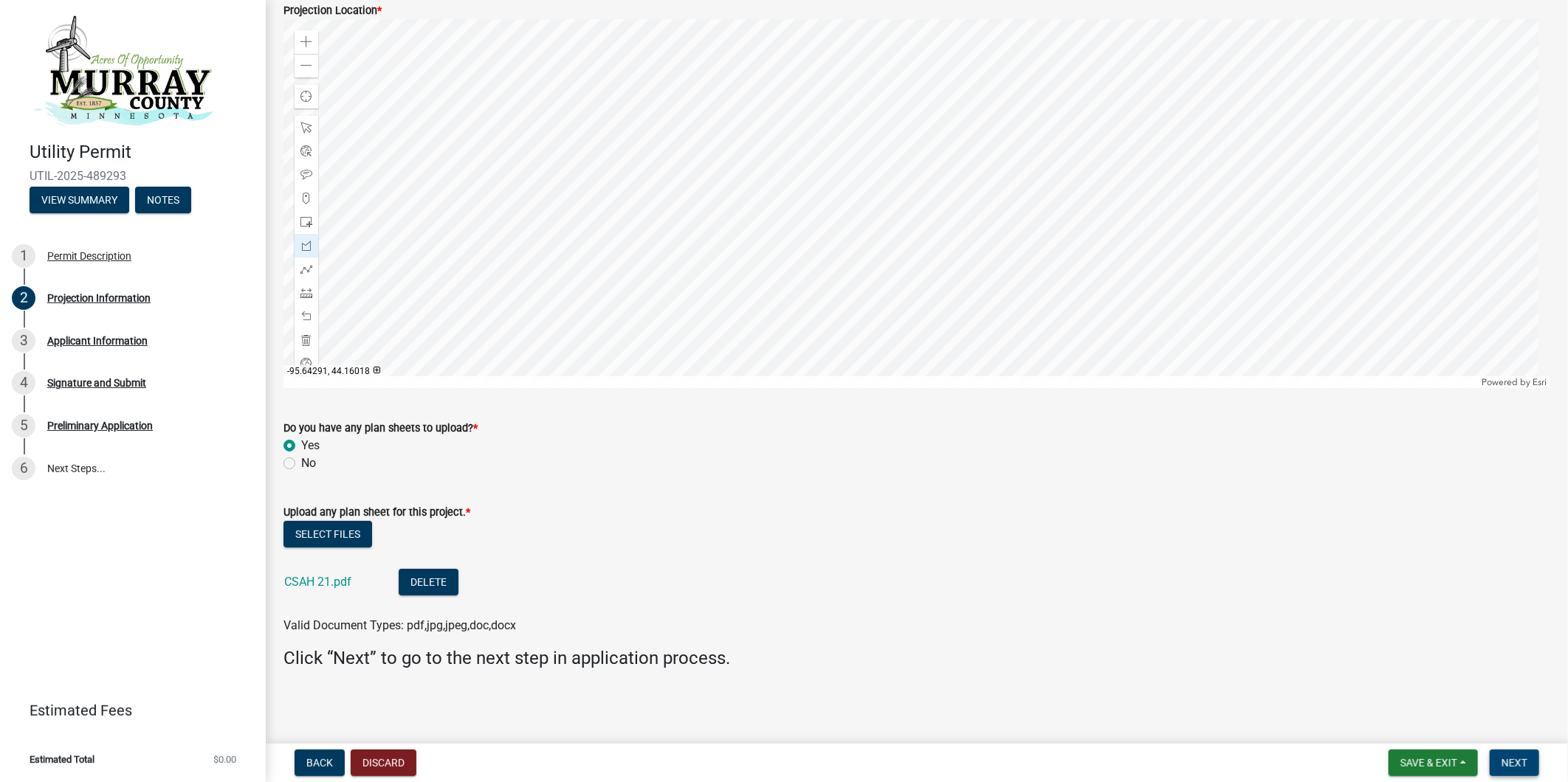
click at [1523, 772] on button "Next" at bounding box center [1514, 763] width 49 height 26
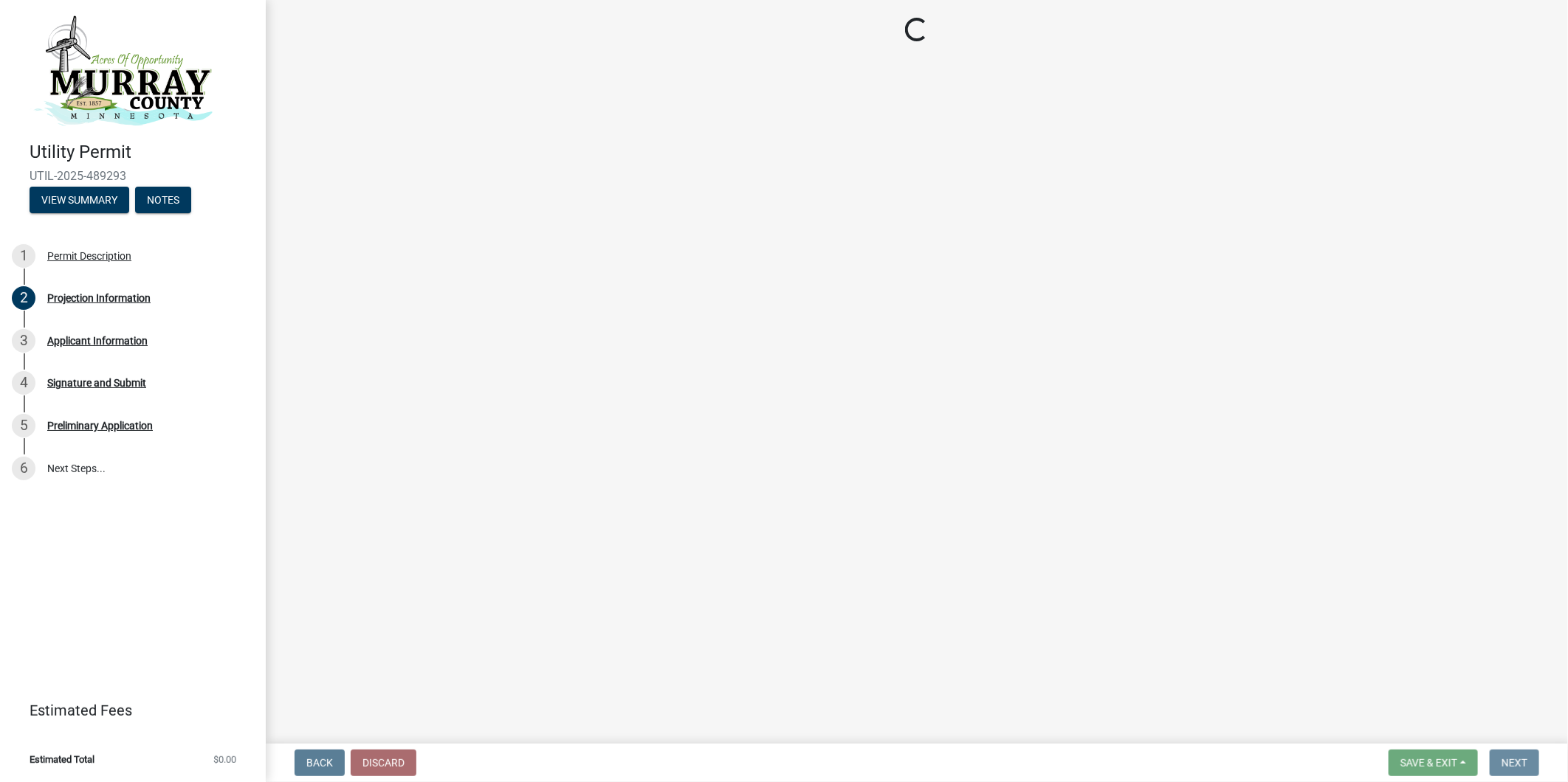
scroll to position [0, 0]
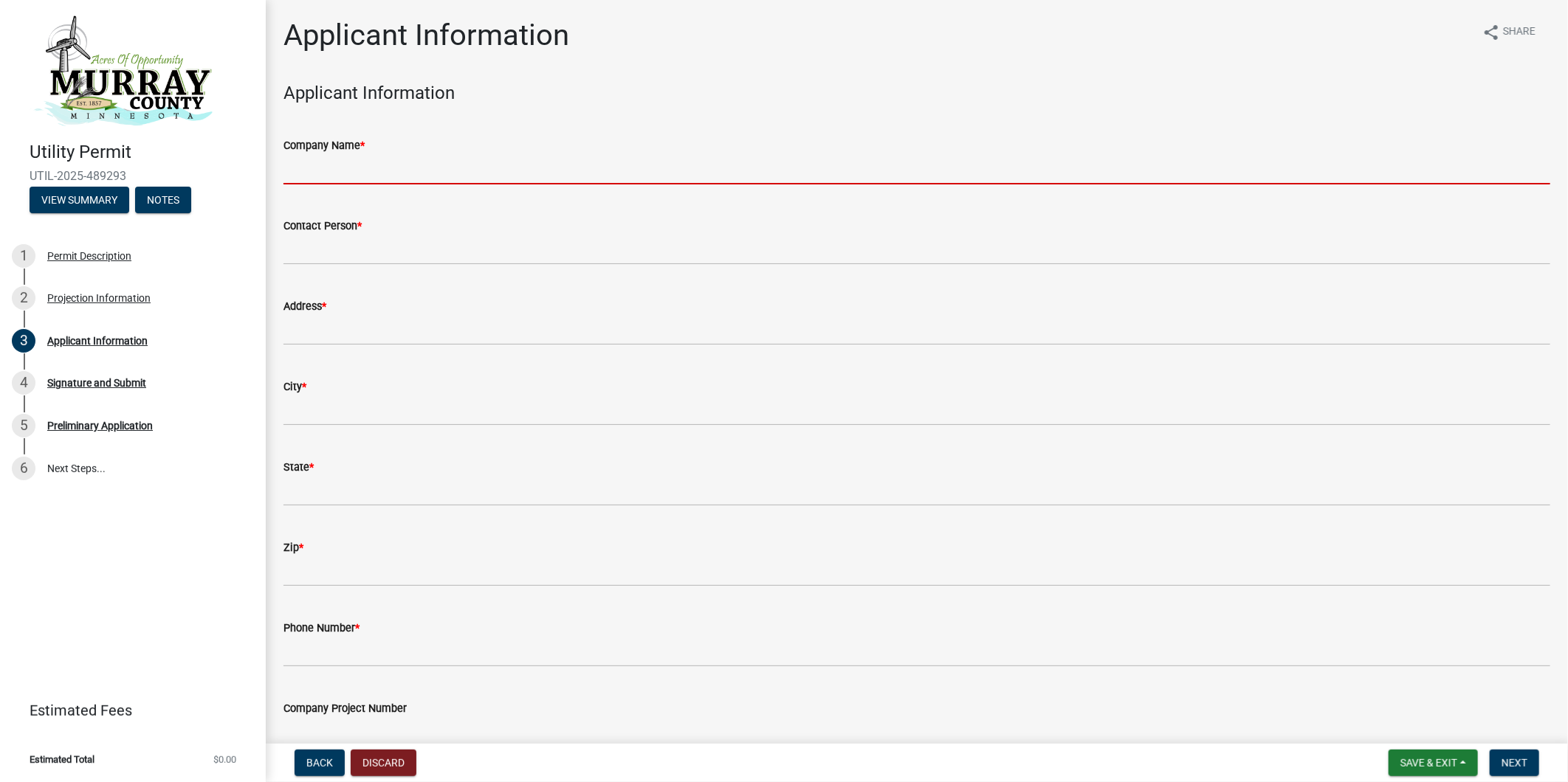
click at [431, 169] on input "Company Name *" at bounding box center [917, 169] width 1267 height 30
type input "Xcel Energy"
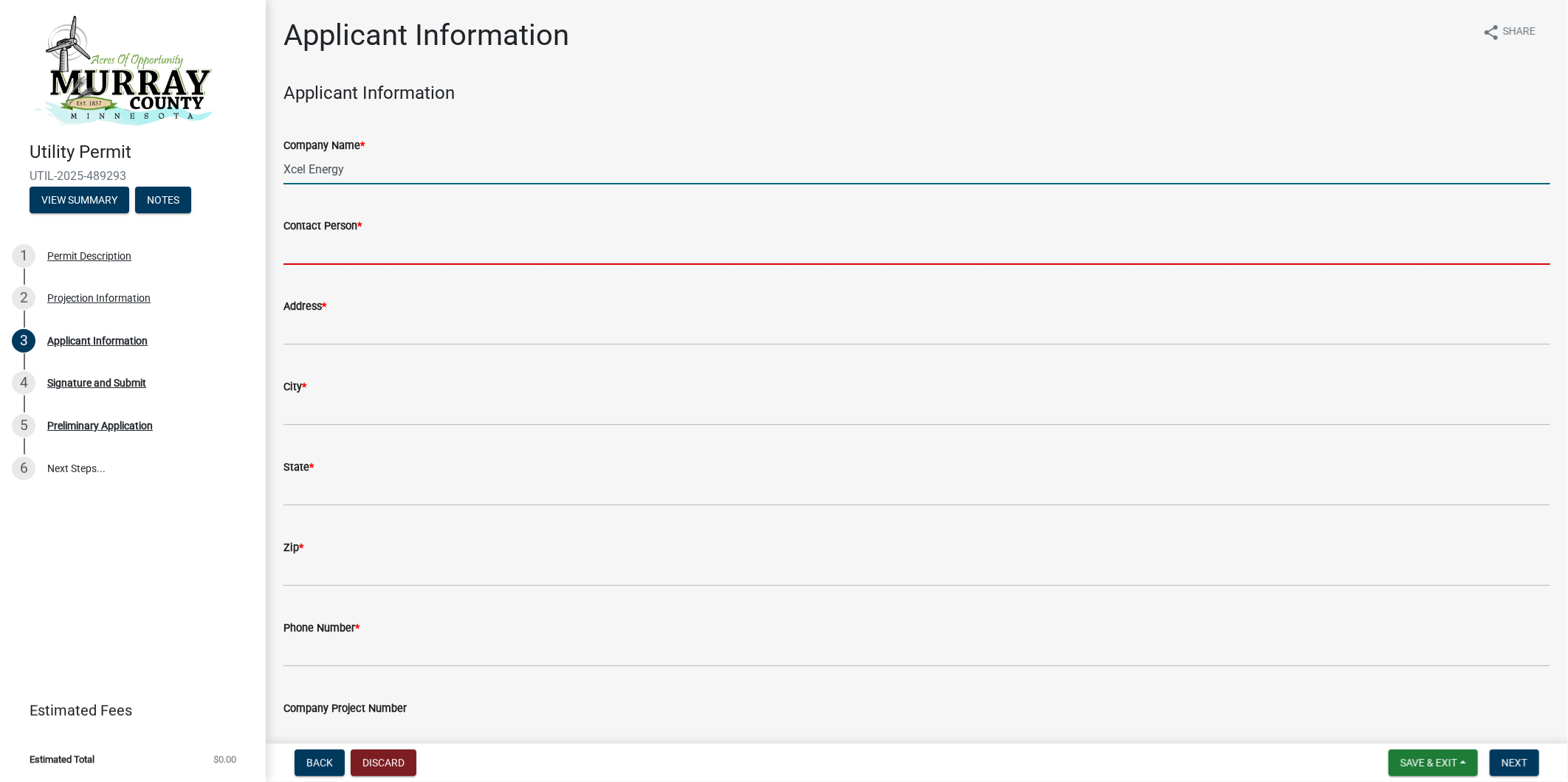
type input "[PERSON_NAME]"
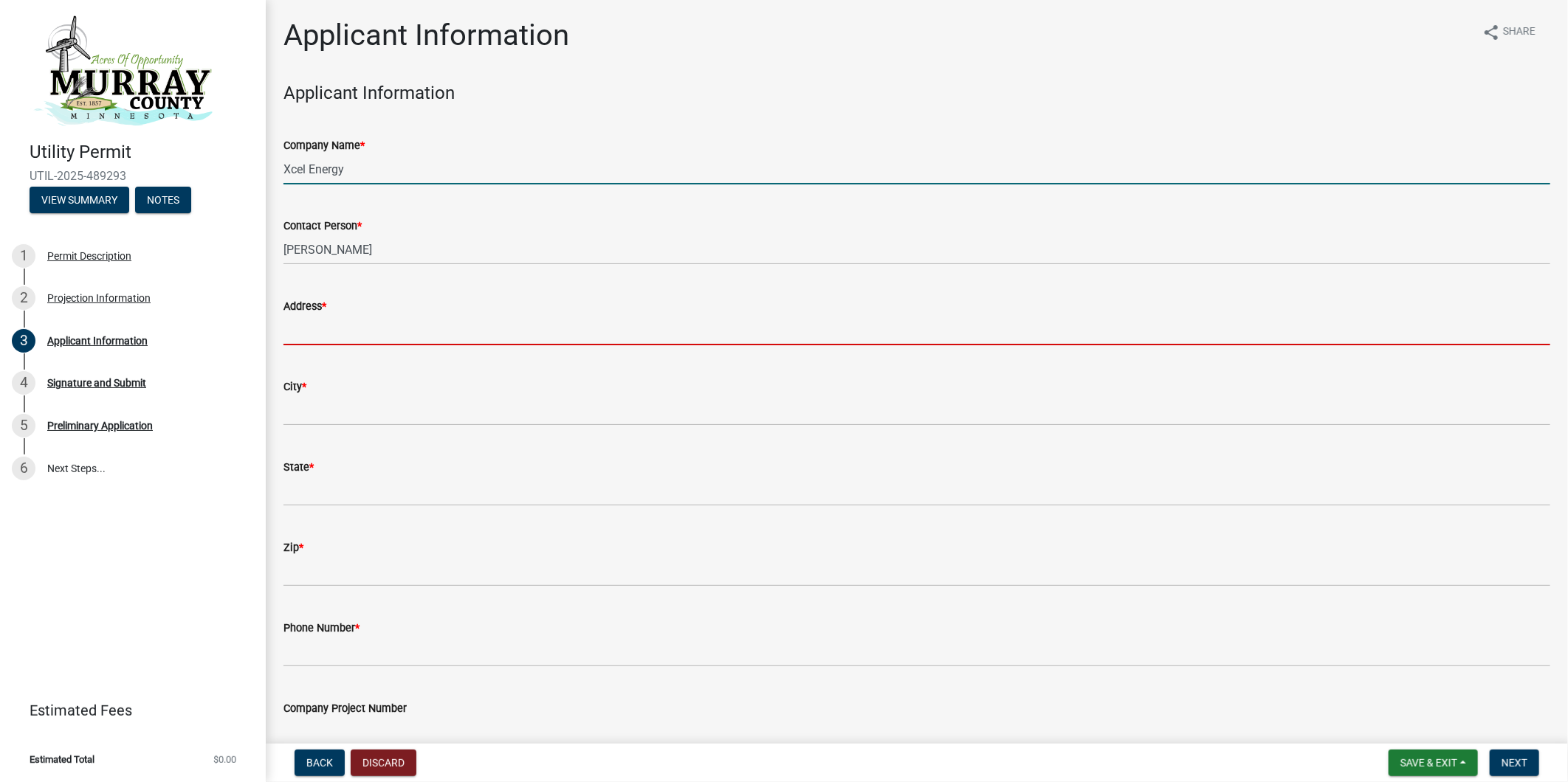
type input "[STREET_ADDRESS]"
type input "[GEOGRAPHIC_DATA]"
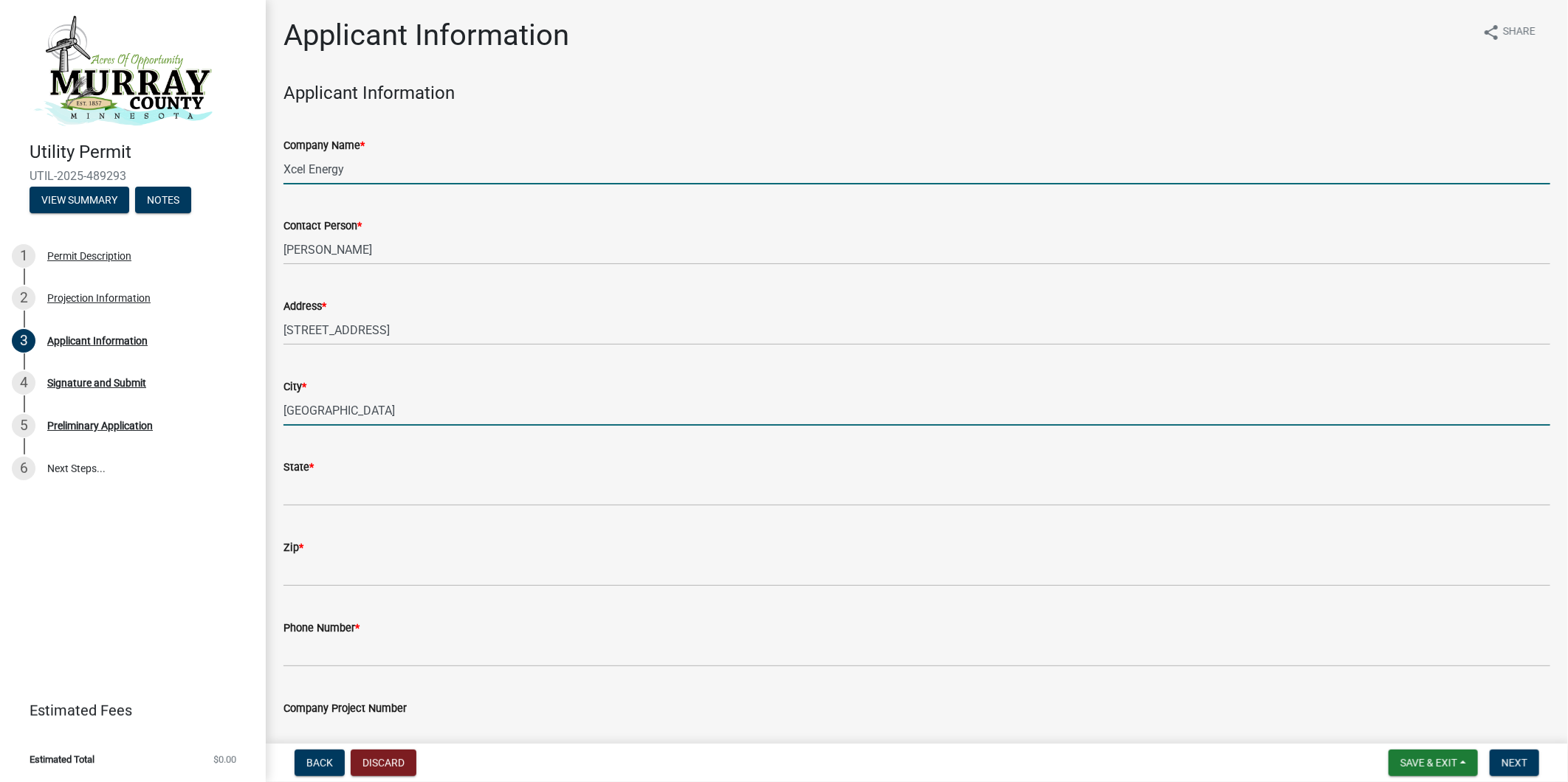
type input "MN"
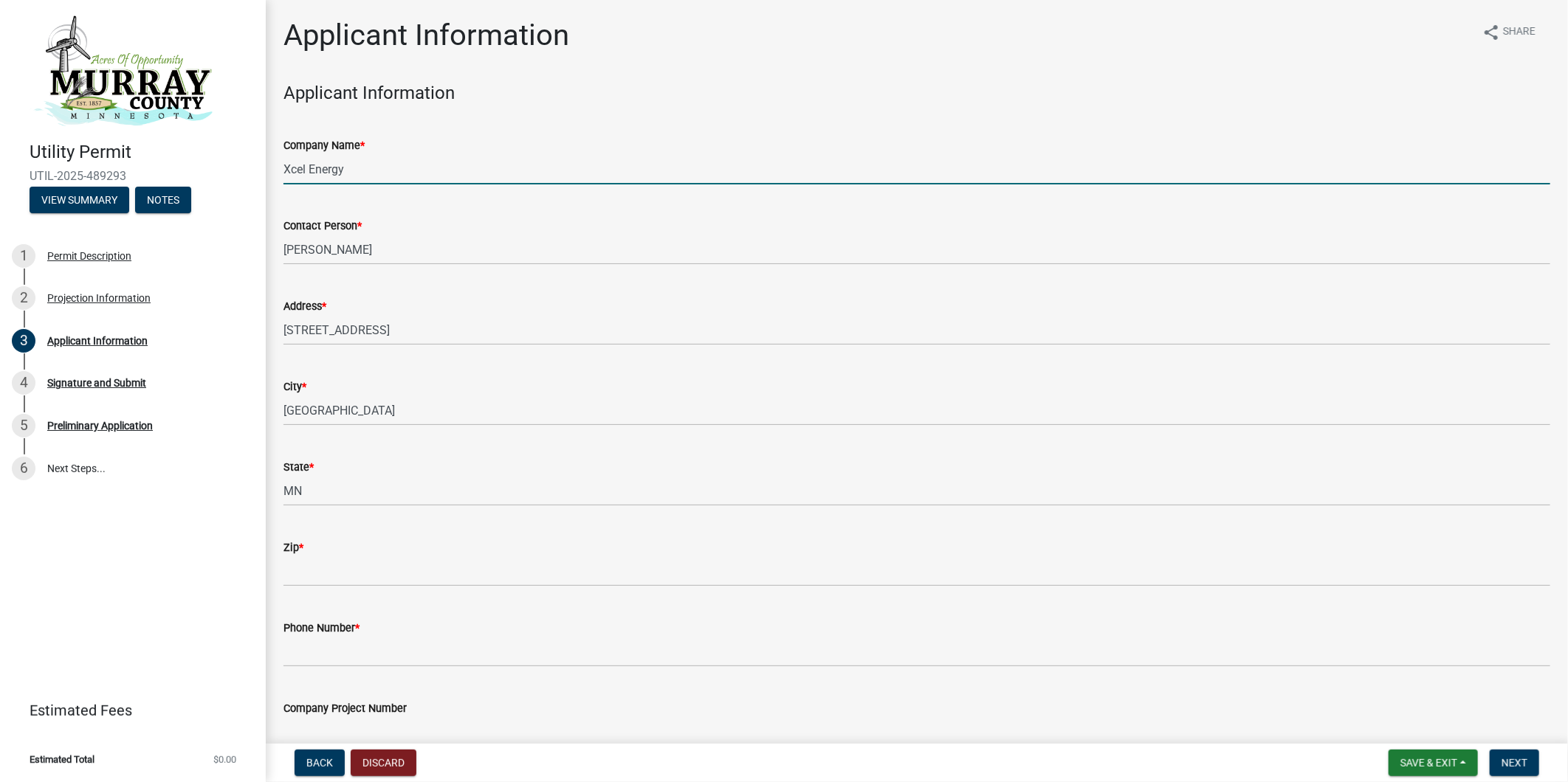
type input "55401"
type input "6519555104"
type input "2021.0241 0726-69kV PIP - [PERSON_NAME] Rebuild"
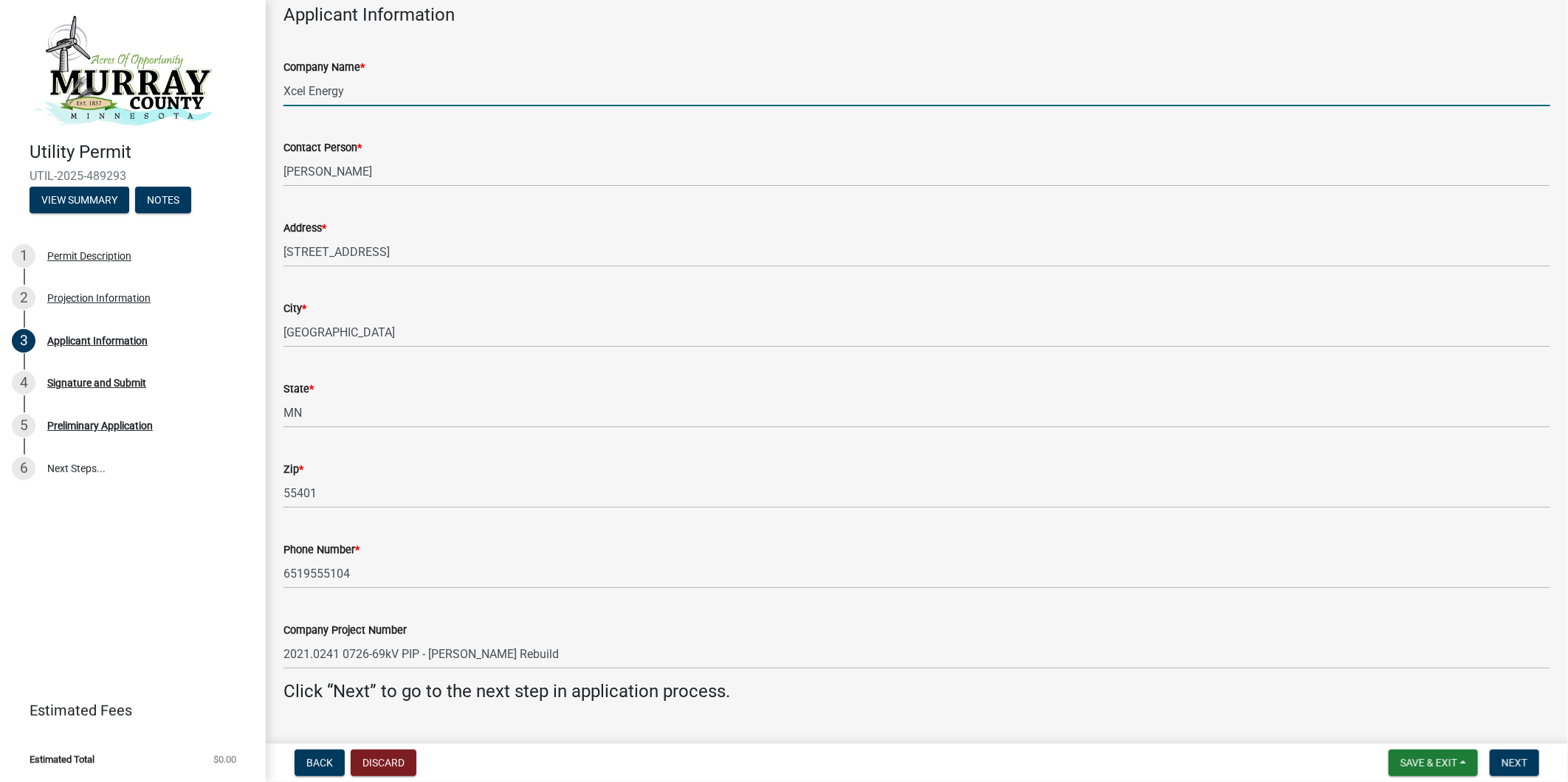
scroll to position [112, 0]
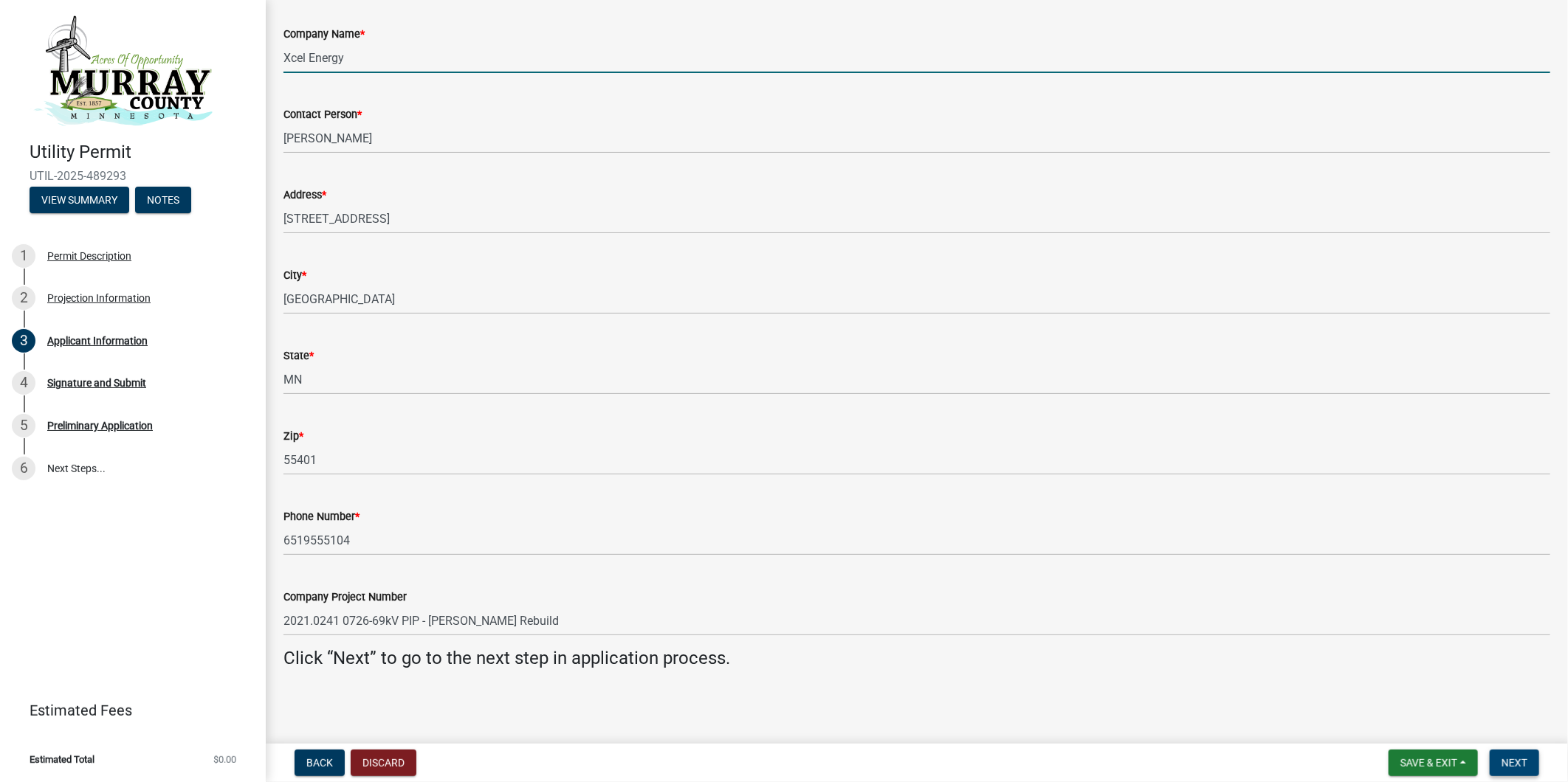
click at [1521, 757] on span "Next" at bounding box center [1514, 763] width 26 height 12
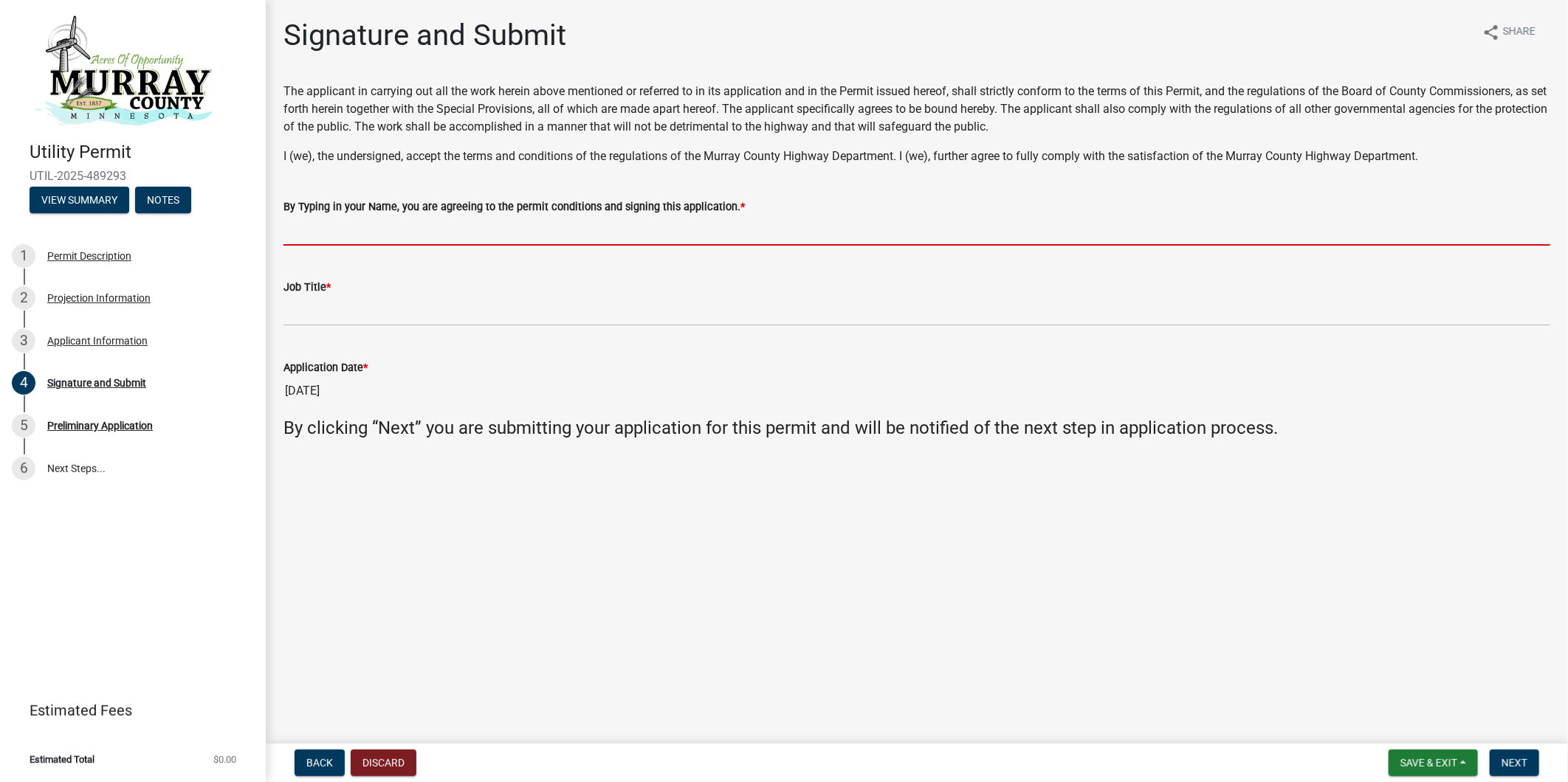
click at [395, 233] on input "By Typing in your Name, you are agreeing to the permit conditions and signing t…" at bounding box center [917, 231] width 1267 height 30
type input "[PERSON_NAME]"
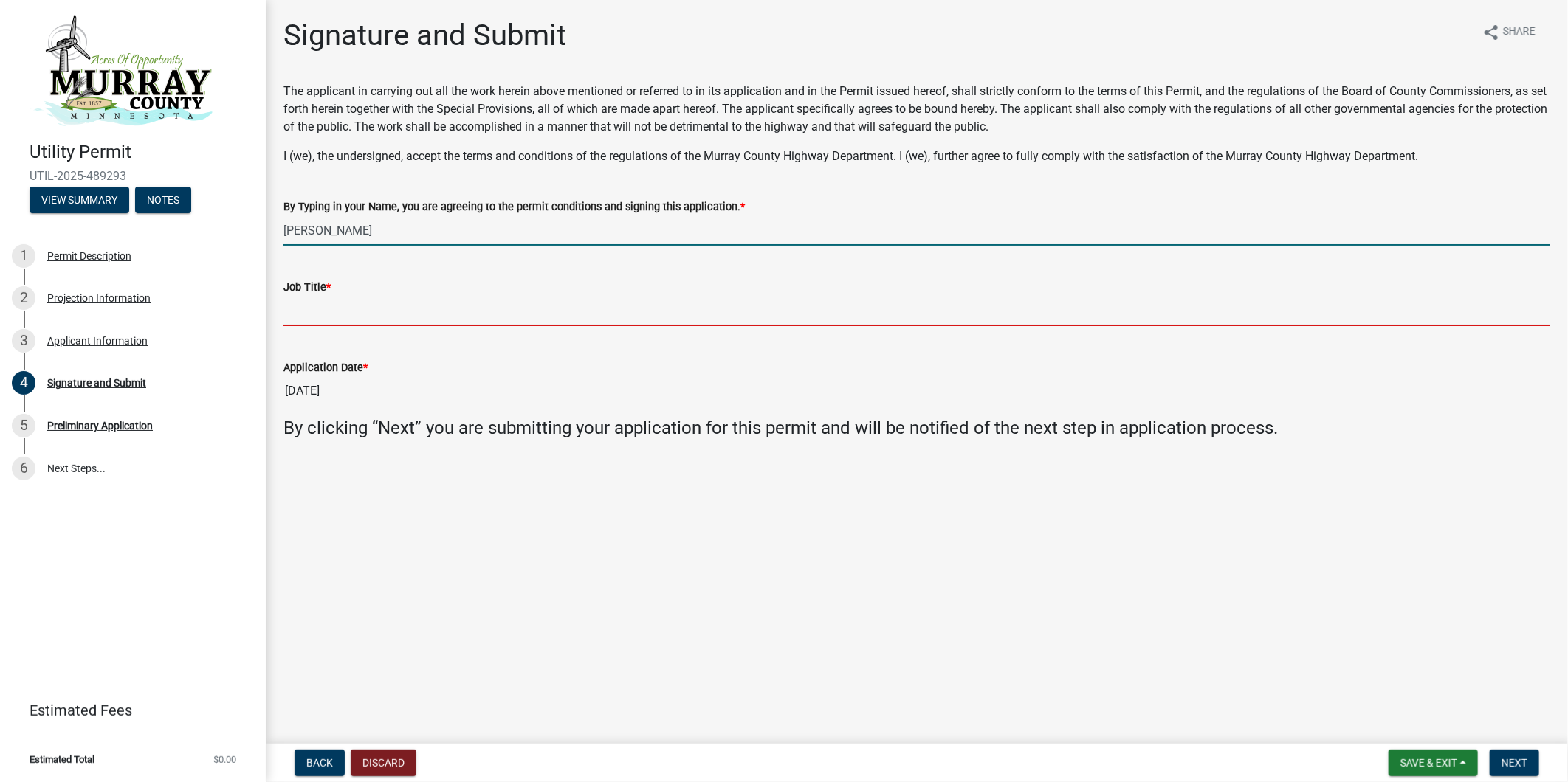
type input "Land Rights Agent"
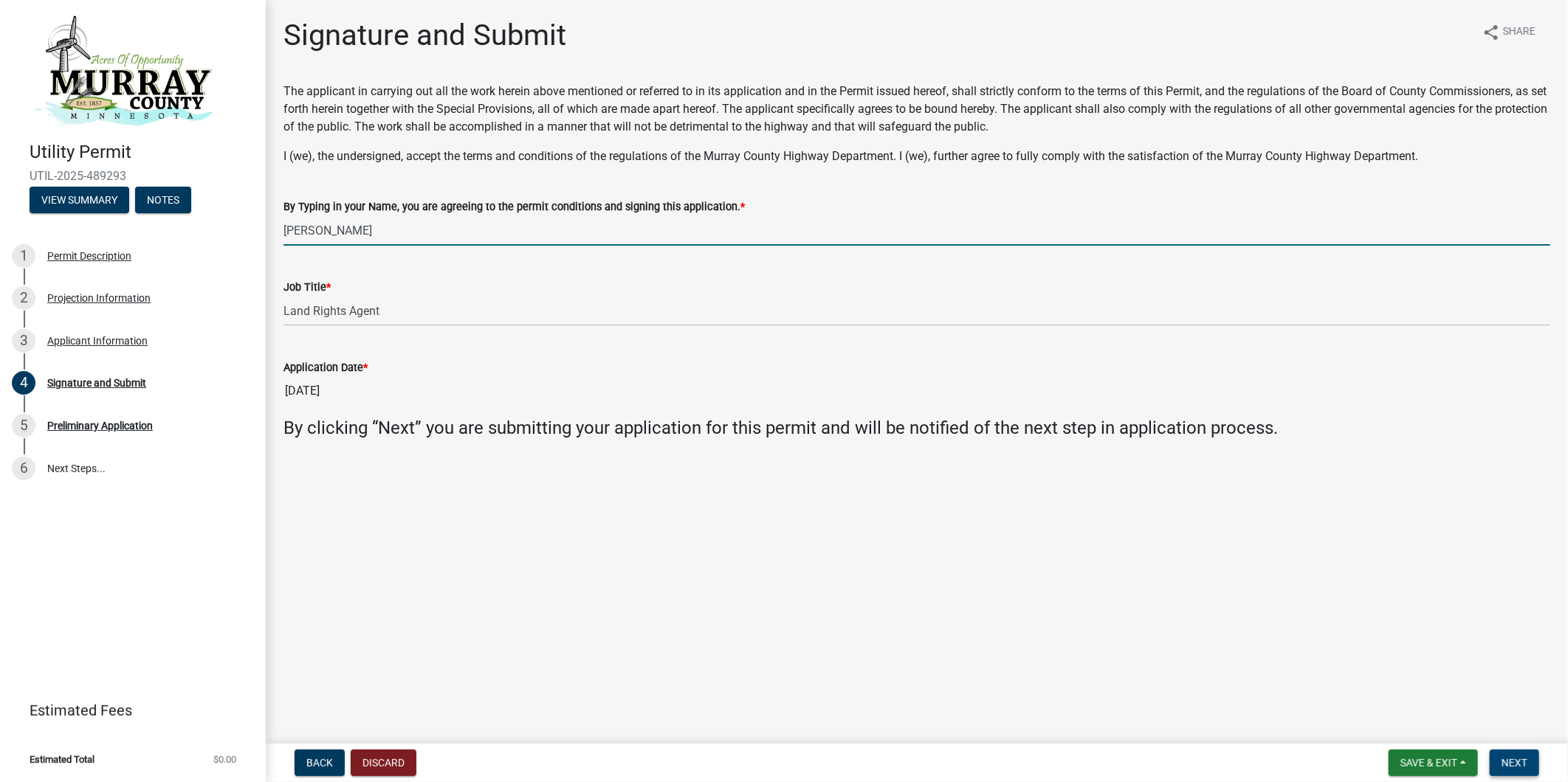
click at [1513, 768] on button "Next" at bounding box center [1514, 763] width 49 height 26
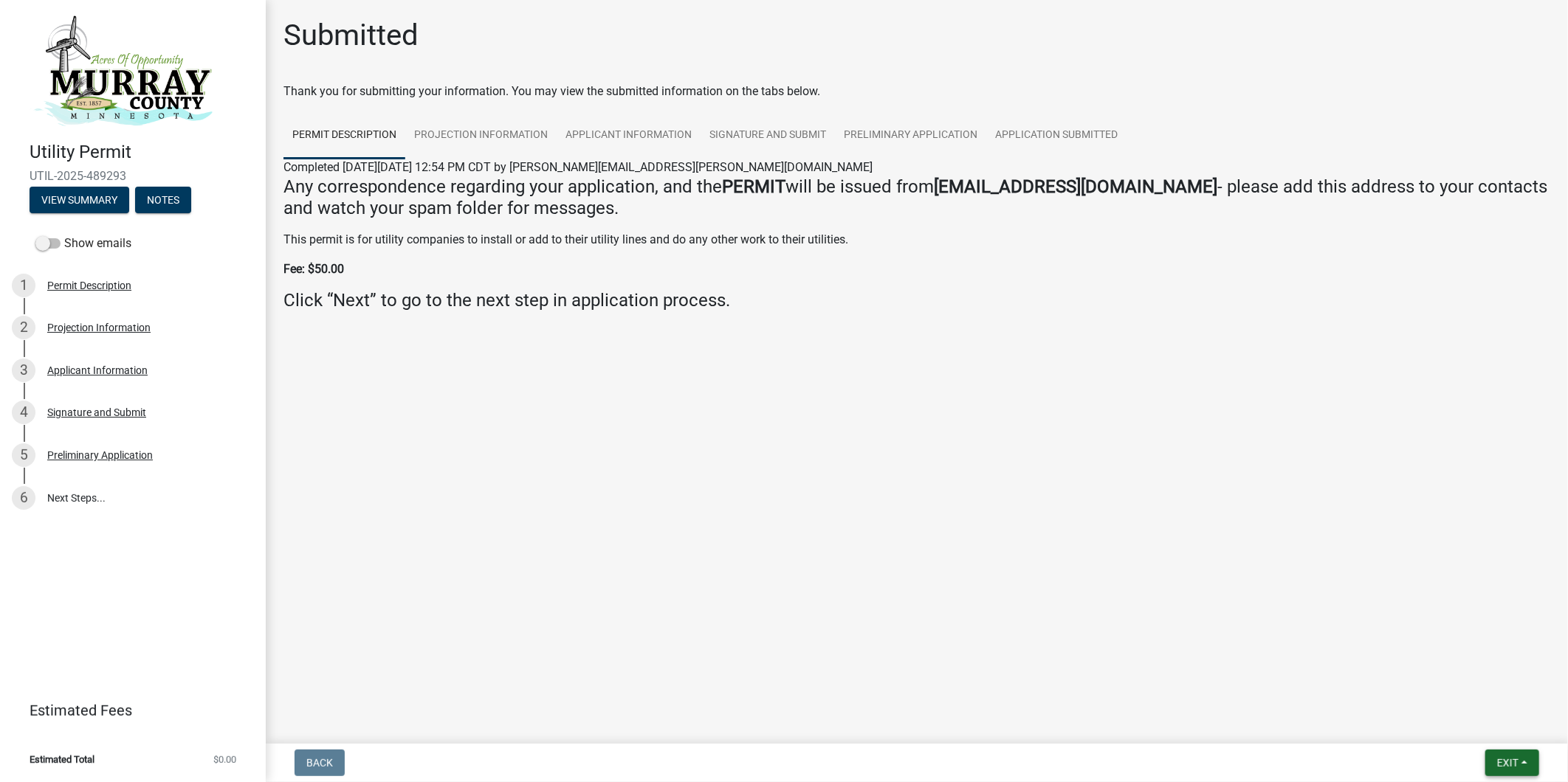
click at [1529, 757] on button "Exit" at bounding box center [1512, 763] width 54 height 26
click at [1509, 722] on button "Save & Exit" at bounding box center [1479, 724] width 118 height 36
